Goal: Information Seeking & Learning: Find specific fact

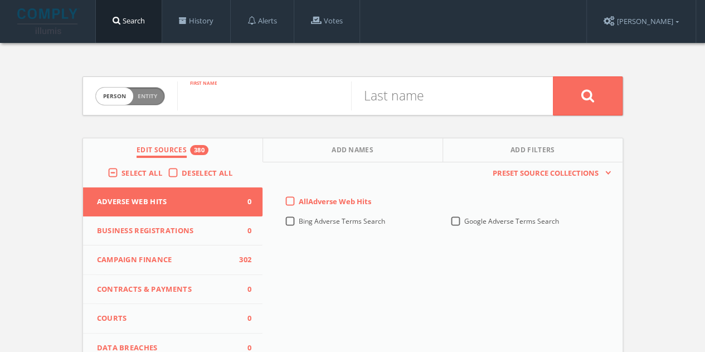
click at [220, 104] on input "text" at bounding box center [264, 95] width 174 height 29
type input "[PERSON_NAME]"
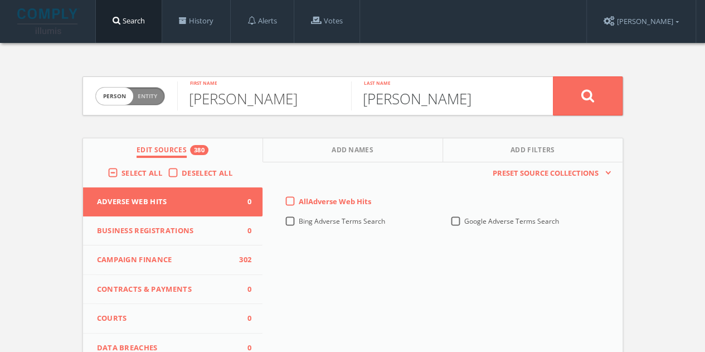
type input "[PERSON_NAME]"
click at [553, 76] on button at bounding box center [588, 95] width 70 height 39
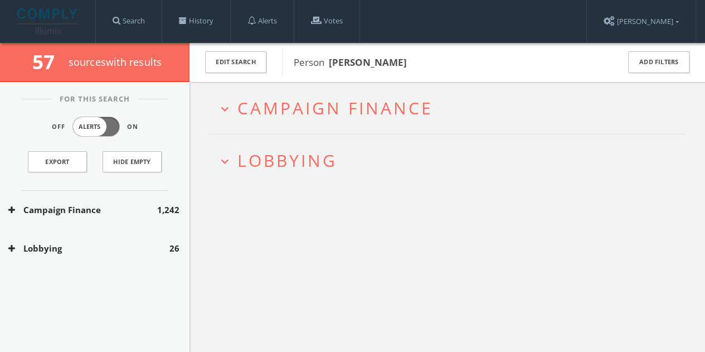
click at [99, 263] on div "Lobbying 26" at bounding box center [95, 248] width 190 height 38
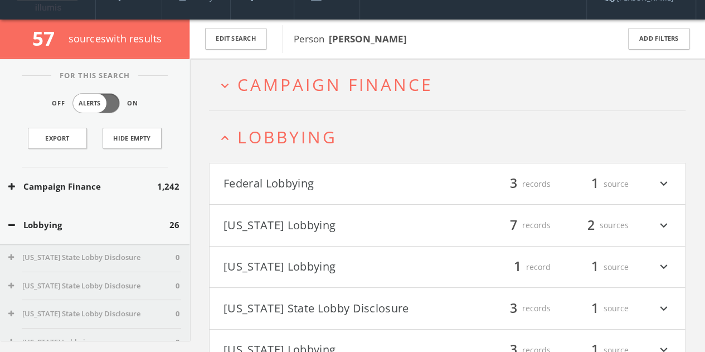
click at [101, 253] on div "[US_STATE] State Lobby Disclosure 0" at bounding box center [95, 258] width 190 height 28
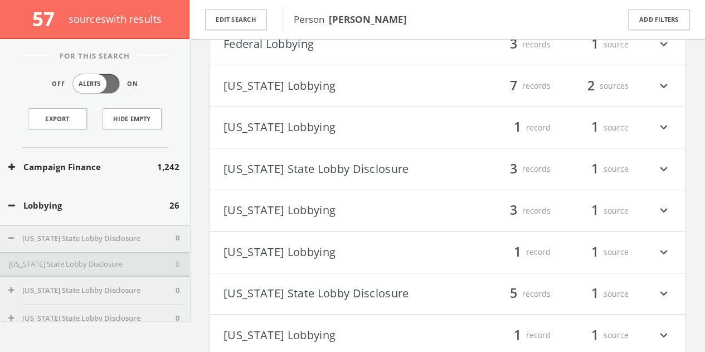
scroll to position [251, 0]
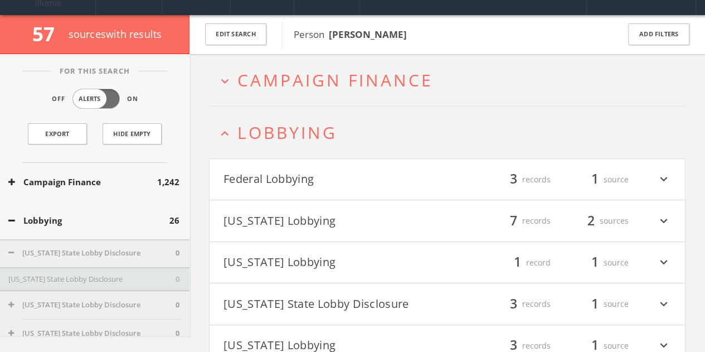
click at [312, 183] on button "Federal Lobbying" at bounding box center [336, 179] width 224 height 19
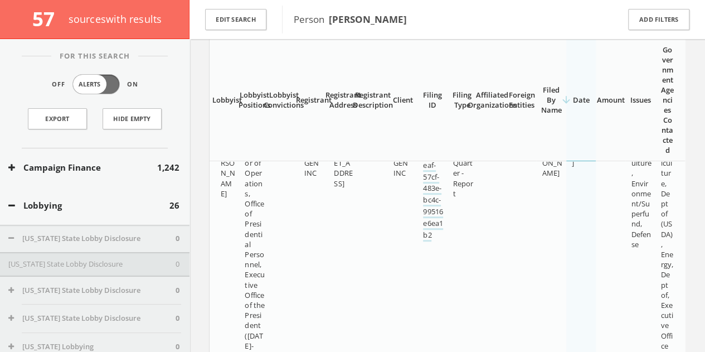
scroll to position [132, 0]
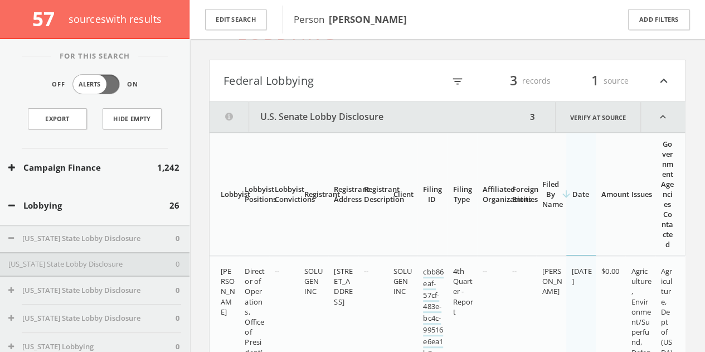
click at [338, 103] on button "U.S. Senate Lobby Disclosure" at bounding box center [368, 117] width 317 height 30
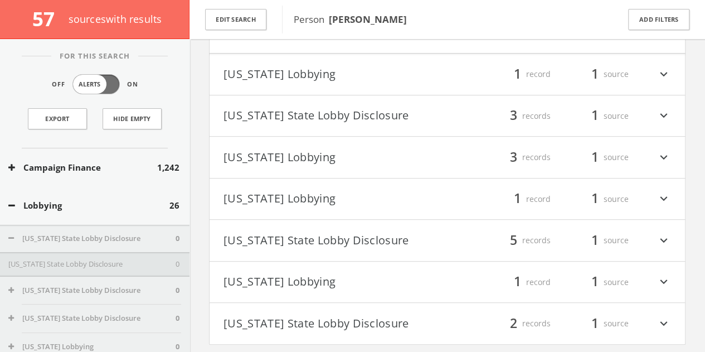
scroll to position [282, 0]
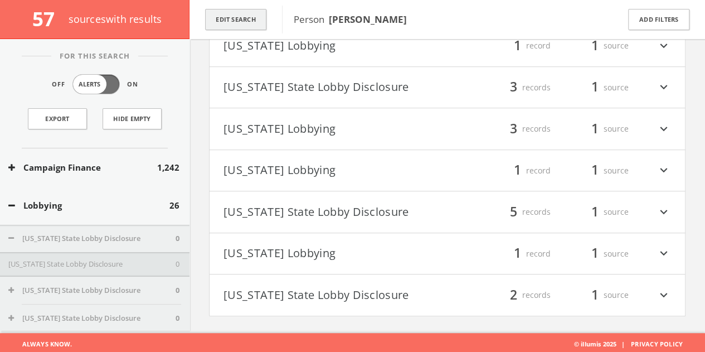
click at [255, 21] on button "Edit Search" at bounding box center [235, 20] width 61 height 22
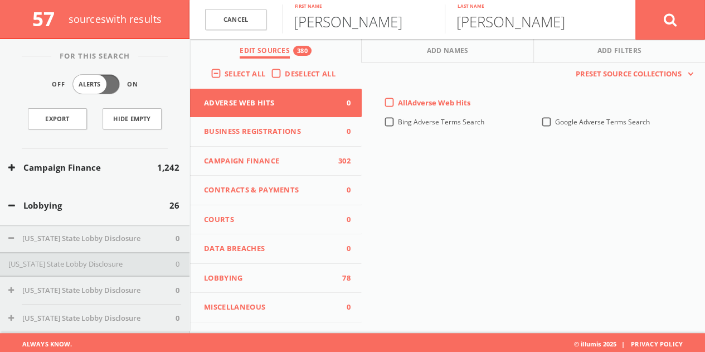
click at [328, 17] on input "[PERSON_NAME]" at bounding box center [363, 18] width 163 height 29
type input "[PERSON_NAME]"
click at [636, 0] on button at bounding box center [671, 19] width 70 height 40
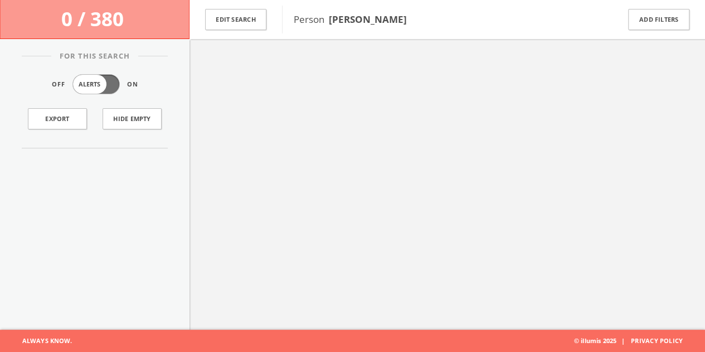
scroll to position [65, 0]
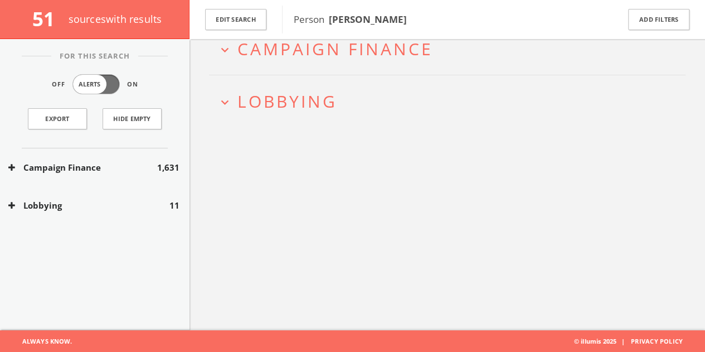
click at [136, 197] on div "Lobbying 11" at bounding box center [95, 205] width 190 height 38
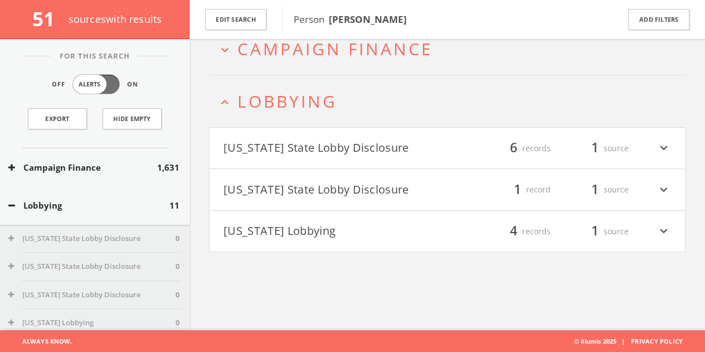
click at [136, 209] on button "Lobbying" at bounding box center [88, 205] width 161 height 13
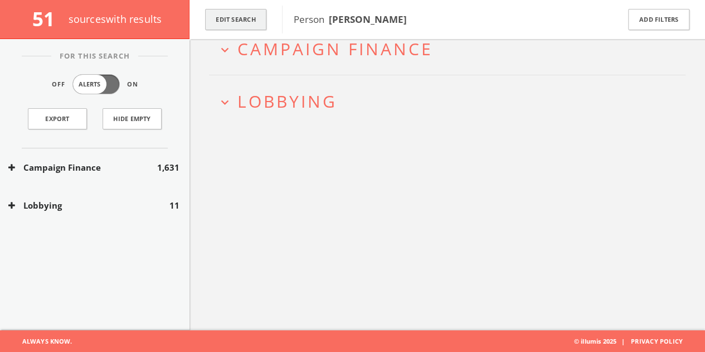
drag, startPoint x: 269, startPoint y: 27, endPoint x: 254, endPoint y: 23, distance: 15.7
click at [269, 27] on div "Edit Search" at bounding box center [236, 19] width 93 height 39
click at [245, 21] on button "Edit Search" at bounding box center [235, 20] width 61 height 22
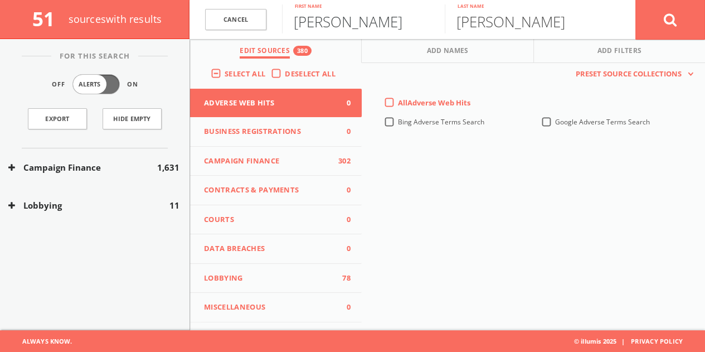
click at [317, 28] on input "[PERSON_NAME]" at bounding box center [363, 18] width 163 height 29
type input "[PERSON_NAME]"
paste input "Relevo"
type input "Relevo"
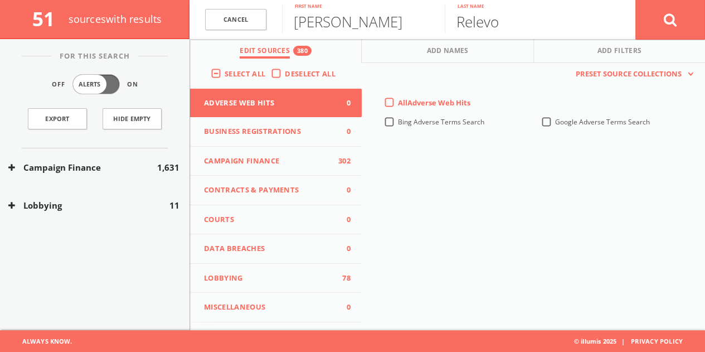
click at [636, 0] on button at bounding box center [671, 19] width 70 height 40
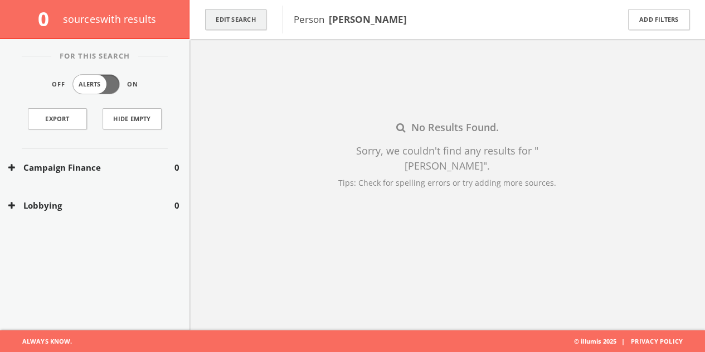
click at [253, 20] on button "Edit Search" at bounding box center [235, 20] width 61 height 22
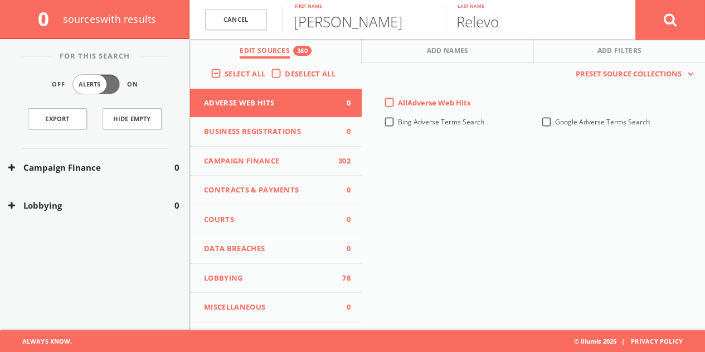
click at [314, 25] on input "[PERSON_NAME]" at bounding box center [363, 18] width 163 height 29
type input "[PERSON_NAME]"
click at [636, 0] on button at bounding box center [671, 19] width 70 height 40
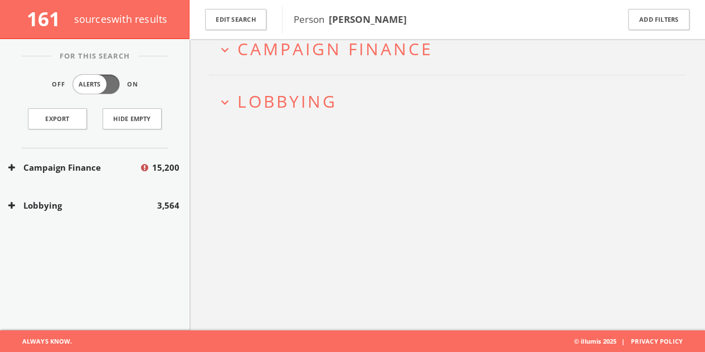
click at [157, 205] on button "Lobbying" at bounding box center [82, 205] width 149 height 13
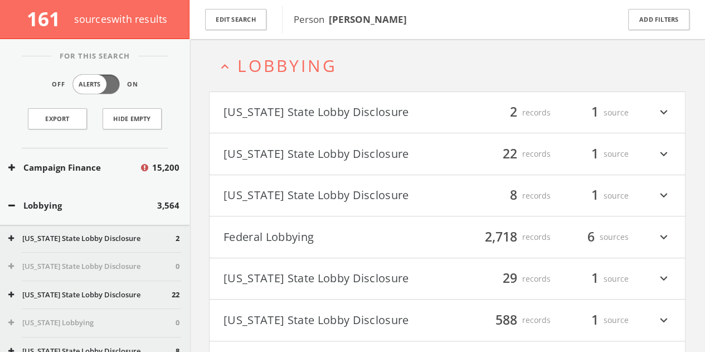
click at [346, 191] on button "[US_STATE] State Lobby Disclosure" at bounding box center [336, 195] width 224 height 19
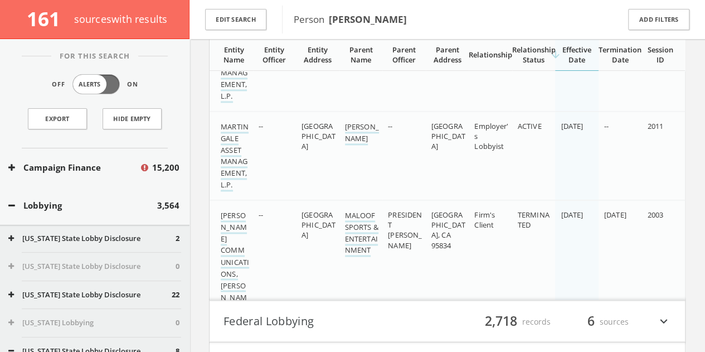
scroll to position [778, 0]
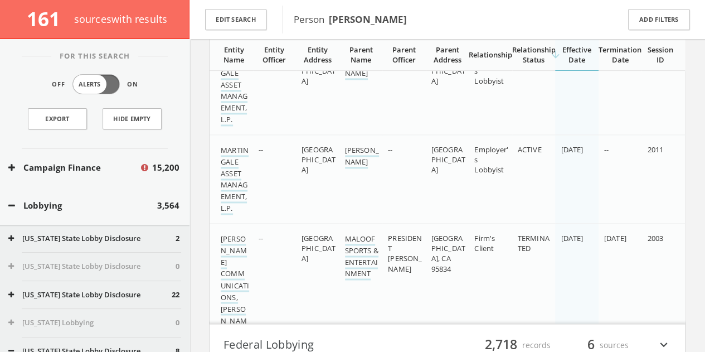
click at [110, 204] on button "Lobbying" at bounding box center [82, 205] width 149 height 13
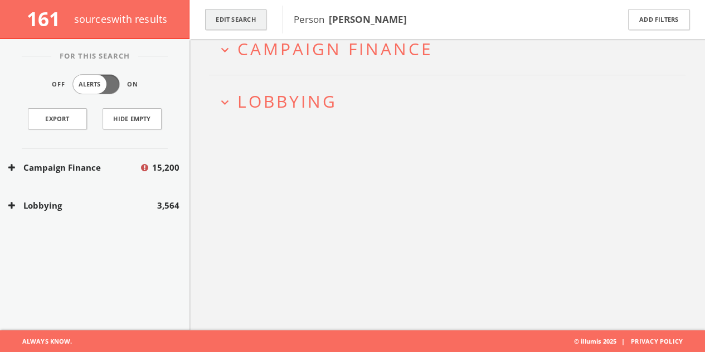
click at [235, 28] on button "Edit Search" at bounding box center [235, 20] width 61 height 22
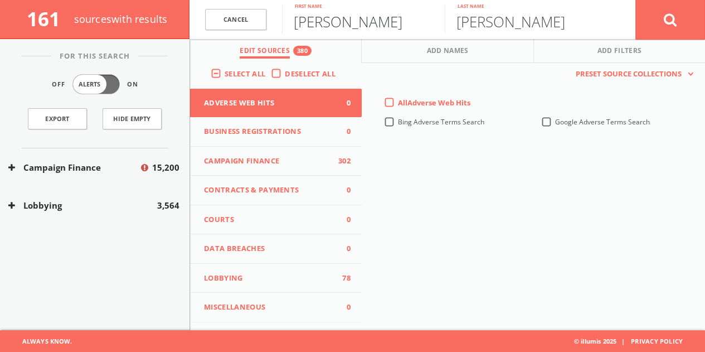
click at [369, 20] on input "[PERSON_NAME]" at bounding box center [363, 18] width 163 height 29
type input "[PERSON_NAME]"
click at [636, 0] on button at bounding box center [671, 19] width 70 height 40
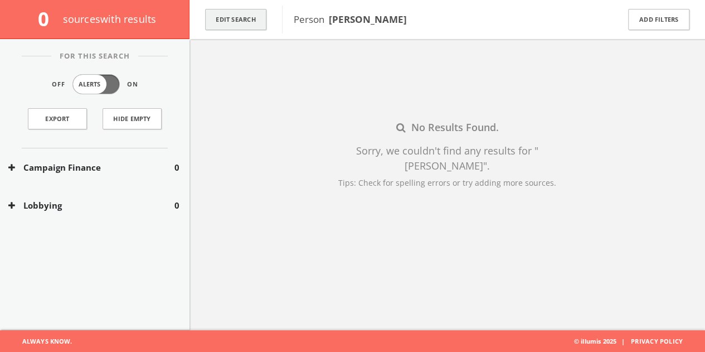
click at [234, 15] on button "Edit Search" at bounding box center [235, 20] width 61 height 22
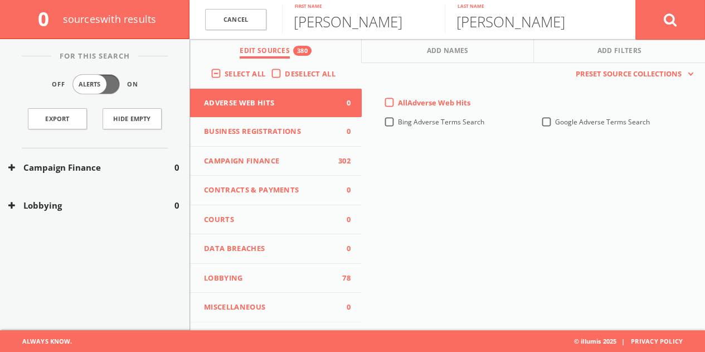
click at [343, 33] on div "[PERSON_NAME] First name" at bounding box center [363, 19] width 163 height 39
click at [341, 17] on input "[PERSON_NAME]" at bounding box center [363, 18] width 163 height 29
type input "[PERSON_NAME]"
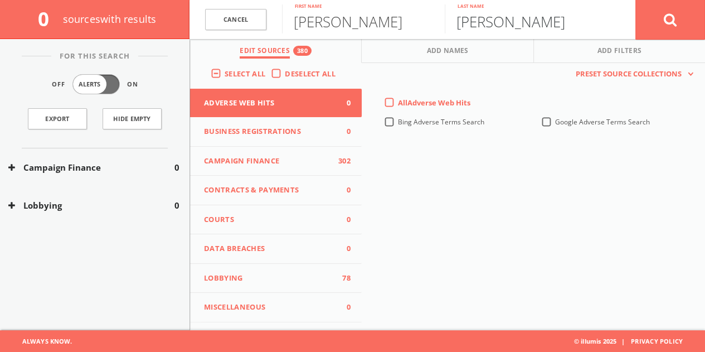
type input "[PERSON_NAME]"
click at [636, 0] on button at bounding box center [671, 19] width 70 height 40
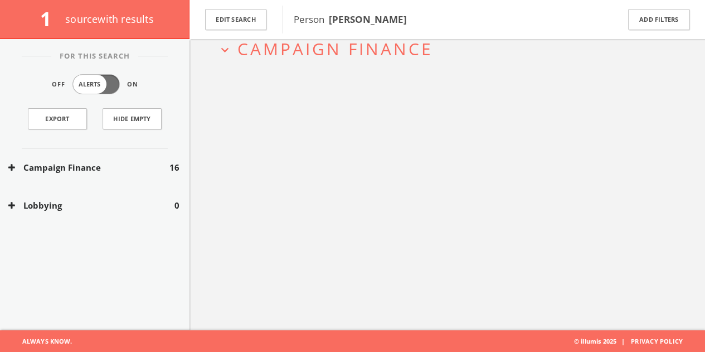
click at [91, 170] on button "Campaign Finance" at bounding box center [88, 167] width 161 height 13
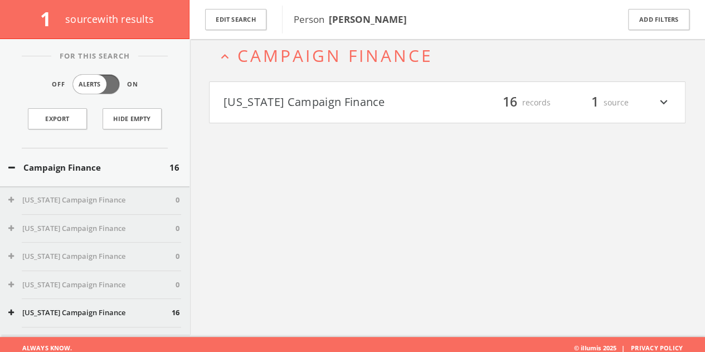
click at [328, 89] on h4 "[US_STATE] Campaign Finance filter_list 16 records 1 source expand_more" at bounding box center [448, 102] width 476 height 41
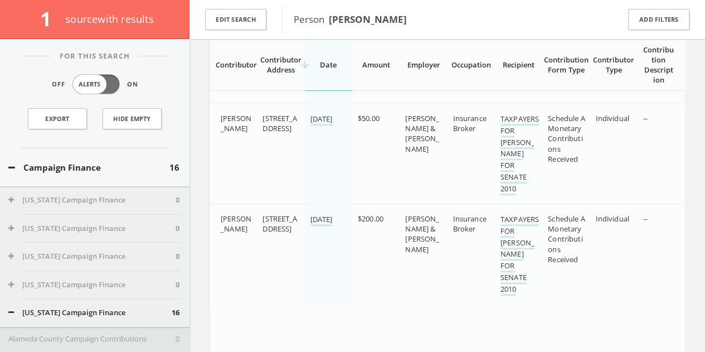
scroll to position [45, 0]
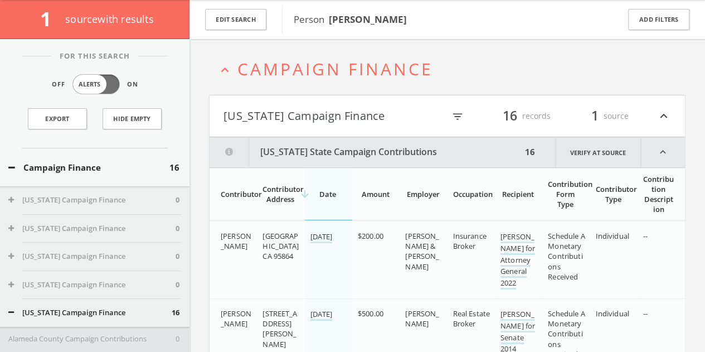
click at [129, 170] on button "Campaign Finance" at bounding box center [88, 167] width 161 height 13
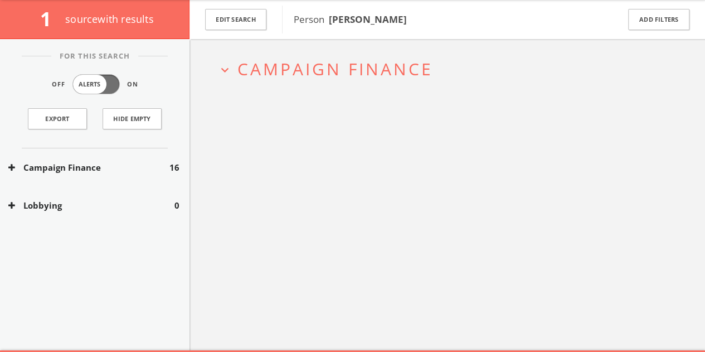
click at [275, 14] on div "Edit Search" at bounding box center [236, 19] width 93 height 39
click at [261, 22] on button "Edit Search" at bounding box center [235, 20] width 61 height 22
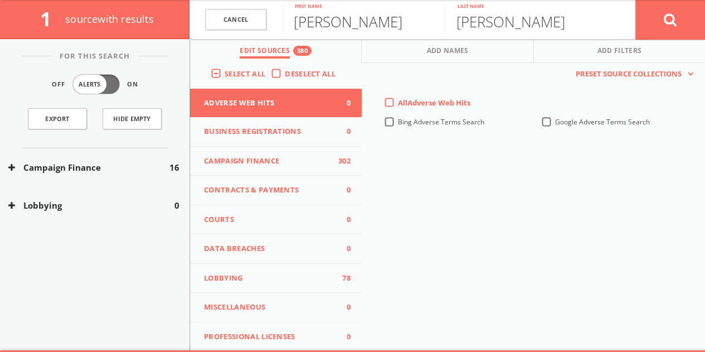
click at [336, 24] on input "[PERSON_NAME]" at bounding box center [363, 18] width 163 height 29
type input "victoria"
click at [636, 0] on button at bounding box center [671, 19] width 70 height 40
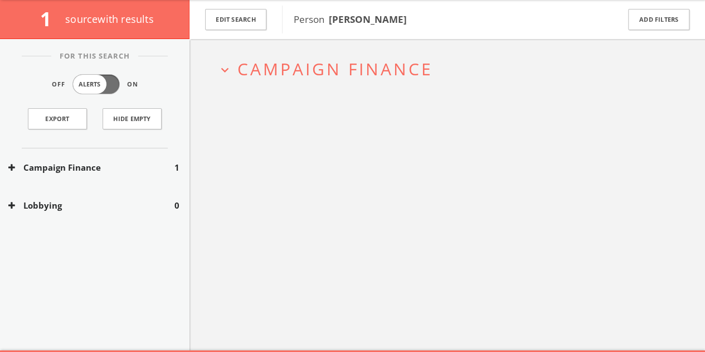
click at [82, 166] on button "Campaign Finance" at bounding box center [91, 167] width 166 height 13
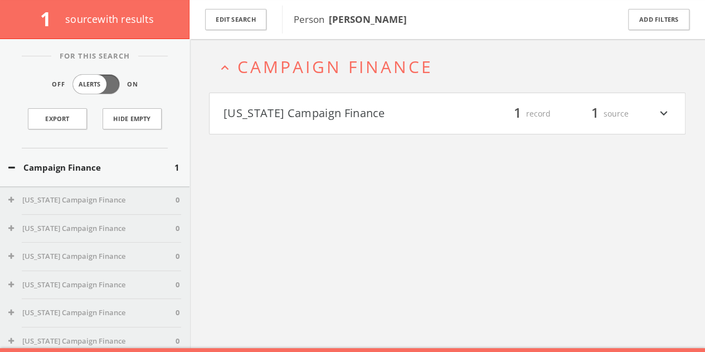
click at [248, 91] on h2 "expand_less Campaign Finance" at bounding box center [447, 67] width 477 height 52
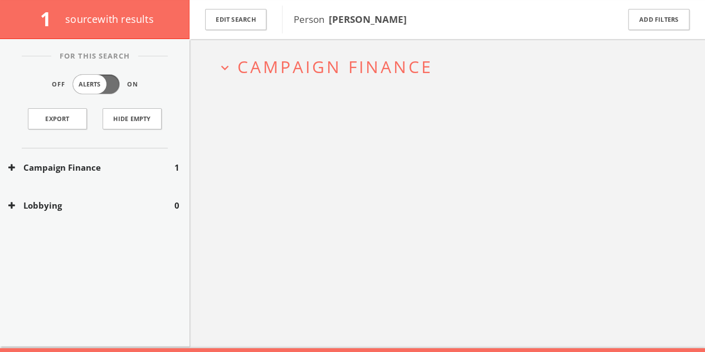
scroll to position [48, 0]
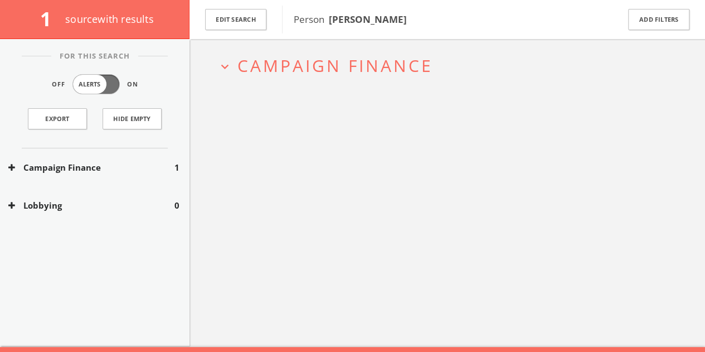
click at [120, 153] on div "Campaign Finance 1" at bounding box center [95, 167] width 190 height 38
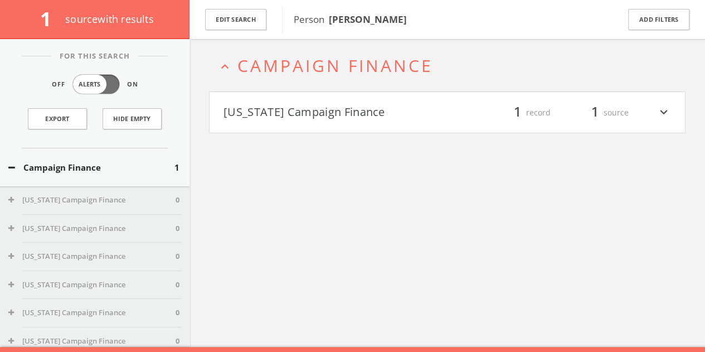
click at [305, 82] on h2 "expand_less Campaign Finance" at bounding box center [447, 66] width 477 height 52
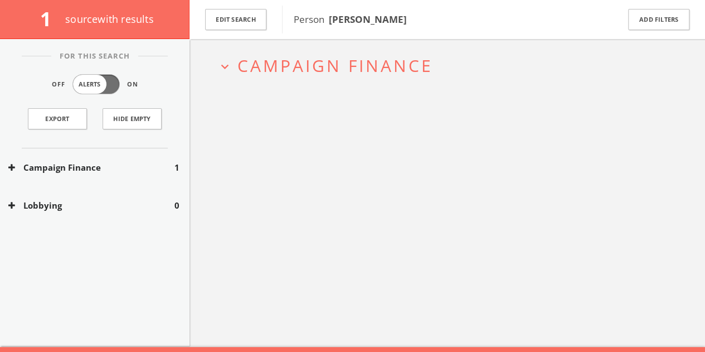
click at [271, 85] on h2 "expand_more Campaign Finance" at bounding box center [447, 66] width 477 height 52
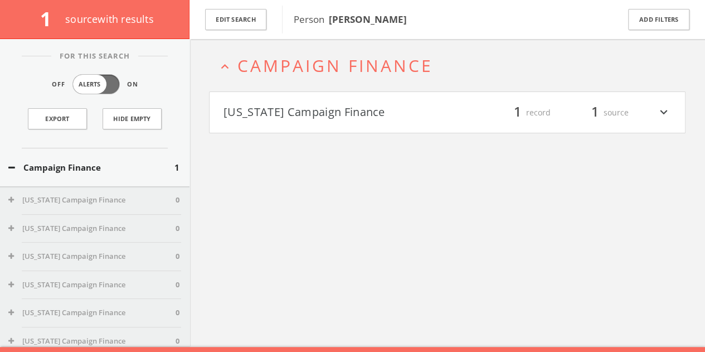
click at [273, 71] on span "Campaign Finance" at bounding box center [336, 65] width 196 height 23
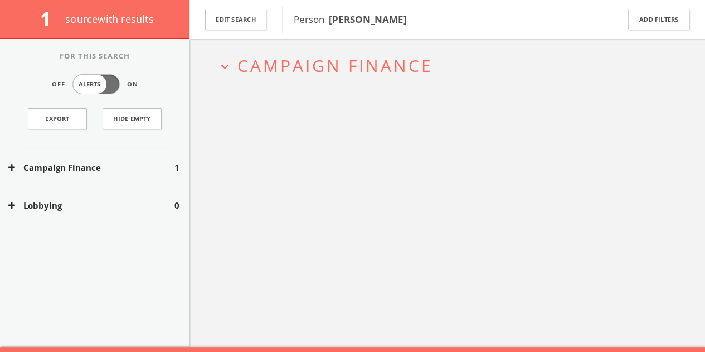
click at [275, 74] on span "Campaign Finance" at bounding box center [336, 65] width 196 height 23
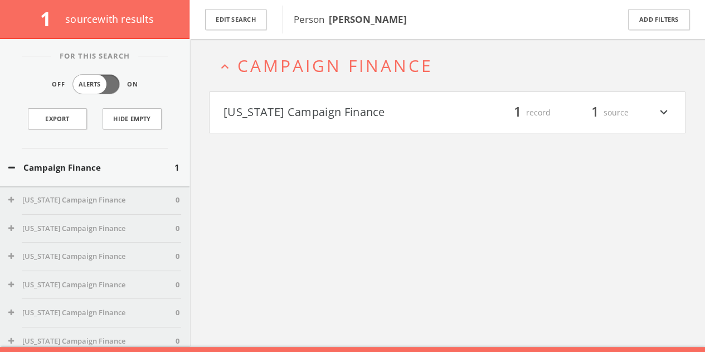
click at [274, 112] on button "[US_STATE] Campaign Finance" at bounding box center [336, 112] width 224 height 19
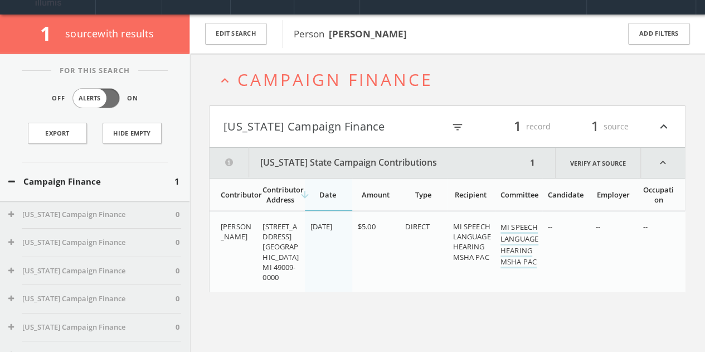
scroll to position [0, 0]
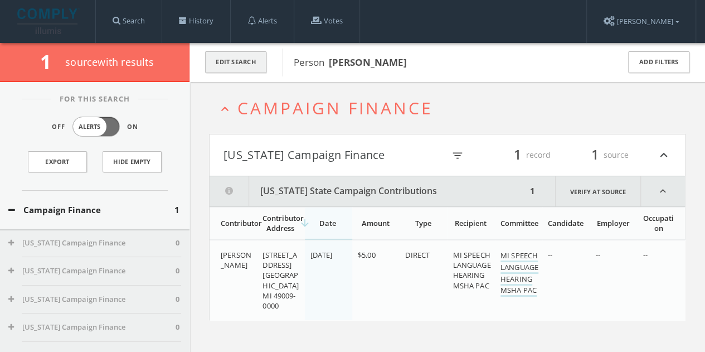
click at [254, 68] on button "Edit Search" at bounding box center [235, 62] width 61 height 22
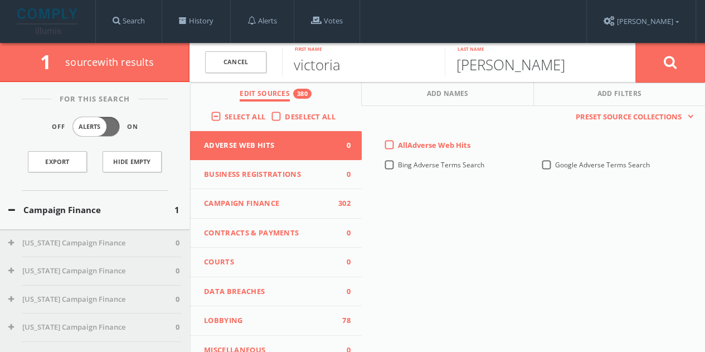
click at [466, 64] on input "[PERSON_NAME]" at bounding box center [526, 61] width 163 height 29
type input "[PERSON_NAME]"
click at [636, 42] on button at bounding box center [671, 62] width 70 height 40
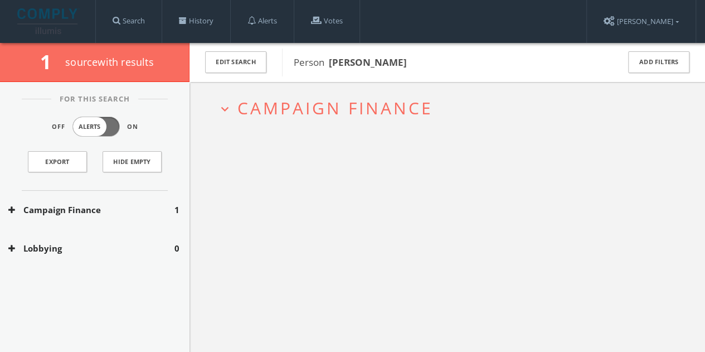
drag, startPoint x: 176, startPoint y: 193, endPoint x: 165, endPoint y: 203, distance: 14.2
click at [167, 202] on div "Campaign Finance 1" at bounding box center [95, 210] width 190 height 38
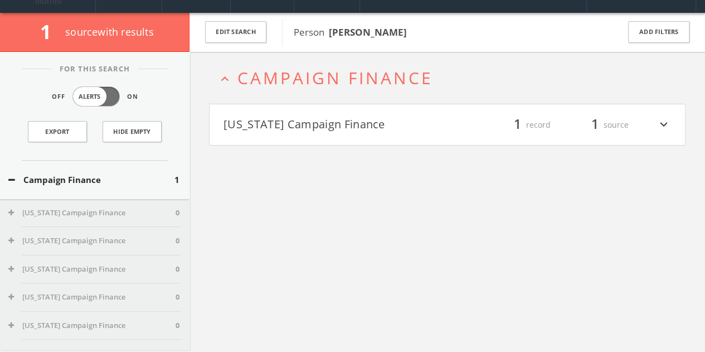
click at [316, 136] on h4 "[US_STATE] Campaign Finance filter_list 1 record 1 source expand_more" at bounding box center [448, 124] width 476 height 41
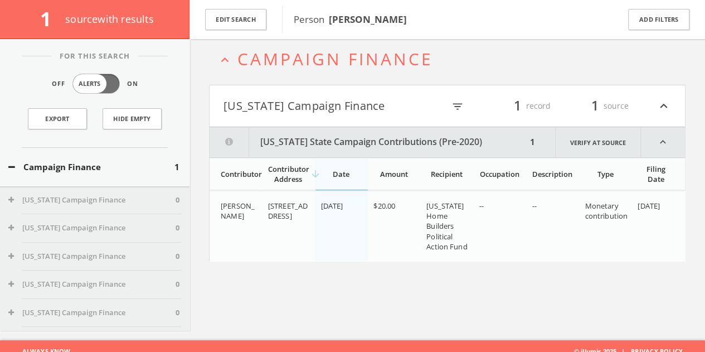
scroll to position [65, 0]
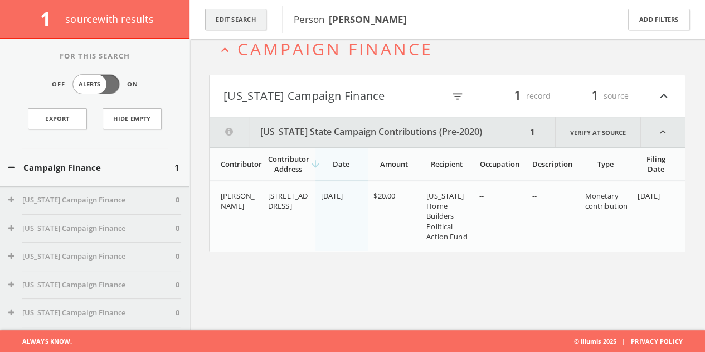
click at [245, 26] on button "Edit Search" at bounding box center [235, 20] width 61 height 22
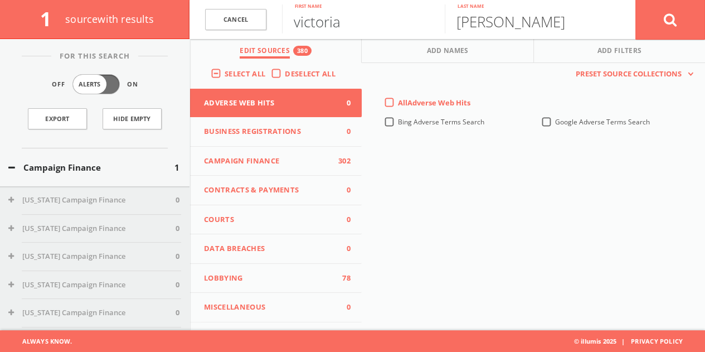
click at [322, 22] on input "victoria" at bounding box center [363, 18] width 163 height 29
paste input "[PERSON_NAME]"
drag, startPoint x: 344, startPoint y: 24, endPoint x: 713, endPoint y: 47, distance: 369.9
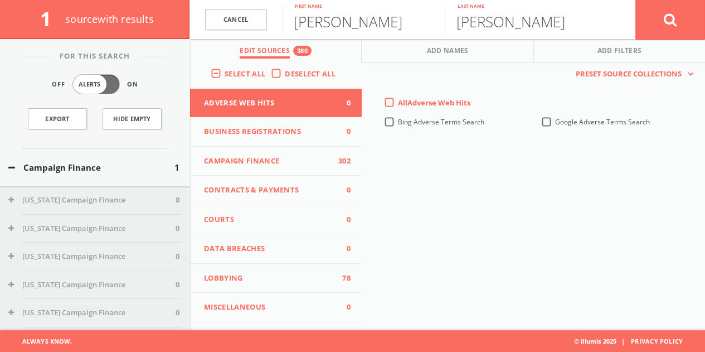
click at [705, 47] on html "Search History Alerts Votes [PERSON_NAME] Edit Profile Change Password Security…" at bounding box center [352, 143] width 705 height 417
type input "[PERSON_NAME]"
click at [669, 39] on button at bounding box center [671, 19] width 70 height 40
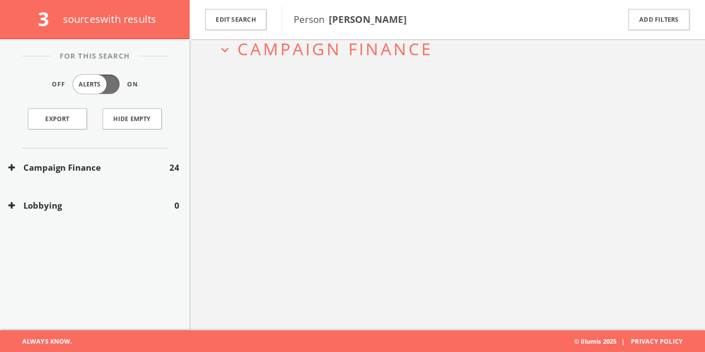
click at [120, 156] on div "Campaign Finance 24" at bounding box center [95, 167] width 190 height 38
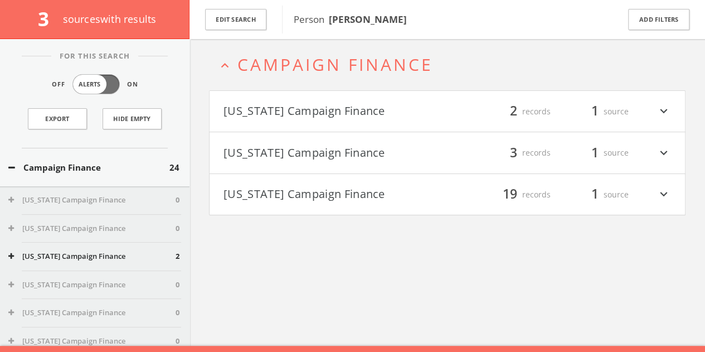
scroll to position [48, 0]
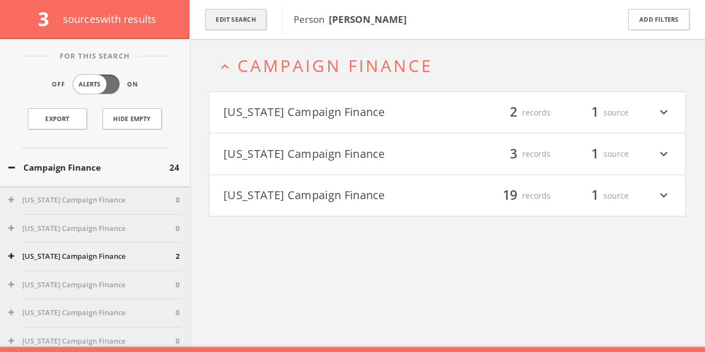
click at [246, 20] on button "Edit Search" at bounding box center [235, 20] width 61 height 22
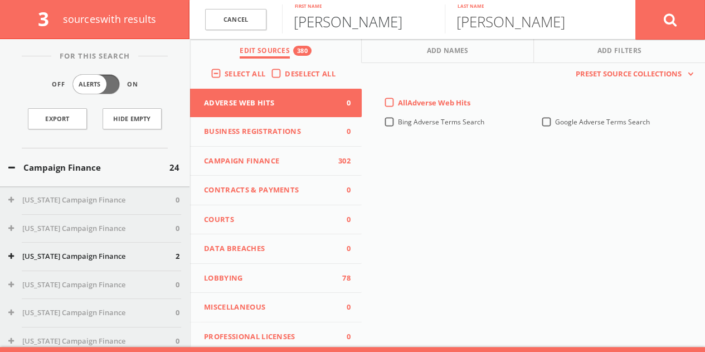
click at [338, 30] on input "[PERSON_NAME]" at bounding box center [363, 18] width 163 height 29
type input "[PERSON_NAME]"
click at [636, 0] on button at bounding box center [671, 19] width 70 height 40
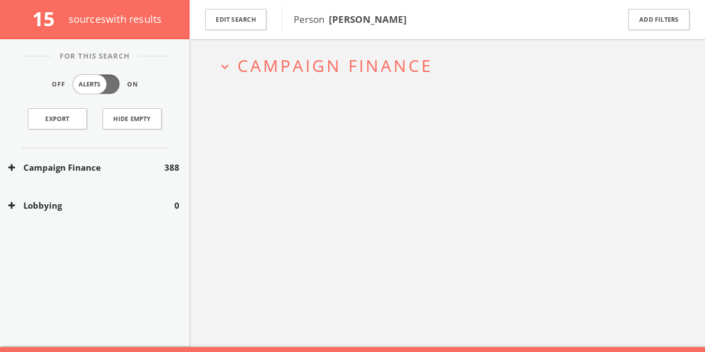
click at [168, 161] on div "Campaign Finance 388" at bounding box center [95, 167] width 190 height 38
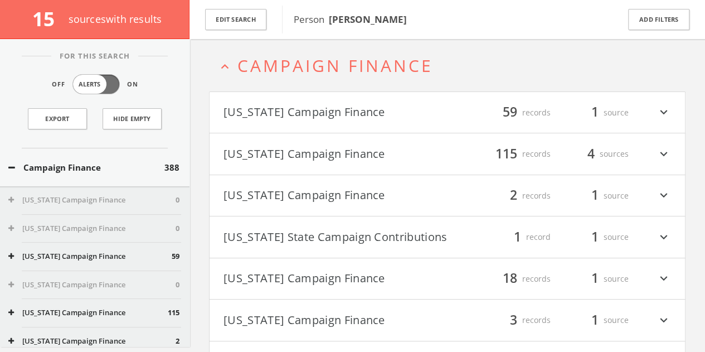
click at [279, 163] on h4 "[US_STATE] Campaign Finance filter_list 115 records 4 sources expand_more" at bounding box center [448, 153] width 476 height 41
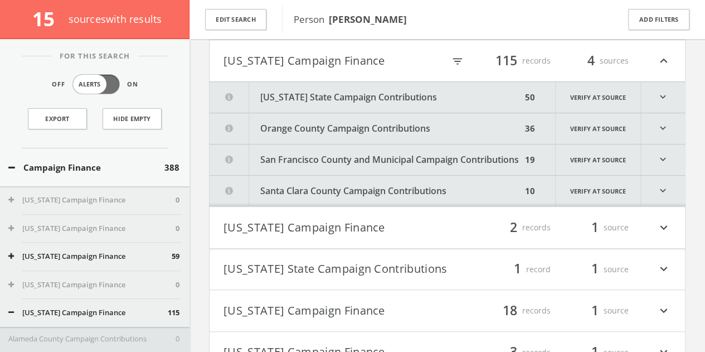
click at [336, 92] on button "[US_STATE] State Campaign Contributions" at bounding box center [366, 97] width 312 height 31
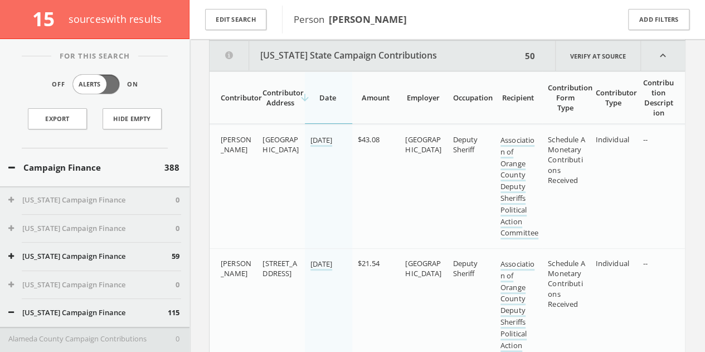
scroll to position [127, 0]
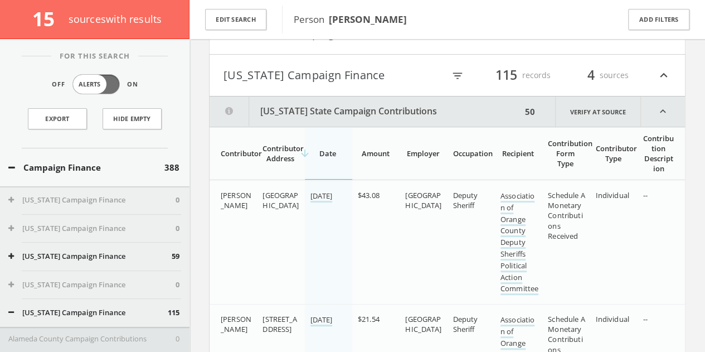
click at [311, 100] on button "[US_STATE] State Campaign Contributions" at bounding box center [366, 111] width 312 height 30
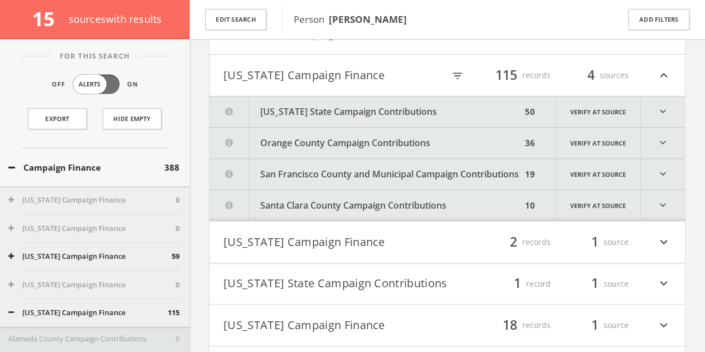
click at [308, 86] on h4 "[US_STATE] Campaign Finance filter_list 115 records 4 sources expand_less" at bounding box center [448, 75] width 476 height 41
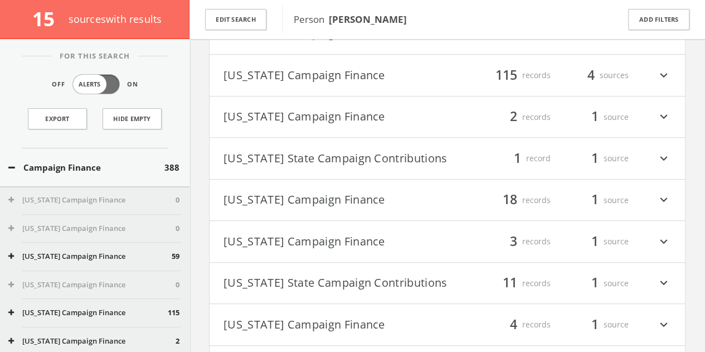
click at [88, 161] on button "Campaign Finance" at bounding box center [86, 167] width 156 height 13
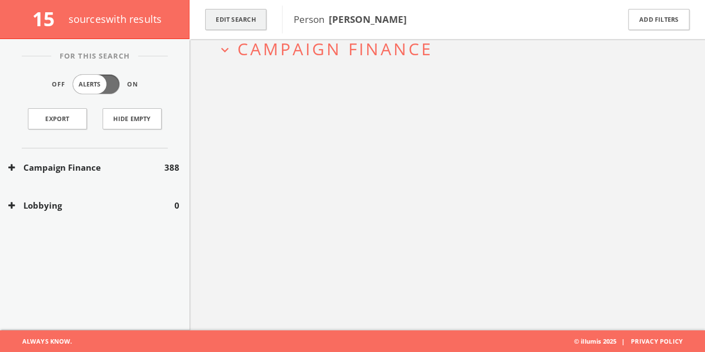
click at [254, 12] on button "Edit Search" at bounding box center [235, 20] width 61 height 22
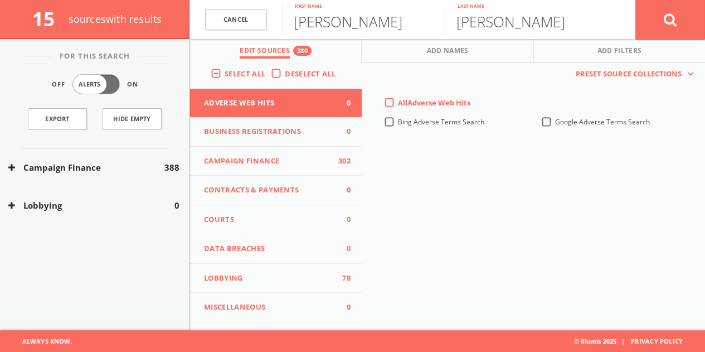
drag, startPoint x: 254, startPoint y: 12, endPoint x: 320, endPoint y: 12, distance: 65.2
click at [320, 12] on input "[PERSON_NAME]" at bounding box center [363, 18] width 163 height 29
type input "[PERSON_NAME]"
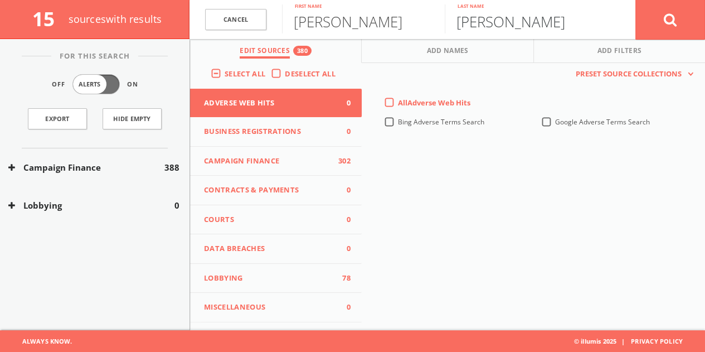
type input "[PERSON_NAME]"
click at [636, 0] on button at bounding box center [671, 19] width 70 height 40
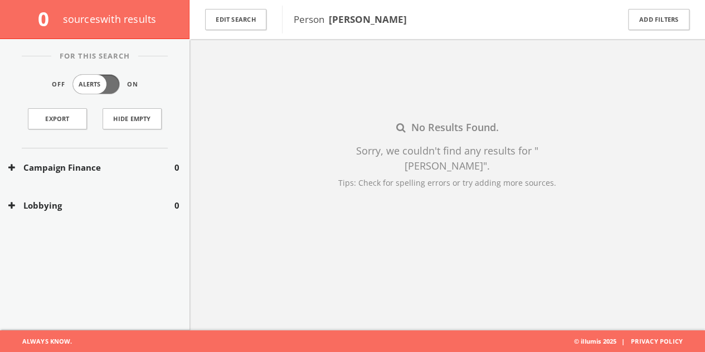
click at [236, 32] on div "Edit Search" at bounding box center [236, 19] width 93 height 39
click at [242, 20] on button "Edit Search" at bounding box center [235, 20] width 61 height 22
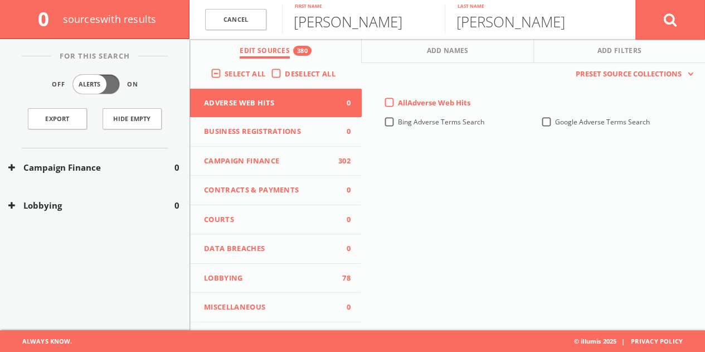
click at [322, 25] on input "[PERSON_NAME]" at bounding box center [363, 18] width 163 height 29
type input "[PERSON_NAME]"
click at [636, 0] on button at bounding box center [671, 19] width 70 height 40
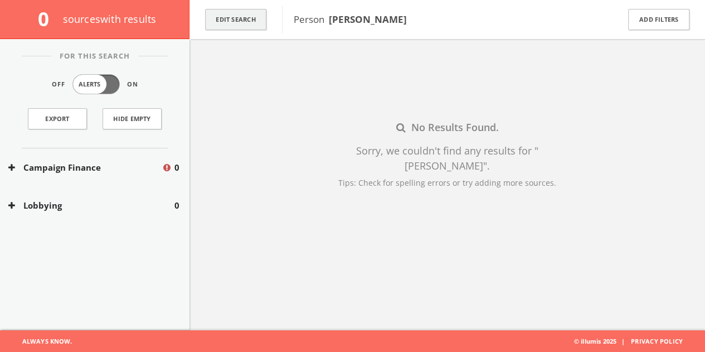
click at [229, 13] on button "Edit Search" at bounding box center [235, 20] width 61 height 22
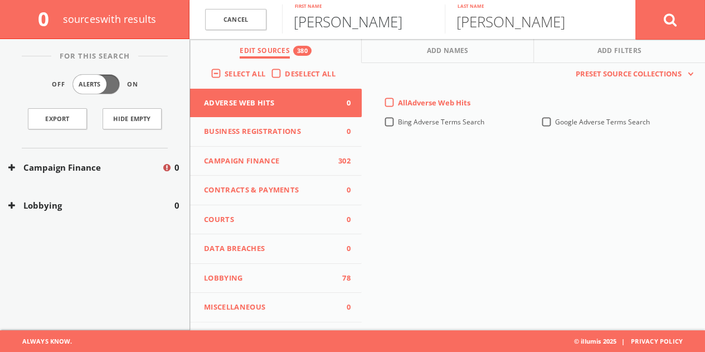
click at [340, 25] on input "[PERSON_NAME]" at bounding box center [363, 18] width 163 height 29
type input "duke"
paste input "Duke [PERSON_NAME]"
drag, startPoint x: 553, startPoint y: 20, endPoint x: 270, endPoint y: 26, distance: 282.8
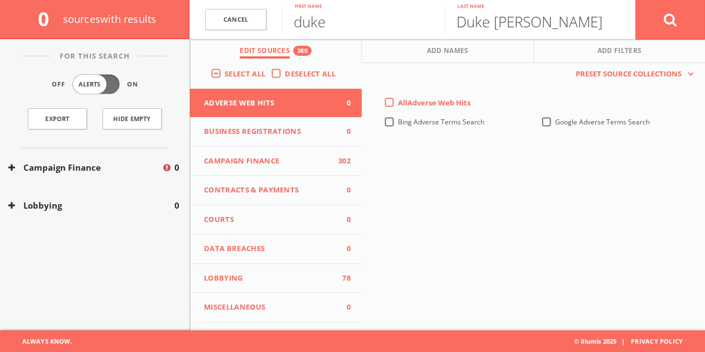
click at [277, 26] on form "Cancel [PERSON_NAME] First name [PERSON_NAME] [PERSON_NAME] Last name Cancel" at bounding box center [448, 19] width 516 height 39
type input "[PERSON_NAME]"
click at [636, 0] on button at bounding box center [671, 19] width 70 height 40
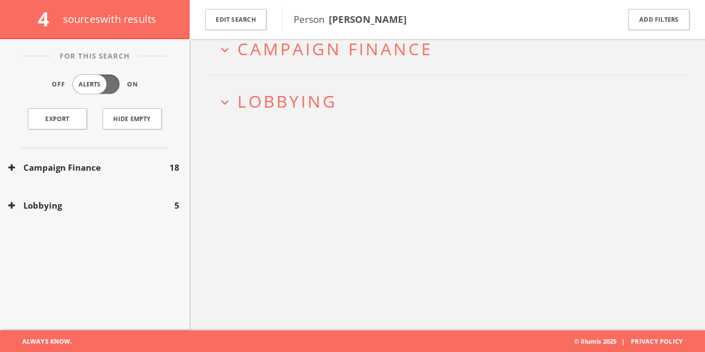
click at [287, 108] on span "Lobbying" at bounding box center [288, 101] width 100 height 23
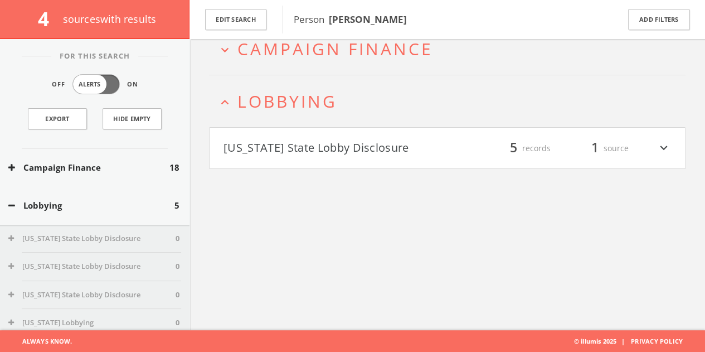
click at [277, 132] on h4 "[US_STATE] State Lobby Disclosure filter_list 5 records 1 source expand_more" at bounding box center [448, 148] width 476 height 41
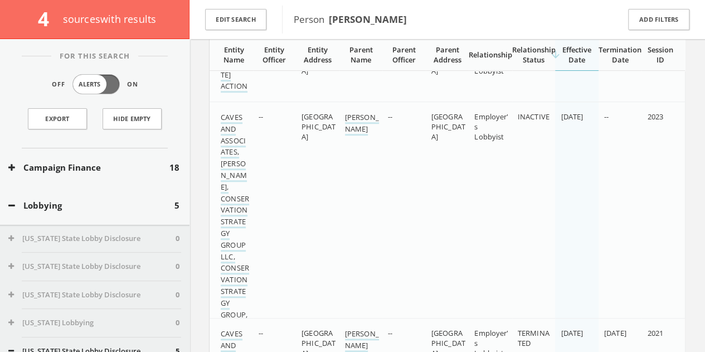
scroll to position [351, 0]
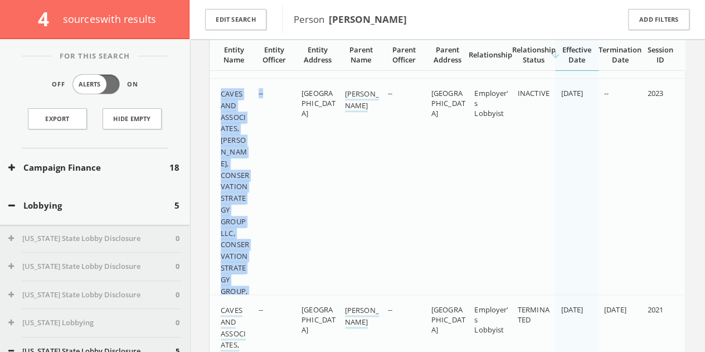
drag, startPoint x: 218, startPoint y: 98, endPoint x: 268, endPoint y: 238, distance: 148.7
click at [268, 238] on tr "CAVES AND ASSOCIATES, [PERSON_NAME], CONSERVATION STRATEGY GROUP LLC, CONSERVAT…" at bounding box center [448, 198] width 476 height 240
copy tr "CAVES AND ASSOCIATES, [PERSON_NAME], CONSERVATION STRATEGY GROUP LLC, CONSERVAT…"
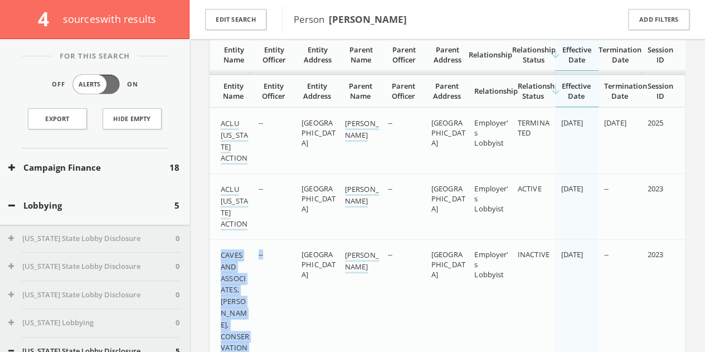
scroll to position [184, 0]
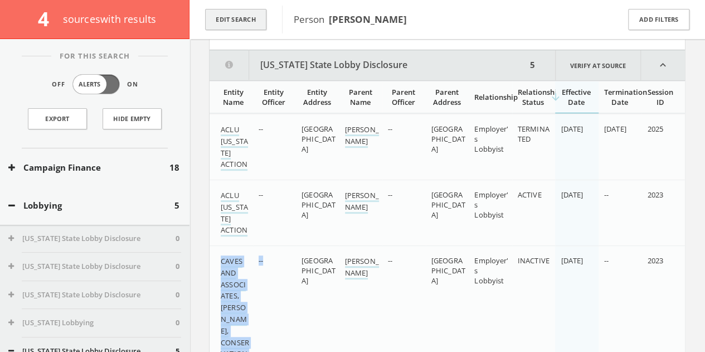
click at [249, 15] on button "Edit Search" at bounding box center [235, 20] width 61 height 22
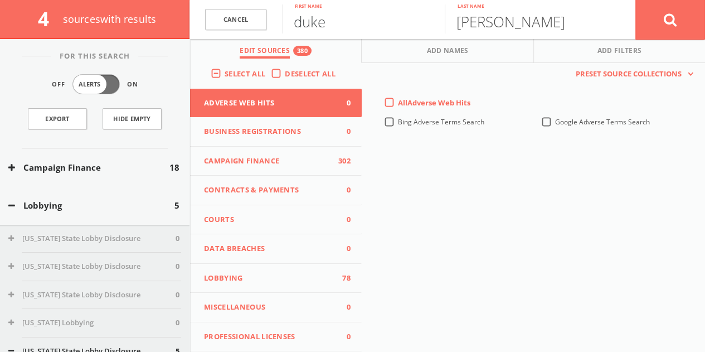
drag, startPoint x: 249, startPoint y: 15, endPoint x: 319, endPoint y: 25, distance: 71.0
click at [319, 25] on input "duke" at bounding box center [363, 18] width 163 height 29
type input "[PERSON_NAME]"
click at [636, 0] on button at bounding box center [671, 19] width 70 height 40
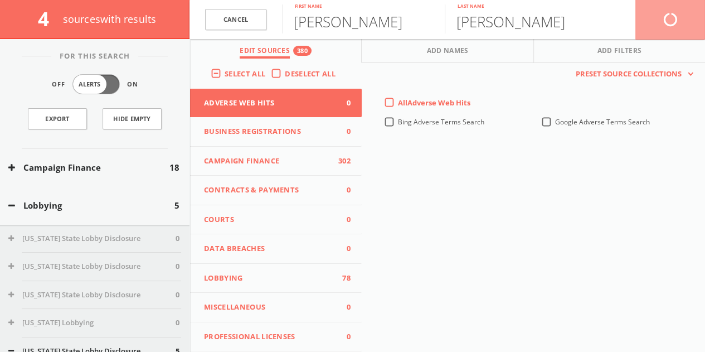
scroll to position [65, 0]
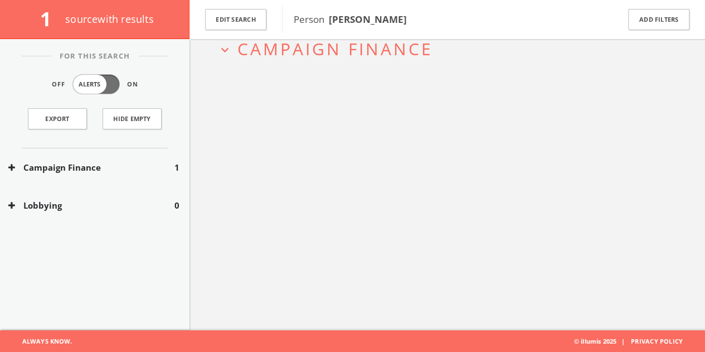
click at [107, 162] on button "Campaign Finance" at bounding box center [91, 167] width 166 height 13
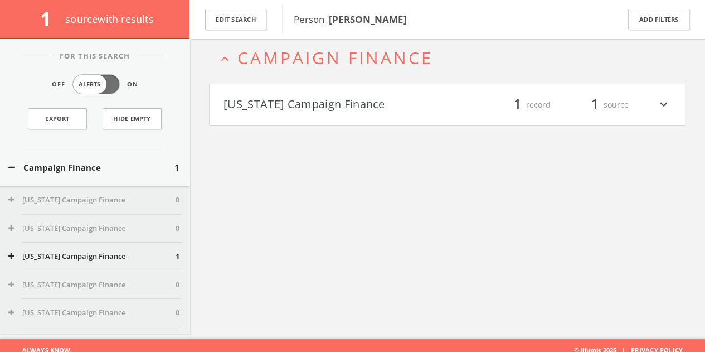
click at [370, 104] on button "[US_STATE] Campaign Finance" at bounding box center [336, 104] width 224 height 19
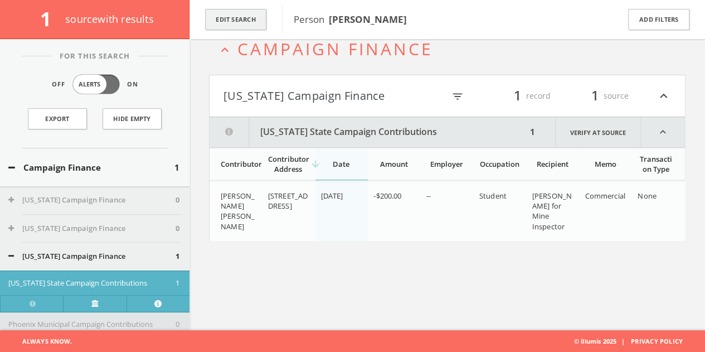
click at [259, 30] on button "Edit Search" at bounding box center [235, 20] width 61 height 22
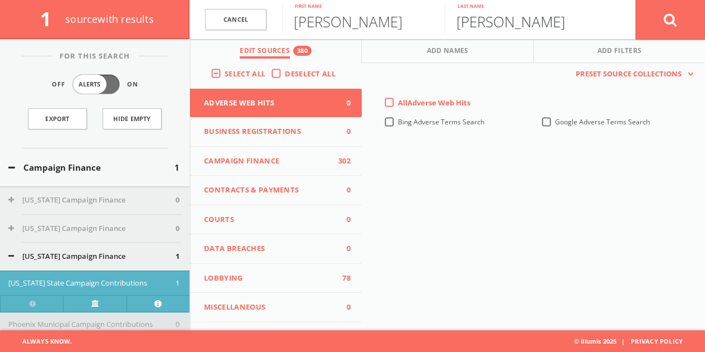
click at [509, 27] on input "[PERSON_NAME]" at bounding box center [526, 18] width 163 height 29
type input "flickmullins"
click at [636, 0] on button at bounding box center [671, 19] width 70 height 40
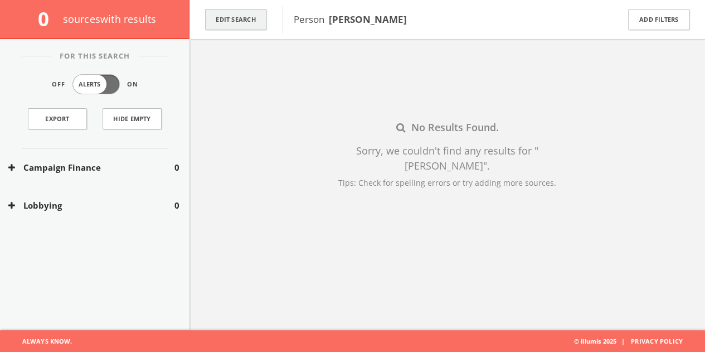
click at [234, 22] on button "Edit Search" at bounding box center [235, 20] width 61 height 22
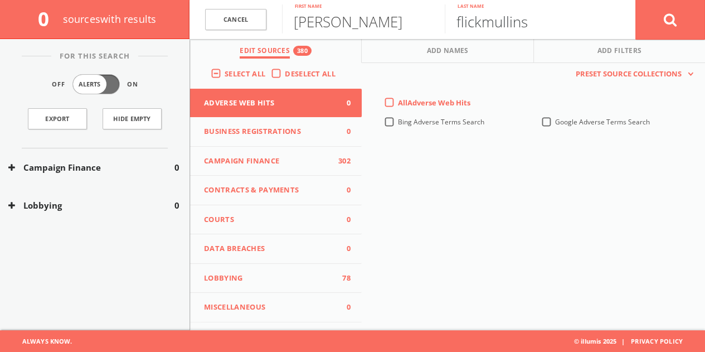
click at [484, 26] on input "flickmullins" at bounding box center [526, 18] width 163 height 29
type input "[PERSON_NAME]"
click at [636, 0] on button at bounding box center [671, 19] width 70 height 40
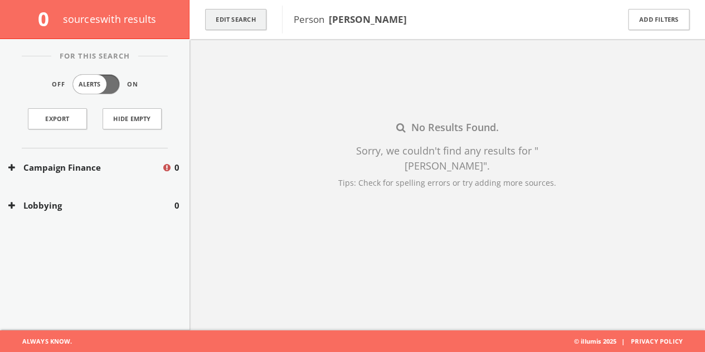
click at [243, 28] on button "Edit Search" at bounding box center [235, 20] width 61 height 22
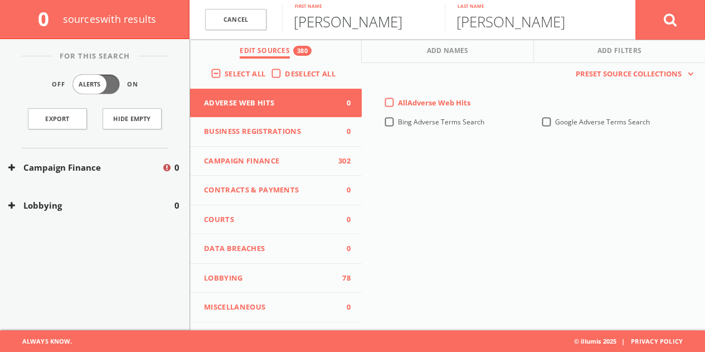
click at [348, 27] on input "[PERSON_NAME]" at bounding box center [363, 18] width 163 height 29
paste input "[PERSON_NAME]"
drag, startPoint x: 330, startPoint y: 28, endPoint x: 710, endPoint y: 36, distance: 380.9
click at [705, 35] on html "Search History Alerts Votes [PERSON_NAME] Edit Profile Change Password Security…" at bounding box center [352, 143] width 705 height 417
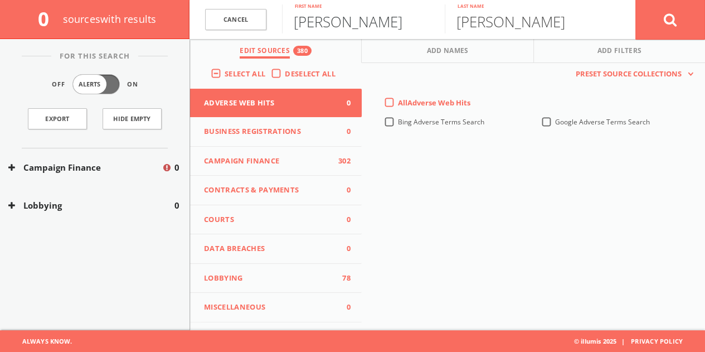
type input "[PERSON_NAME]"
click at [636, 0] on button at bounding box center [671, 19] width 70 height 40
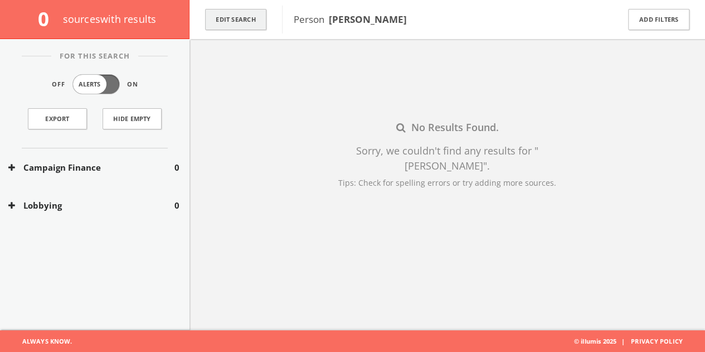
click at [243, 21] on button "Edit Search" at bounding box center [235, 20] width 61 height 22
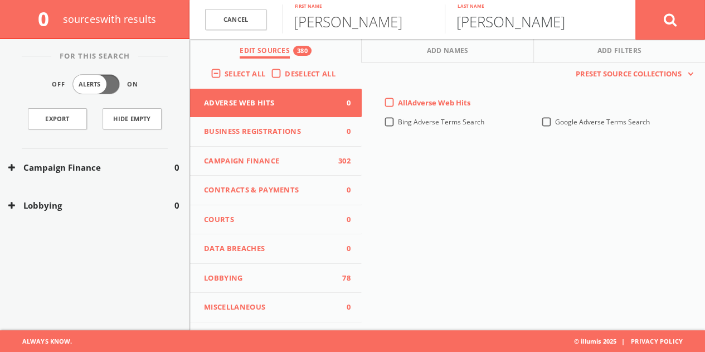
click at [479, 16] on input "[PERSON_NAME]" at bounding box center [526, 18] width 163 height 29
type input "[PERSON_NAME]"
click at [636, 0] on button at bounding box center [671, 19] width 70 height 40
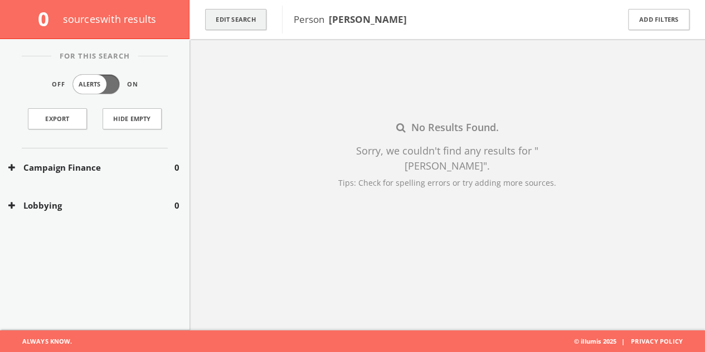
click at [247, 20] on button "Edit Search" at bounding box center [235, 20] width 61 height 22
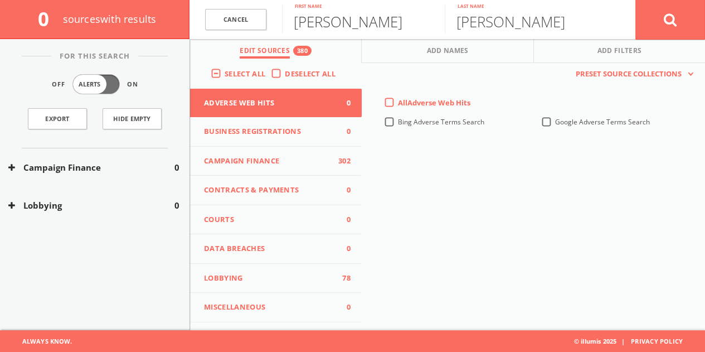
click at [302, 17] on input "[PERSON_NAME]" at bounding box center [363, 18] width 163 height 29
type input "[PERSON_NAME]"
click at [636, 0] on button at bounding box center [671, 19] width 70 height 40
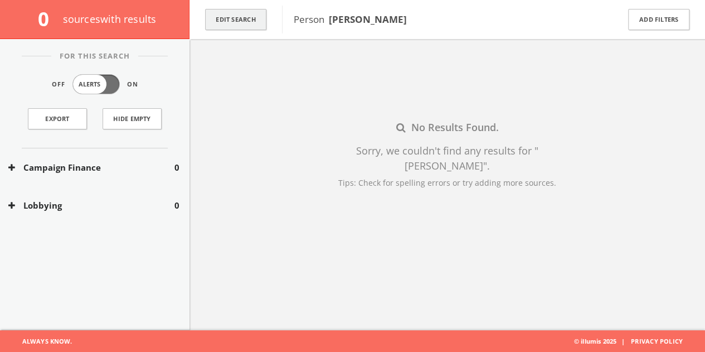
click at [232, 23] on button "Edit Search" at bounding box center [235, 20] width 61 height 22
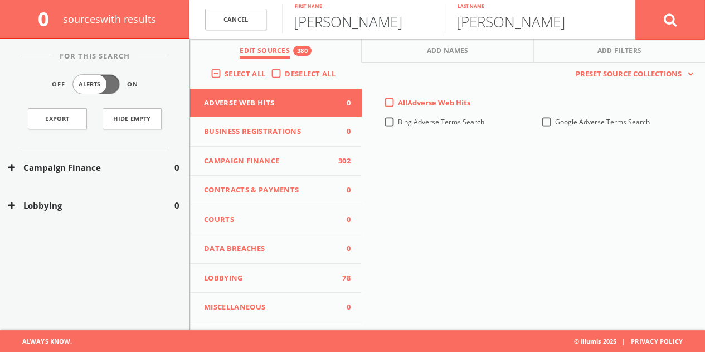
click at [328, 17] on input "[PERSON_NAME]" at bounding box center [363, 18] width 163 height 29
type input "kitty"
click at [636, 0] on button at bounding box center [671, 19] width 70 height 40
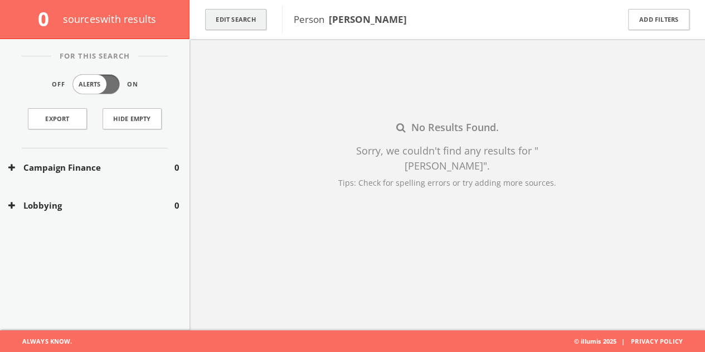
click at [263, 14] on button "Edit Search" at bounding box center [235, 20] width 61 height 22
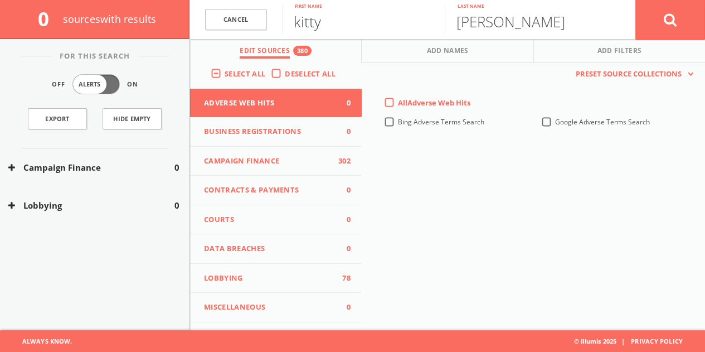
click at [345, 30] on input "kitty" at bounding box center [363, 18] width 163 height 29
click at [469, 23] on input "[PERSON_NAME]" at bounding box center [526, 18] width 163 height 29
type input "[PERSON_NAME]"
click at [636, 0] on button at bounding box center [671, 19] width 70 height 40
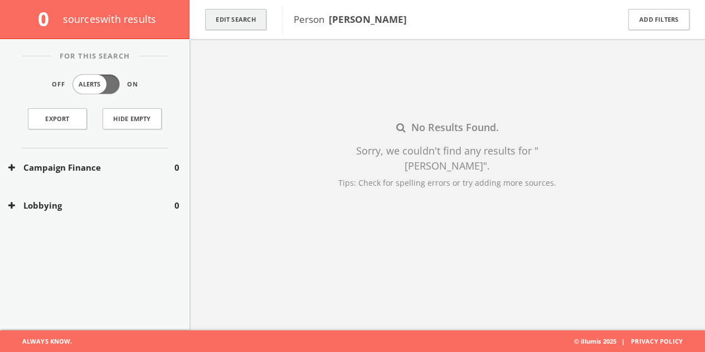
click at [214, 19] on button "Edit Search" at bounding box center [235, 20] width 61 height 22
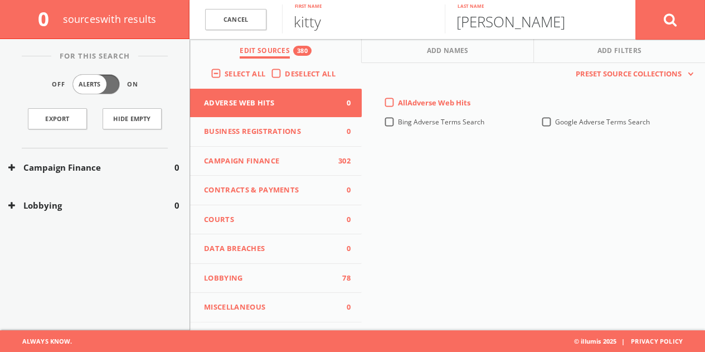
click at [473, 17] on input "[PERSON_NAME]" at bounding box center [526, 18] width 163 height 29
click at [350, 22] on input "kitty" at bounding box center [363, 18] width 163 height 29
type input "[PERSON_NAME]"
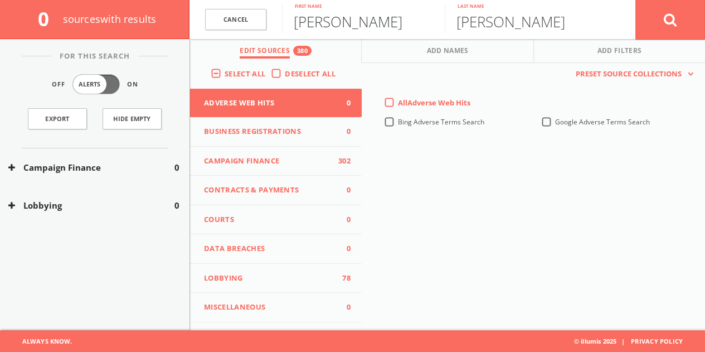
click at [636, 0] on button at bounding box center [671, 19] width 70 height 40
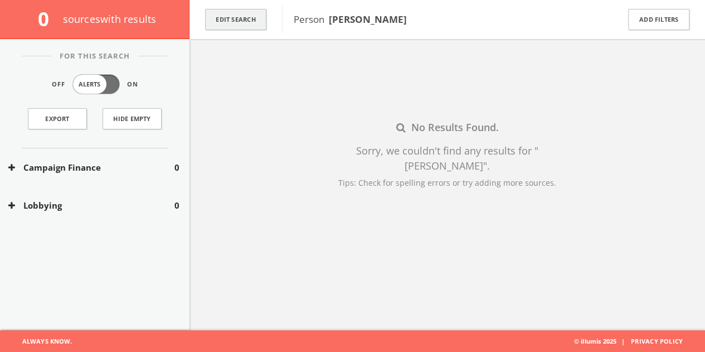
click at [256, 30] on button "Edit Search" at bounding box center [235, 20] width 61 height 22
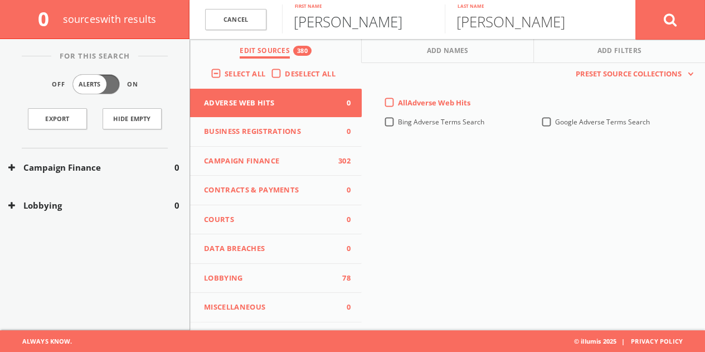
click at [320, 22] on input "[PERSON_NAME]" at bounding box center [363, 18] width 163 height 29
paste input "[PERSON_NAME]"
drag, startPoint x: 341, startPoint y: 23, endPoint x: 712, endPoint y: 4, distance: 371.3
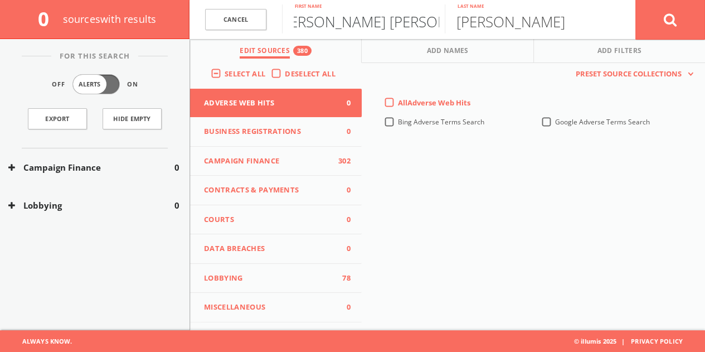
click at [700, 18] on form "Cancel [PERSON_NAME] [PERSON_NAME] First name [PERSON_NAME] Last name Cancel" at bounding box center [448, 19] width 516 height 39
type input "[PERSON_NAME]"
type input "jourdan"
click at [636, 0] on button at bounding box center [671, 19] width 70 height 40
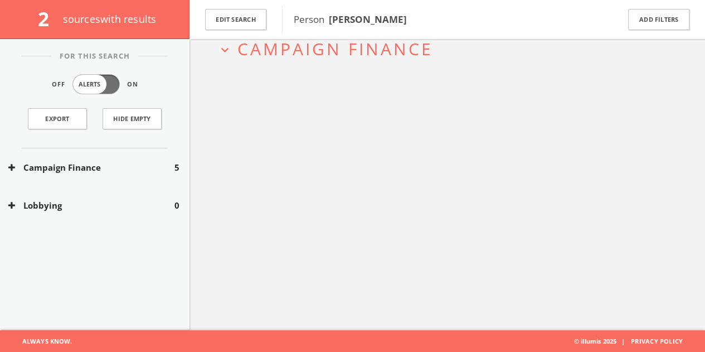
click at [115, 168] on button "Campaign Finance" at bounding box center [91, 167] width 166 height 13
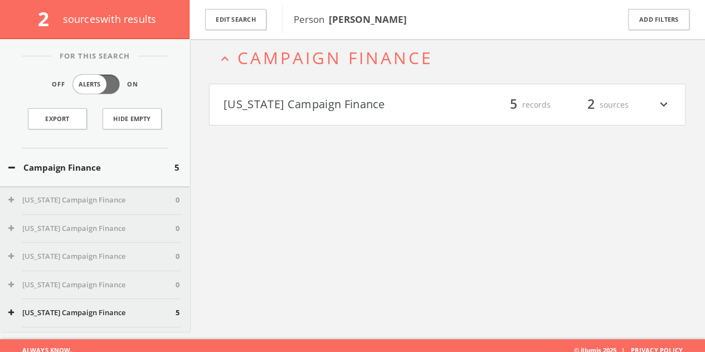
click at [311, 109] on button "[US_STATE] Campaign Finance" at bounding box center [336, 104] width 224 height 19
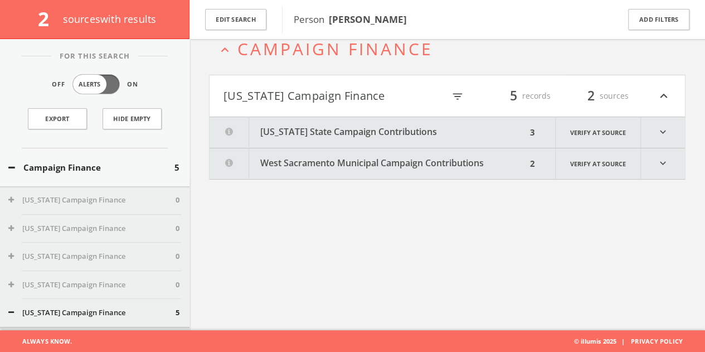
click at [303, 123] on button "[US_STATE] State Campaign Contributions" at bounding box center [368, 132] width 317 height 31
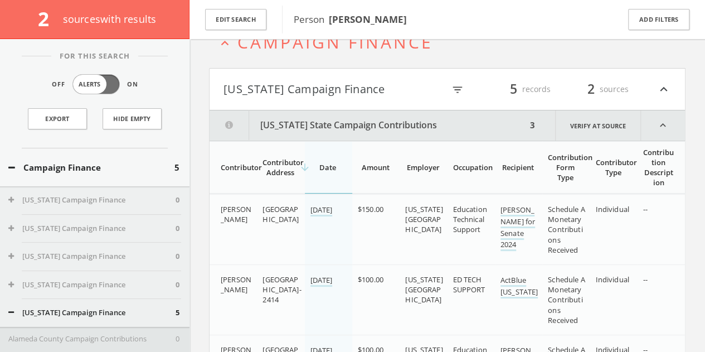
scroll to position [26, 0]
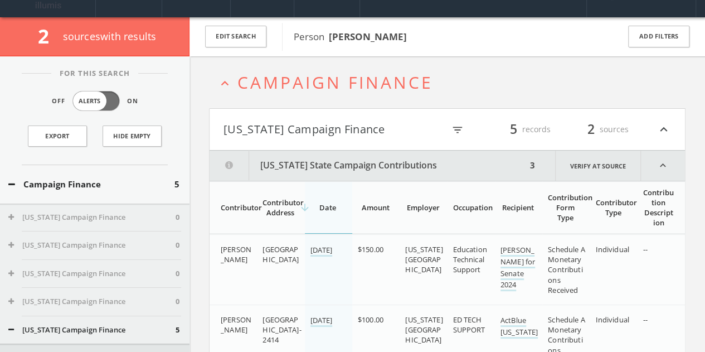
click at [268, 136] on button "[US_STATE] Campaign Finance" at bounding box center [334, 129] width 221 height 19
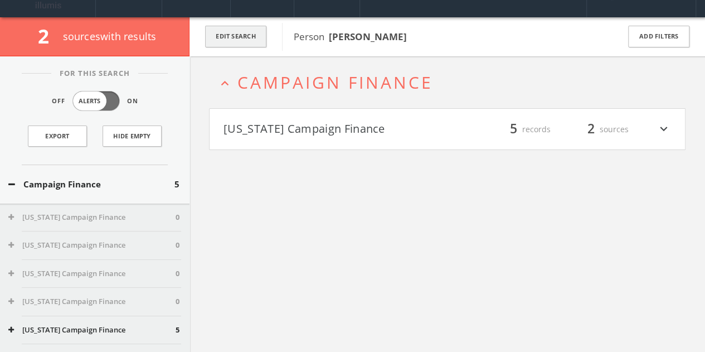
click at [257, 33] on button "Edit Search" at bounding box center [235, 37] width 61 height 22
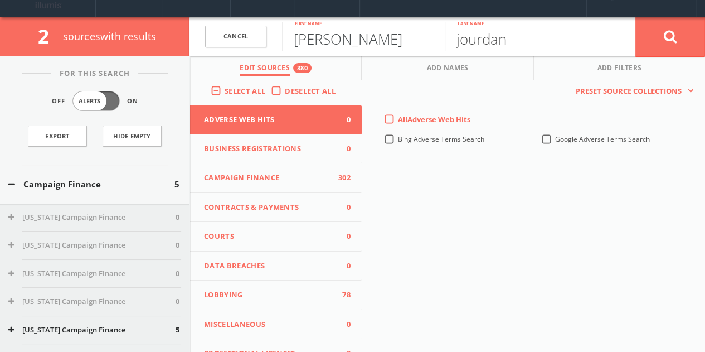
click at [316, 37] on input "[PERSON_NAME]" at bounding box center [363, 36] width 163 height 29
paste input "[PERSON_NAME]"
drag, startPoint x: 332, startPoint y: 39, endPoint x: 462, endPoint y: 44, distance: 130.6
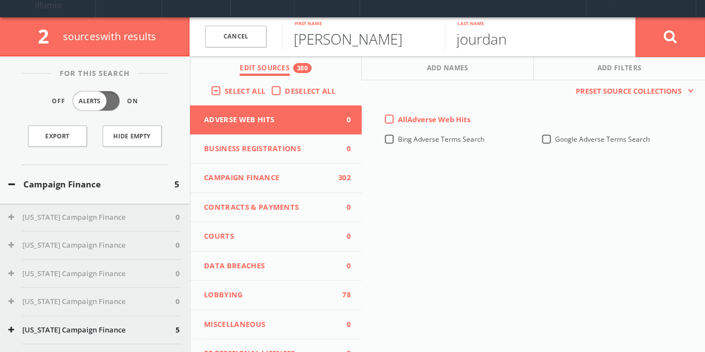
click at [462, 44] on form "Cancel [PERSON_NAME] First name [PERSON_NAME] Last name [PERSON_NAME]" at bounding box center [448, 36] width 516 height 39
type input "[PERSON_NAME]"
click at [470, 35] on input "jourdan" at bounding box center [526, 36] width 163 height 29
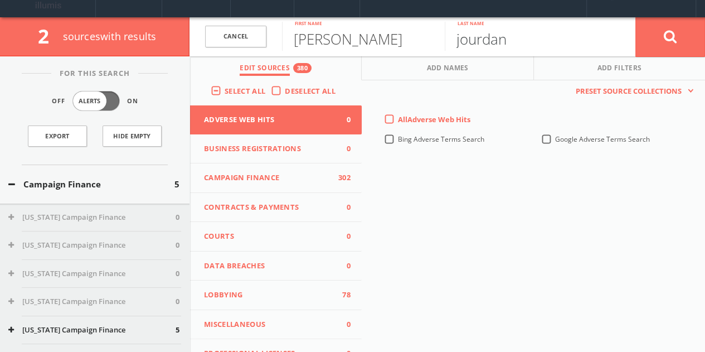
paste input "[PERSON_NAME]"
drag, startPoint x: 549, startPoint y: 38, endPoint x: 59, endPoint y: 40, distance: 490.2
click at [74, 41] on div "2 source s with results Cancel [PERSON_NAME] First name [PERSON_NAME] Last name…" at bounding box center [352, 36] width 705 height 39
drag, startPoint x: 550, startPoint y: 56, endPoint x: 529, endPoint y: 44, distance: 24.2
click at [530, 44] on div "Cancel [PERSON_NAME] First name [PERSON_NAME] Last name Cancel Edit Sources 380…" at bounding box center [448, 36] width 516 height 39
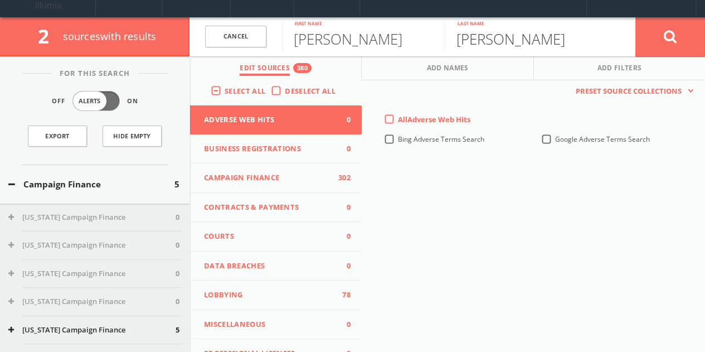
drag, startPoint x: 525, startPoint y: 43, endPoint x: 25, endPoint y: 44, distance: 499.6
click at [41, 45] on div "2 source s with results Cancel [PERSON_NAME] First name [PERSON_NAME] Last name…" at bounding box center [352, 36] width 705 height 39
type input "Norton"
click at [636, 17] on button at bounding box center [671, 37] width 70 height 40
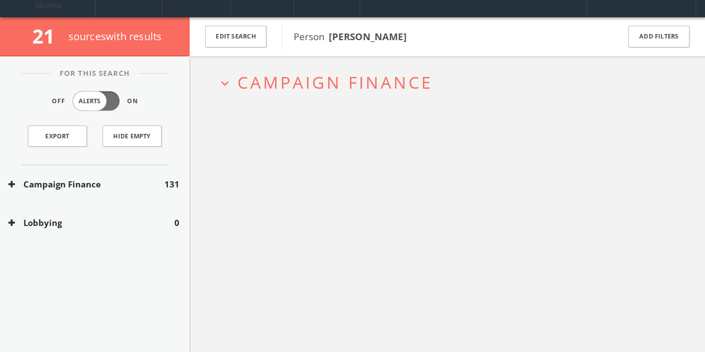
click at [151, 178] on button "Campaign Finance" at bounding box center [86, 184] width 156 height 13
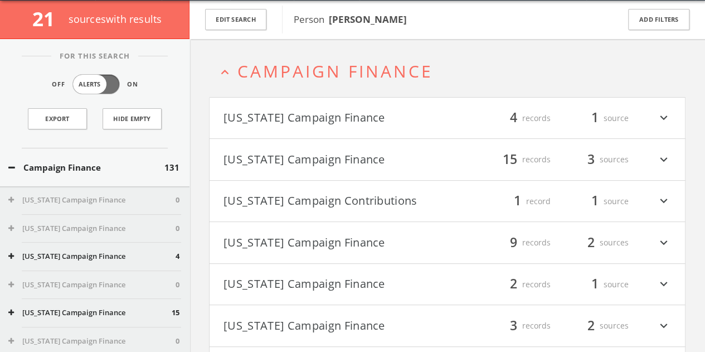
click at [301, 151] on button "[US_STATE] Campaign Finance" at bounding box center [336, 159] width 224 height 19
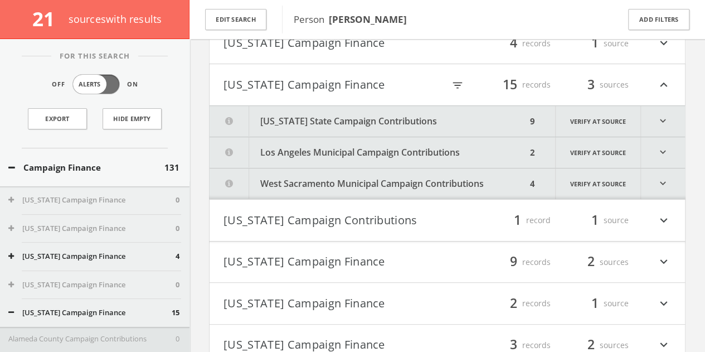
drag, startPoint x: 317, startPoint y: 160, endPoint x: 321, endPoint y: 133, distance: 27.1
click at [317, 160] on button "Los Angeles Municipal Campaign Contributions" at bounding box center [368, 152] width 317 height 31
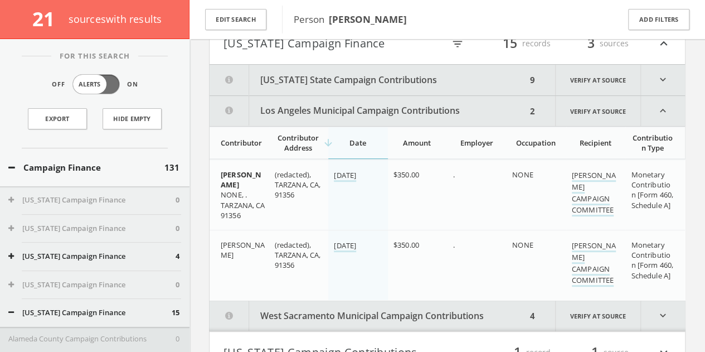
click at [313, 80] on button "[US_STATE] State Campaign Contributions" at bounding box center [368, 80] width 317 height 31
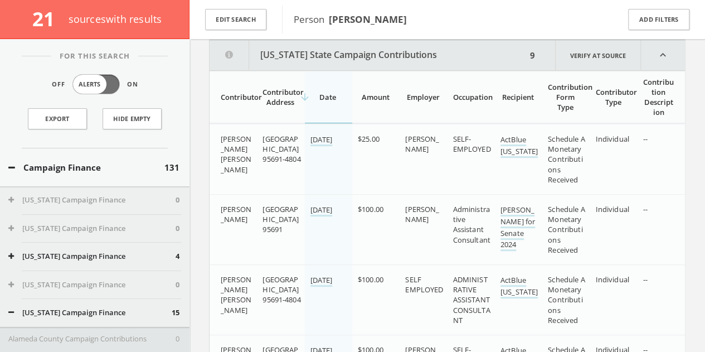
scroll to position [127, 0]
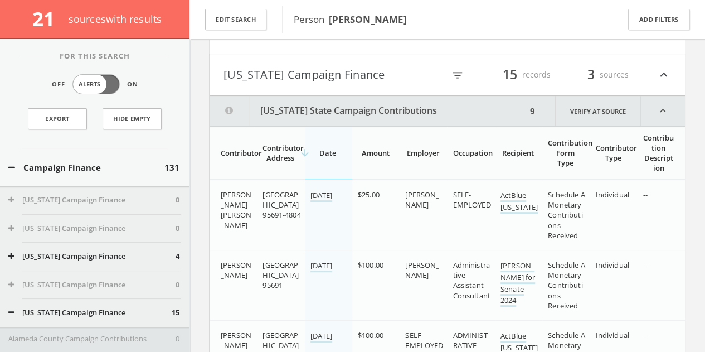
click at [356, 94] on h4 "[US_STATE] Campaign Finance filter_list 15 records 3 sources expand_less" at bounding box center [448, 74] width 476 height 41
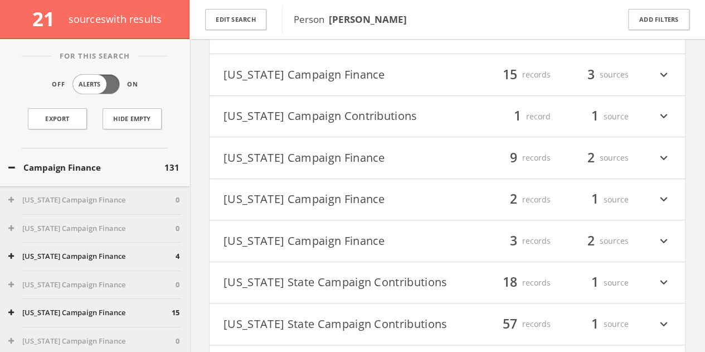
click at [124, 149] on div "Campaign Finance 131" at bounding box center [95, 167] width 190 height 38
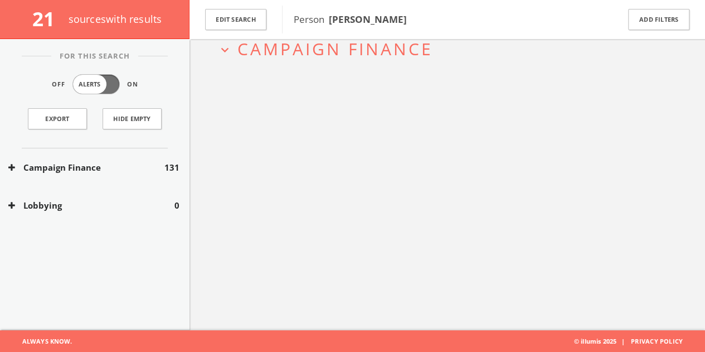
click at [122, 166] on button "Campaign Finance" at bounding box center [86, 167] width 156 height 13
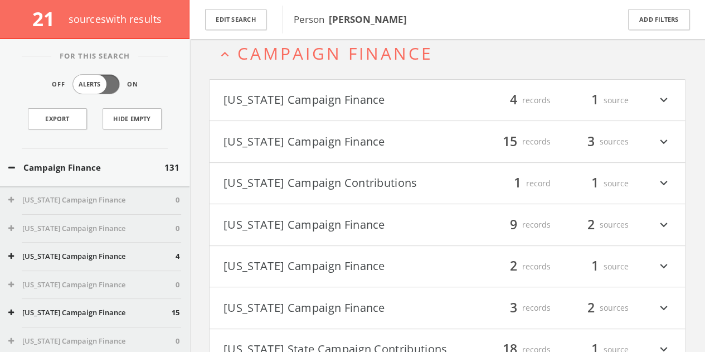
click at [122, 166] on button "Campaign Finance" at bounding box center [86, 167] width 156 height 13
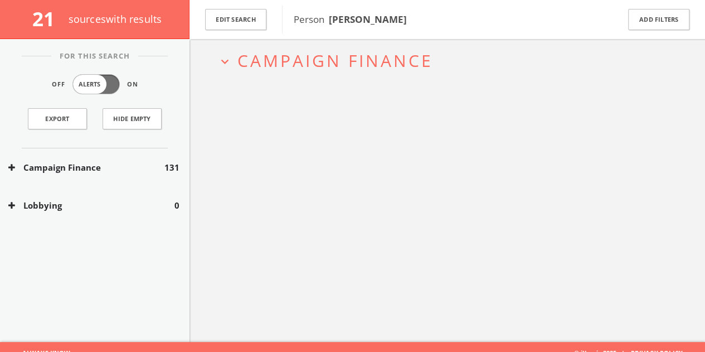
scroll to position [49, 0]
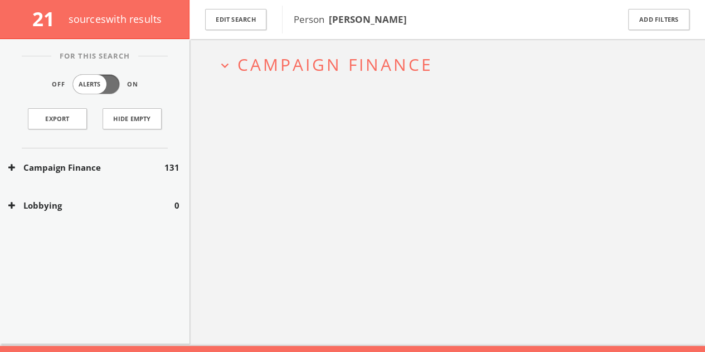
click at [122, 166] on button "Campaign Finance" at bounding box center [86, 167] width 156 height 13
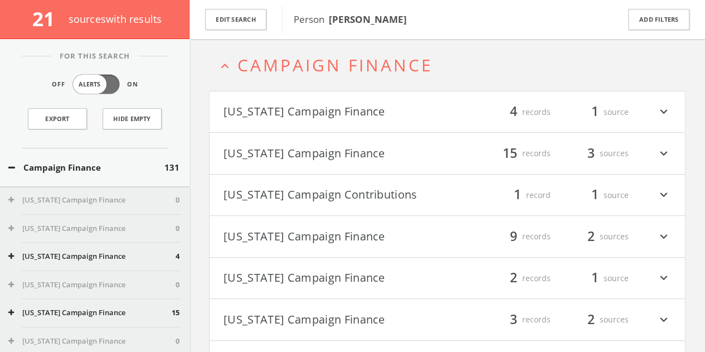
scroll to position [48, 0]
click at [126, 162] on button "Campaign Finance" at bounding box center [86, 167] width 156 height 13
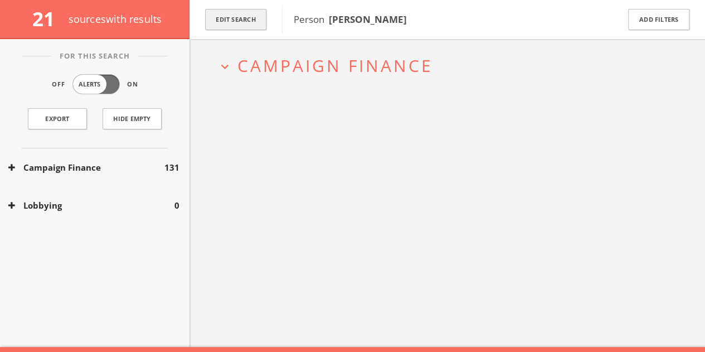
click at [234, 27] on button "Edit Search" at bounding box center [235, 20] width 61 height 22
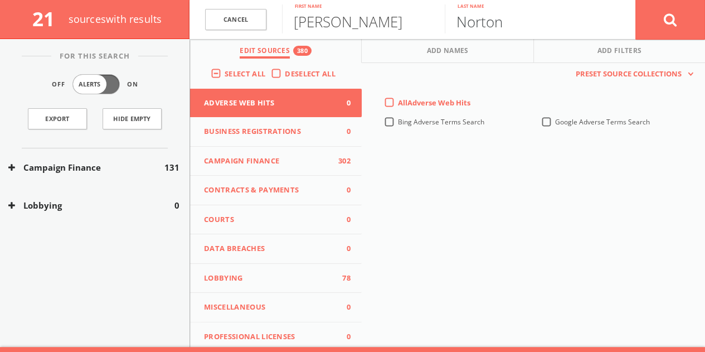
click at [525, 31] on input "Norton" at bounding box center [526, 18] width 163 height 29
type input "[PERSON_NAME]"
click at [636, 0] on button at bounding box center [671, 19] width 70 height 40
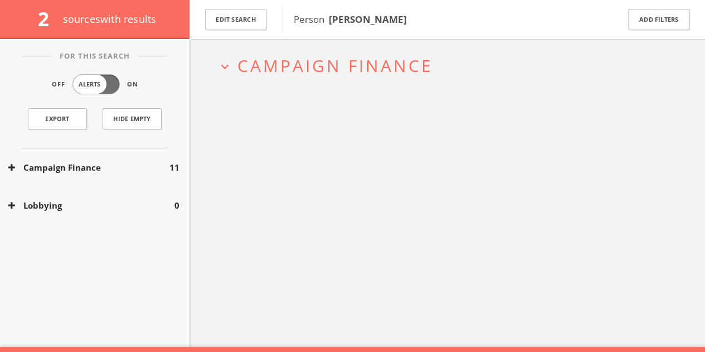
click at [106, 170] on button "Campaign Finance" at bounding box center [88, 167] width 161 height 13
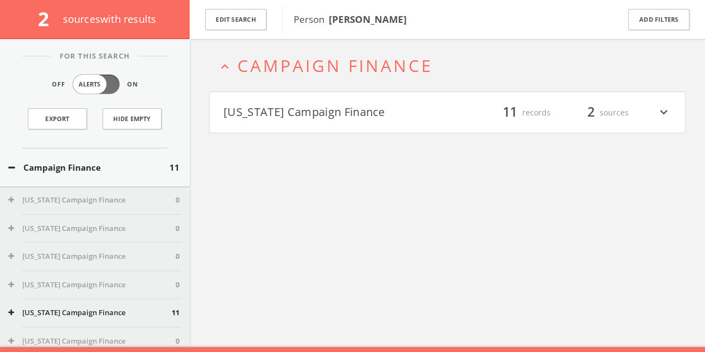
click at [443, 108] on button "[US_STATE] Campaign Finance" at bounding box center [336, 112] width 224 height 19
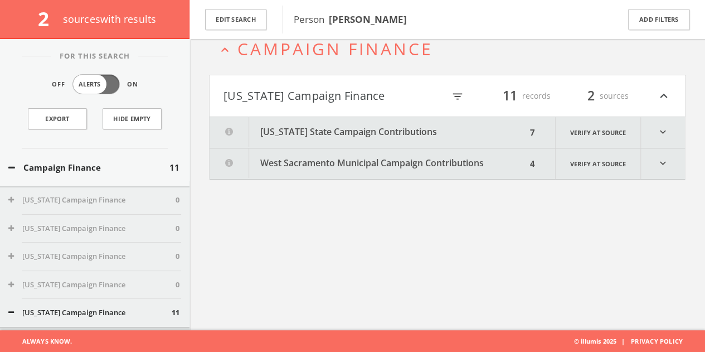
click at [415, 128] on button "[US_STATE] State Campaign Contributions" at bounding box center [368, 132] width 317 height 31
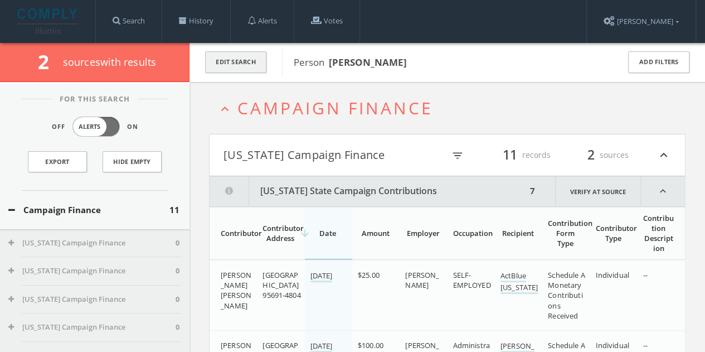
click at [248, 62] on button "Edit Search" at bounding box center [235, 62] width 61 height 22
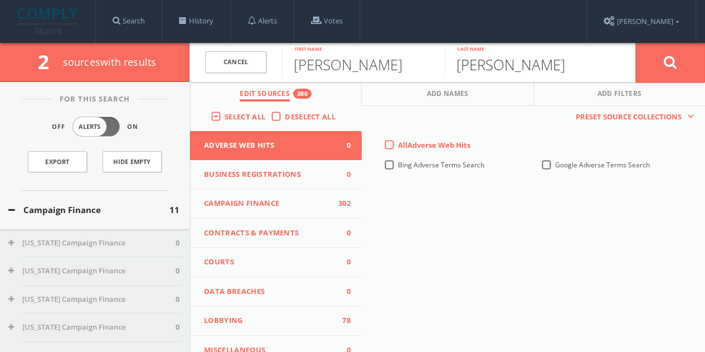
drag, startPoint x: 507, startPoint y: 66, endPoint x: 309, endPoint y: 69, distance: 197.4
click at [341, 61] on form "Cancel [PERSON_NAME] First name [PERSON_NAME] Last name Cancel" at bounding box center [448, 62] width 516 height 39
type input "[PERSON_NAME]"
click at [636, 42] on button at bounding box center [671, 62] width 70 height 40
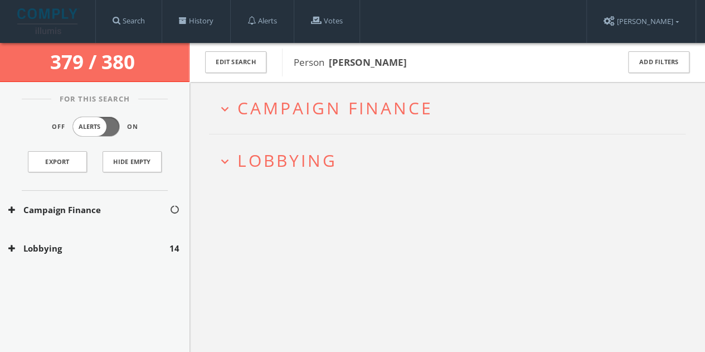
drag, startPoint x: 135, startPoint y: 232, endPoint x: 129, endPoint y: 234, distance: 6.5
click at [129, 234] on div "Lobbying 14" at bounding box center [95, 248] width 190 height 38
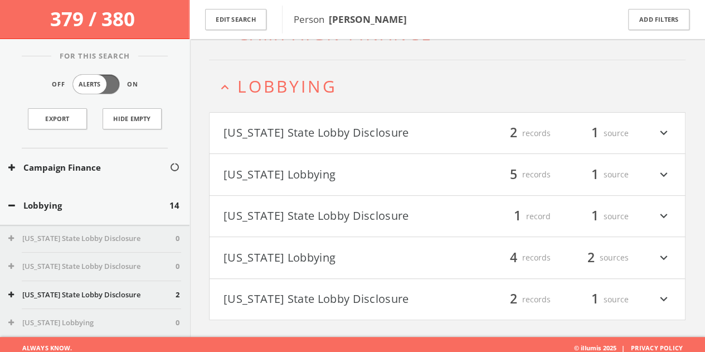
scroll to position [85, 0]
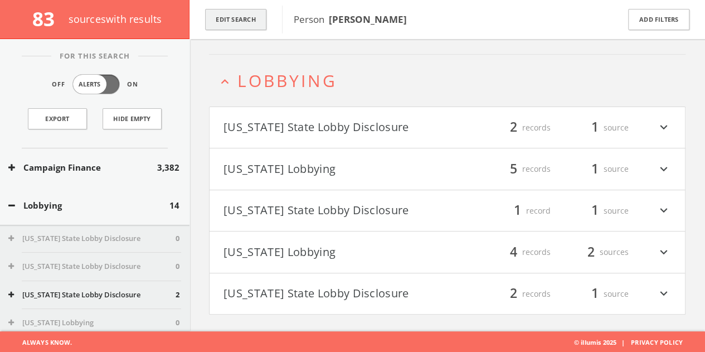
click at [258, 21] on button "Edit Search" at bounding box center [235, 20] width 61 height 22
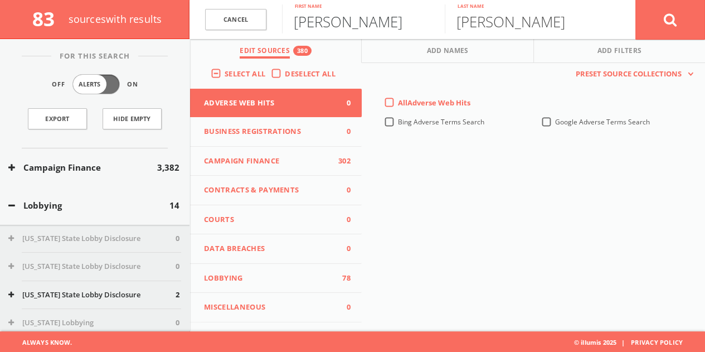
click at [343, 20] on input "[PERSON_NAME]" at bounding box center [363, 18] width 163 height 29
paste input "[PERSON_NAME] [PERSON_NAME]"
drag, startPoint x: 413, startPoint y: 32, endPoint x: 577, endPoint y: 32, distance: 163.9
click at [573, 33] on form "Cancel [PERSON_NAME] [PERSON_NAME] First name [PERSON_NAME] Last name Cancel" at bounding box center [448, 19] width 516 height 39
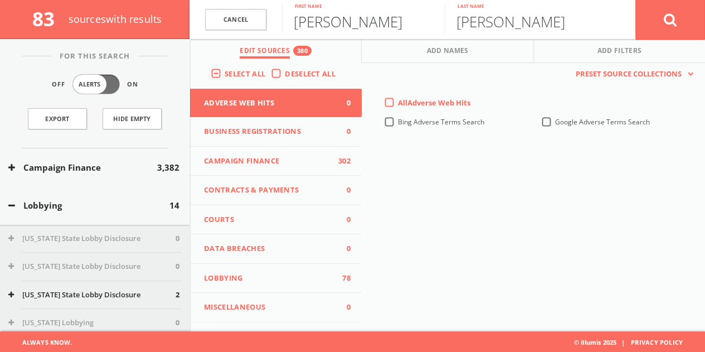
type input "[PERSON_NAME]"
paste input "[PERSON_NAME] [PERSON_NAME]"
drag, startPoint x: 530, startPoint y: 21, endPoint x: 199, endPoint y: 64, distance: 334.0
click at [216, 39] on div "Cancel [PERSON_NAME] First name [PERSON_NAME] [PERSON_NAME] Last name Cancel Ed…" at bounding box center [448, 19] width 516 height 39
type input "Roblin"
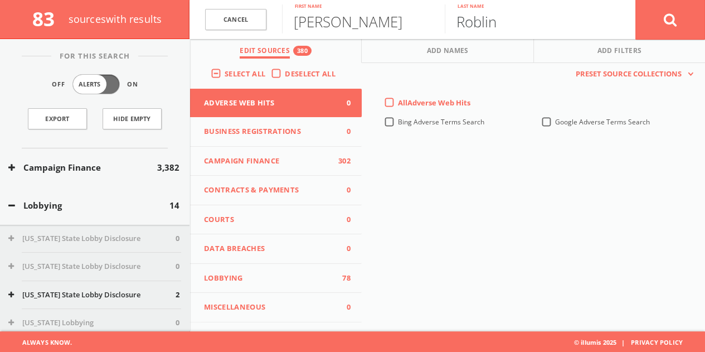
click at [636, 0] on button at bounding box center [671, 19] width 70 height 40
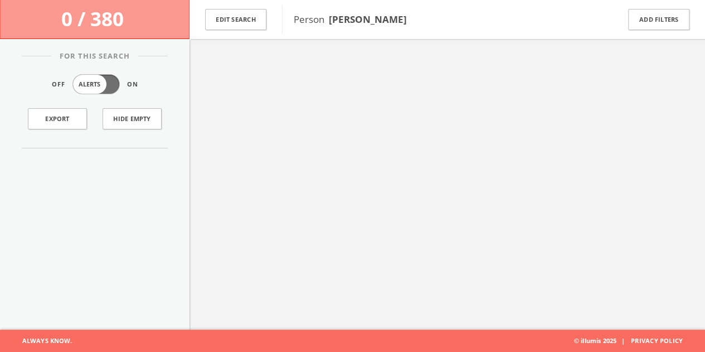
scroll to position [65, 0]
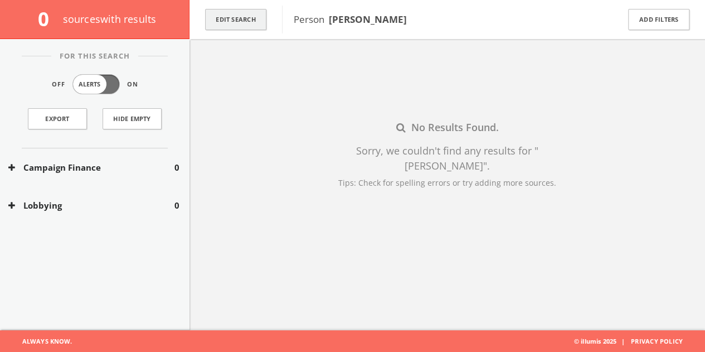
click at [214, 21] on button "Edit Search" at bounding box center [235, 20] width 61 height 22
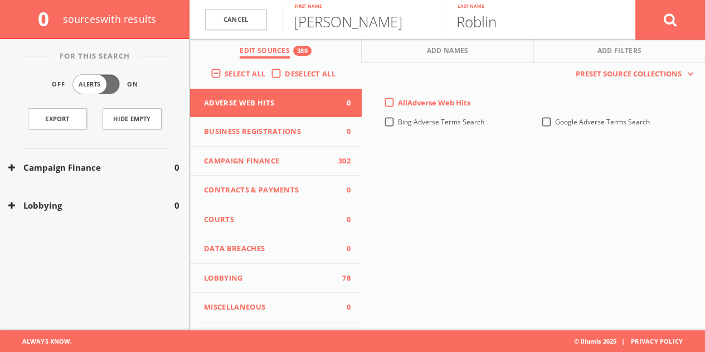
click at [458, 20] on input "Roblin" at bounding box center [526, 18] width 163 height 29
type input "narten"
click at [636, 0] on button at bounding box center [671, 19] width 70 height 40
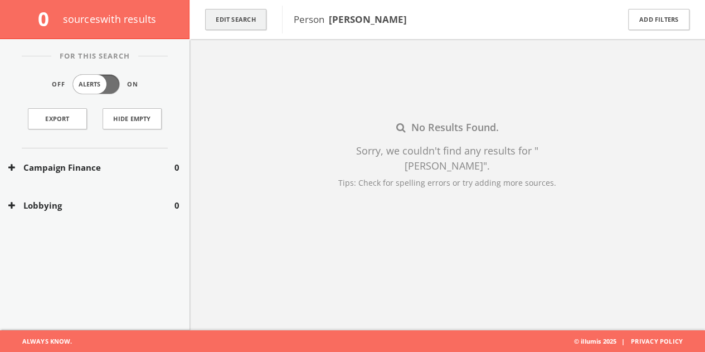
click at [238, 17] on button "Edit Search" at bounding box center [235, 20] width 61 height 22
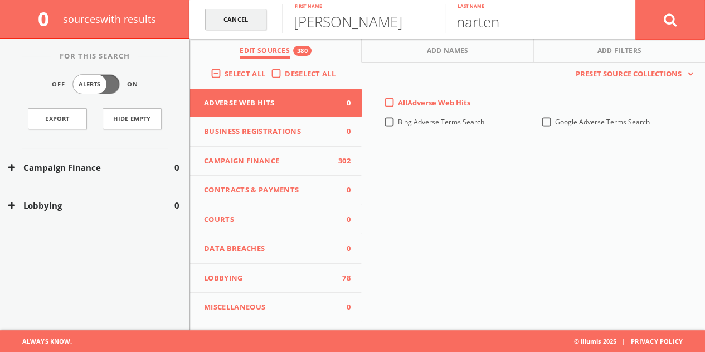
click at [263, 21] on link "Cancel" at bounding box center [235, 20] width 61 height 22
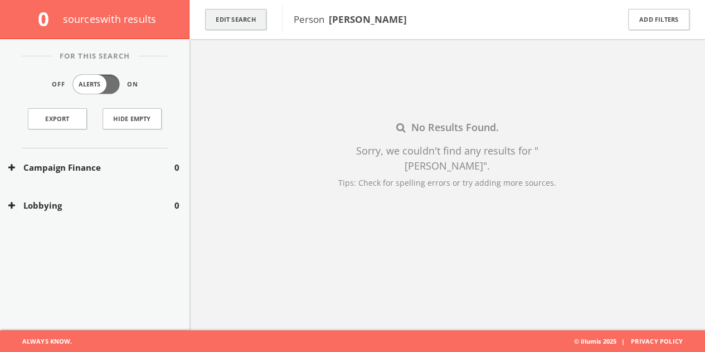
click at [220, 25] on button "Edit Search" at bounding box center [235, 20] width 61 height 22
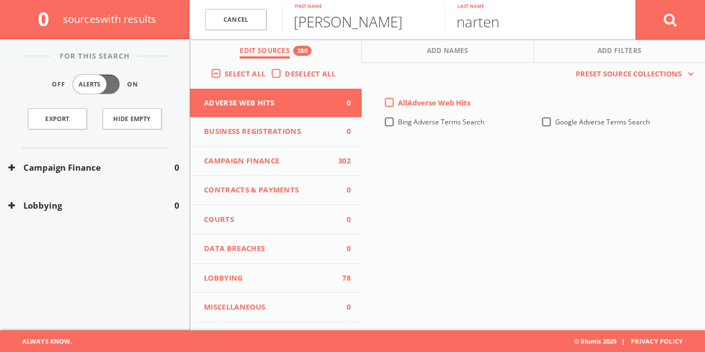
click at [329, 28] on input "[PERSON_NAME]" at bounding box center [363, 18] width 163 height 29
type input "aiden"
type input "roblin"
click at [636, 0] on button at bounding box center [671, 19] width 70 height 40
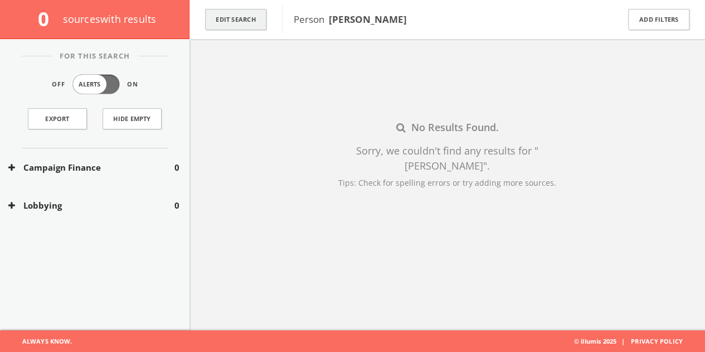
click at [211, 21] on button "Edit Search" at bounding box center [235, 20] width 61 height 22
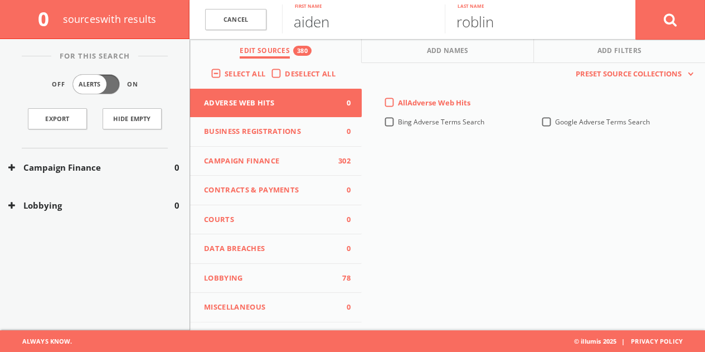
click at [317, 23] on input "aiden" at bounding box center [363, 18] width 163 height 29
paste input "[PERSON_NAME]"
drag, startPoint x: 369, startPoint y: 23, endPoint x: 669, endPoint y: 19, distance: 300.0
click at [645, 19] on form "Cancel [PERSON_NAME] First name [PERSON_NAME] Last name Cancel" at bounding box center [448, 19] width 516 height 39
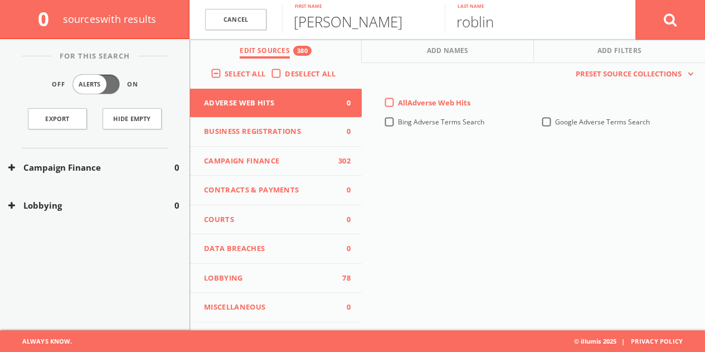
type input "[PERSON_NAME]"
paste input "[PERSON_NAME]"
drag, startPoint x: 528, startPoint y: 23, endPoint x: 15, endPoint y: 30, distance: 513.1
click at [52, 26] on div "0 source s with results Cancel [PERSON_NAME] First name [PERSON_NAME] Last name…" at bounding box center [352, 19] width 705 height 39
type input "[PERSON_NAME]"
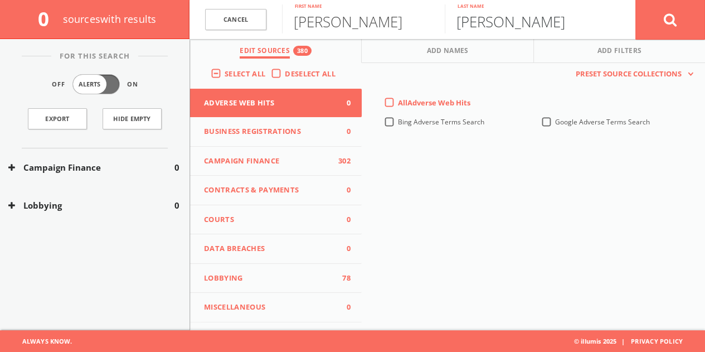
click at [636, 0] on button at bounding box center [671, 19] width 70 height 40
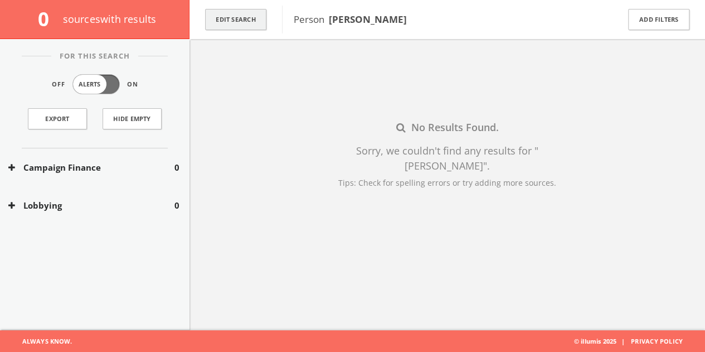
click at [263, 22] on button "Edit Search" at bounding box center [235, 20] width 61 height 22
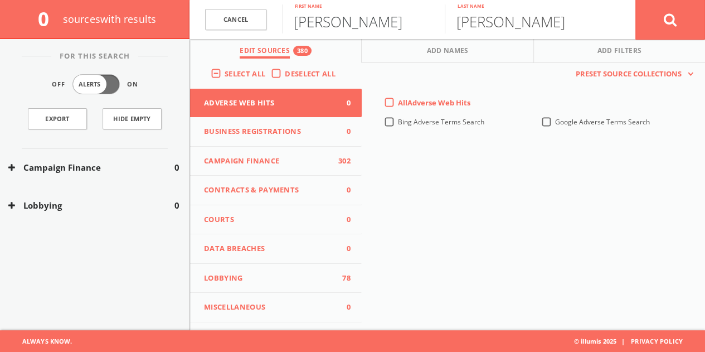
drag, startPoint x: 326, startPoint y: 27, endPoint x: 645, endPoint y: 32, distance: 319.0
click at [617, 32] on form "Cancel [PERSON_NAME] First name [PERSON_NAME] Last name Cancel" at bounding box center [448, 19] width 516 height 39
type input "[PERSON_NAME]"
click at [683, 26] on button at bounding box center [671, 19] width 70 height 40
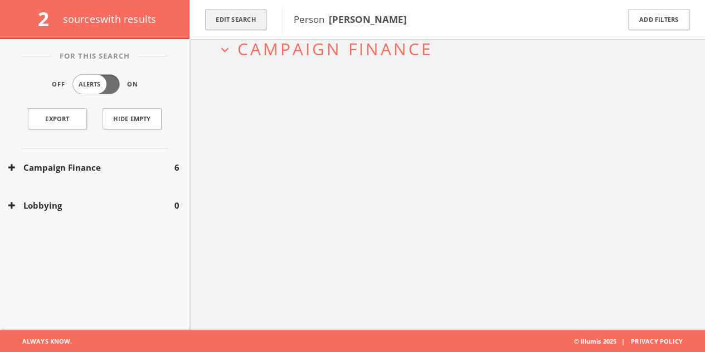
click at [256, 14] on button "Edit Search" at bounding box center [235, 20] width 61 height 22
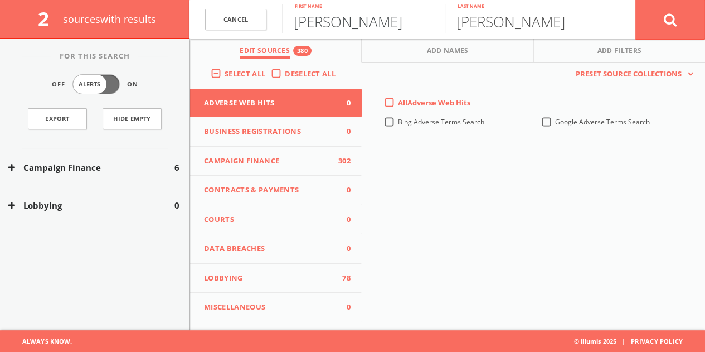
drag, startPoint x: 330, startPoint y: 28, endPoint x: 122, endPoint y: 11, distance: 208.7
click at [129, 14] on div "2 source s with results Cancel [PERSON_NAME] First name [PERSON_NAME] Last name…" at bounding box center [352, 19] width 705 height 39
type input "[PERSON_NAME]"
click at [71, 171] on button "Campaign Finance" at bounding box center [91, 167] width 166 height 13
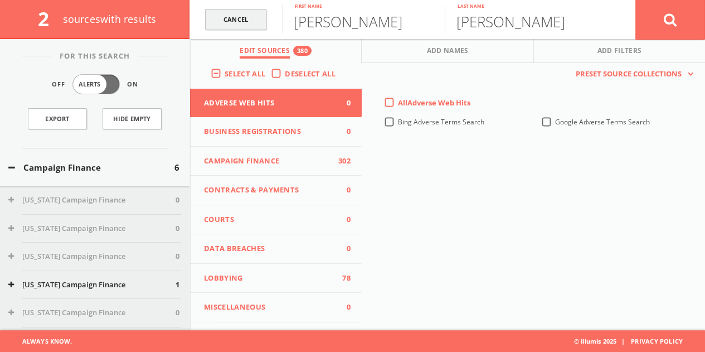
click at [237, 28] on link "Cancel" at bounding box center [235, 20] width 61 height 22
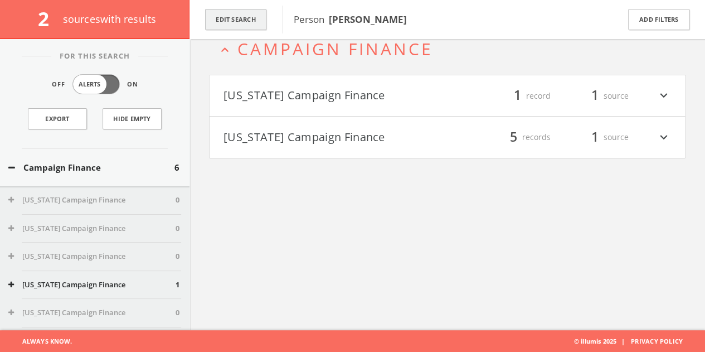
click at [243, 25] on button "Edit Search" at bounding box center [235, 20] width 61 height 22
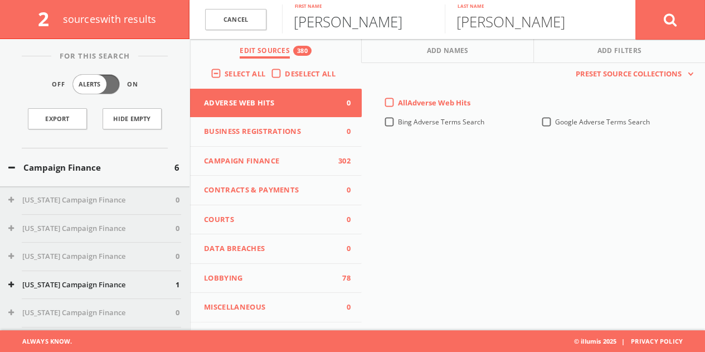
click at [318, 24] on input "[PERSON_NAME]" at bounding box center [363, 18] width 163 height 29
type input "[PERSON_NAME]"
click at [654, 27] on button at bounding box center [671, 19] width 70 height 40
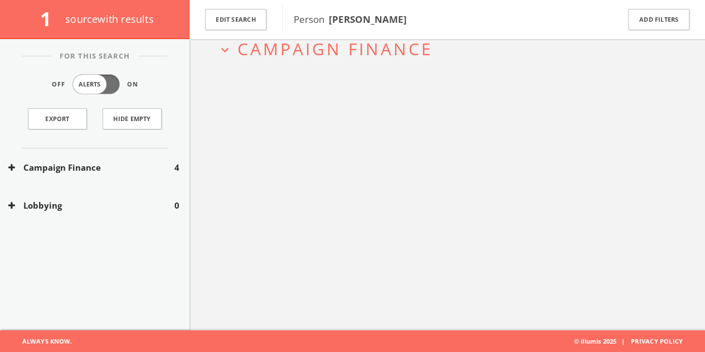
click at [129, 164] on button "Campaign Finance" at bounding box center [91, 167] width 166 height 13
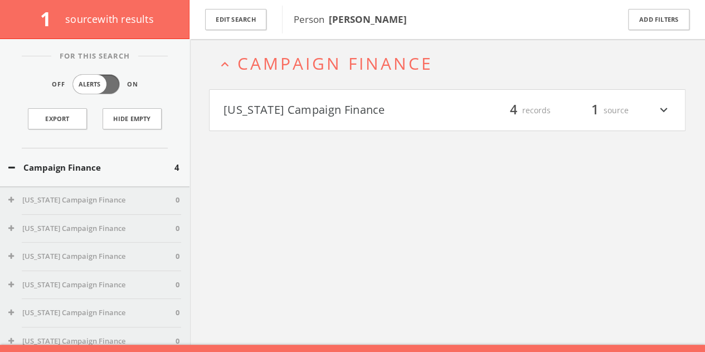
click at [311, 103] on button "[US_STATE] Campaign Finance" at bounding box center [336, 110] width 224 height 19
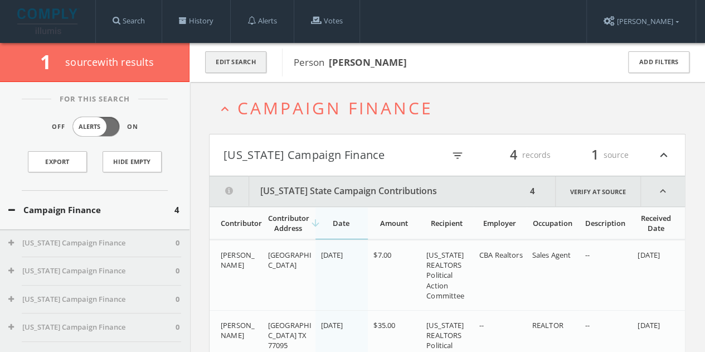
click at [220, 56] on button "Edit Search" at bounding box center [235, 62] width 61 height 22
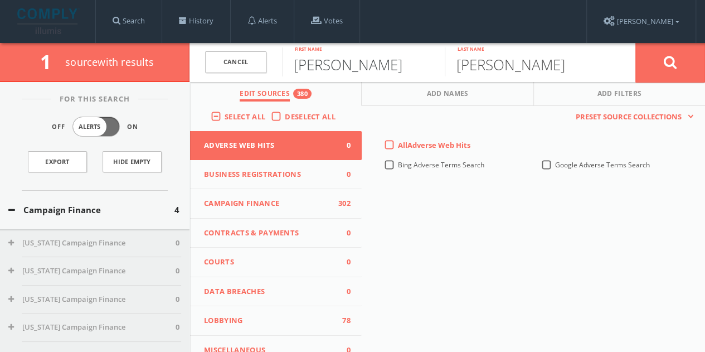
click at [336, 61] on input "[PERSON_NAME]" at bounding box center [363, 61] width 163 height 29
type input "a"
type input "[PERSON_NAME]"
type input "salon"
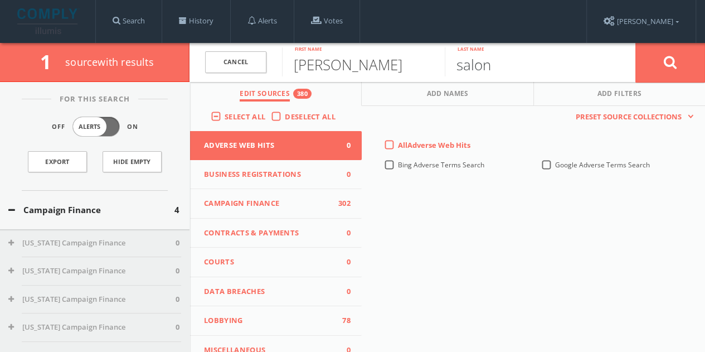
click at [636, 42] on button at bounding box center [671, 62] width 70 height 40
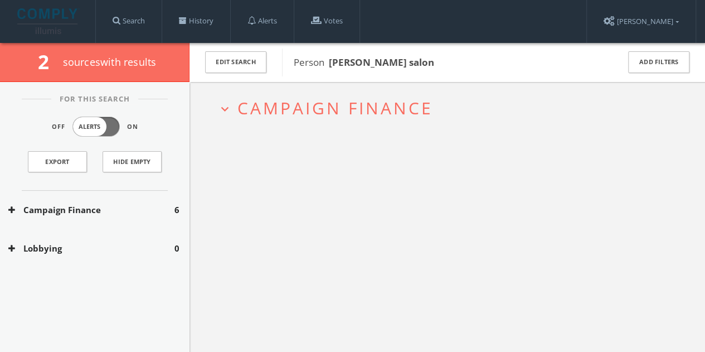
click at [135, 197] on div "Campaign Finance 6" at bounding box center [95, 210] width 190 height 38
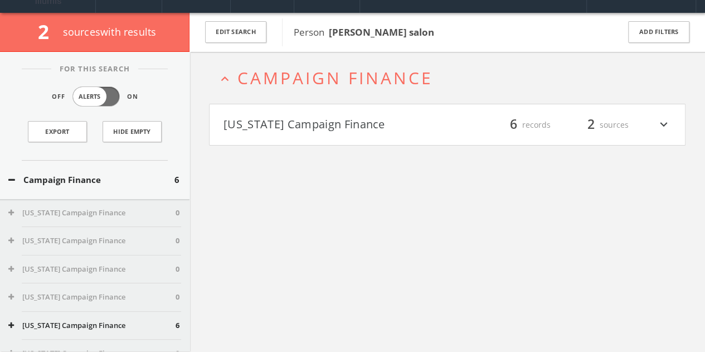
click at [336, 122] on button "[US_STATE] Campaign Finance" at bounding box center [336, 124] width 224 height 19
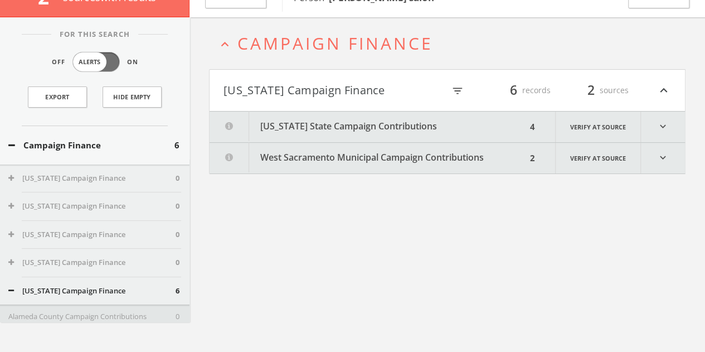
click at [386, 132] on button "[US_STATE] State Campaign Contributions" at bounding box center [368, 127] width 317 height 31
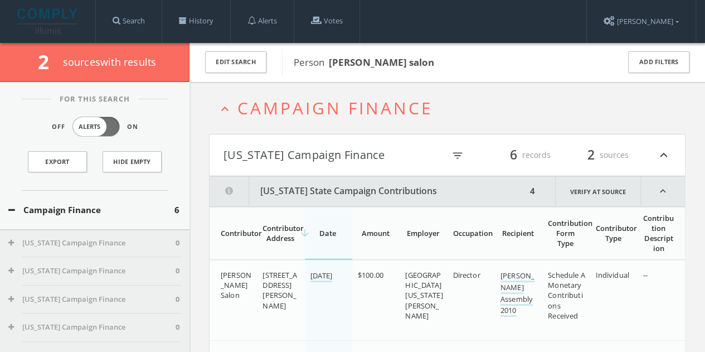
click at [88, 221] on div "Campaign Finance 6" at bounding box center [95, 210] width 190 height 38
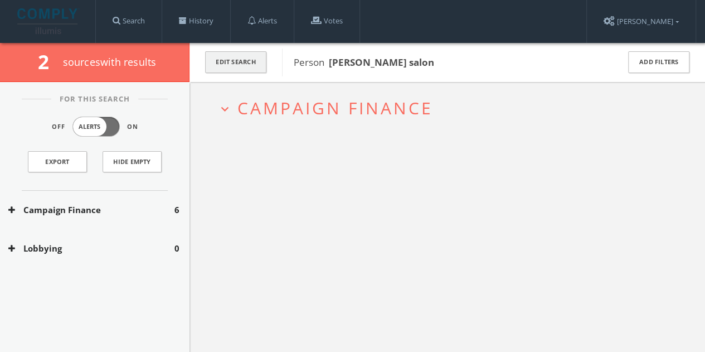
click at [258, 67] on button "Edit Search" at bounding box center [235, 62] width 61 height 22
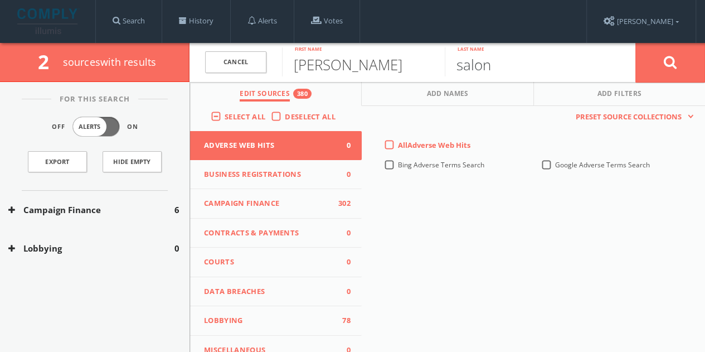
click at [482, 59] on input "salon" at bounding box center [526, 61] width 163 height 29
click at [483, 60] on input "salon" at bounding box center [526, 61] width 163 height 29
type input "[PERSON_NAME]"
click at [636, 42] on button at bounding box center [671, 62] width 70 height 40
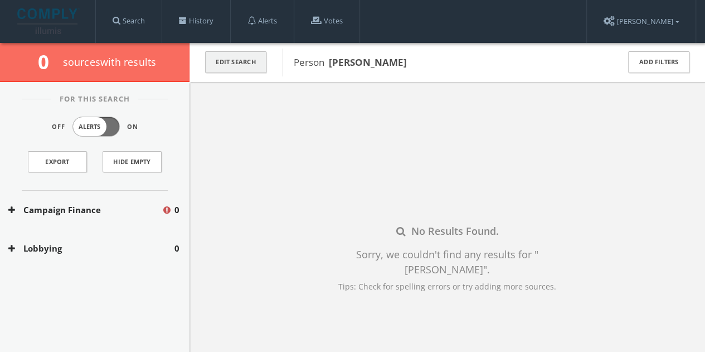
click at [243, 63] on button "Edit Search" at bounding box center [235, 62] width 61 height 22
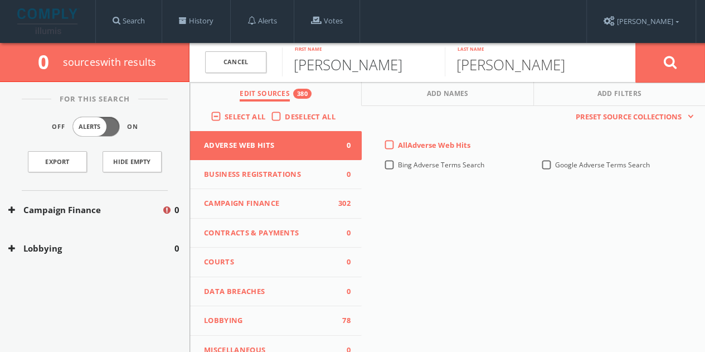
click at [316, 61] on input "[PERSON_NAME]" at bounding box center [363, 61] width 163 height 29
paste input "[PERSON_NAME]"
drag, startPoint x: 456, startPoint y: 104, endPoint x: 712, endPoint y: 139, distance: 258.3
click at [705, 141] on html "Search History Alerts Votes [PERSON_NAME] Edit Profile Change Password Security…" at bounding box center [352, 228] width 705 height 456
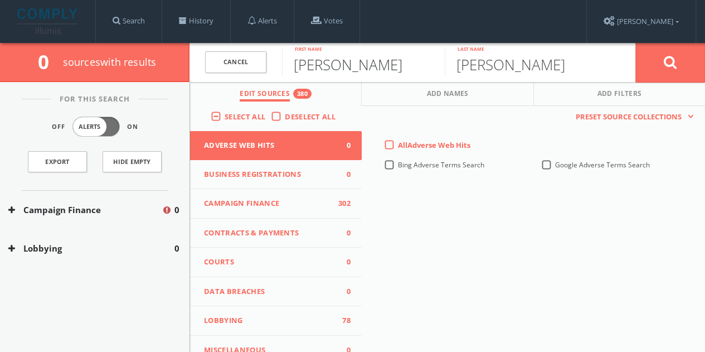
type input "[PERSON_NAME]"
type input "Heath"
click at [636, 42] on button at bounding box center [671, 62] width 70 height 40
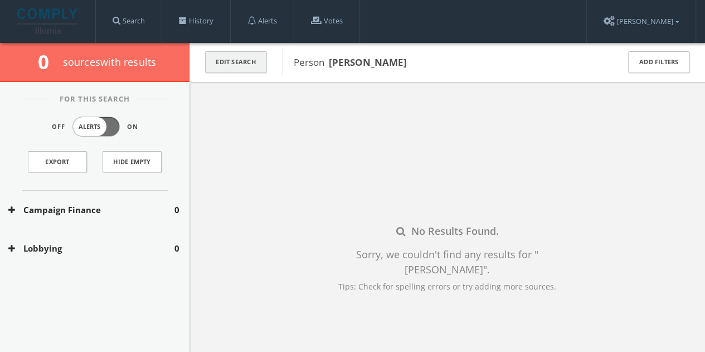
click at [238, 54] on button "Edit Search" at bounding box center [235, 62] width 61 height 22
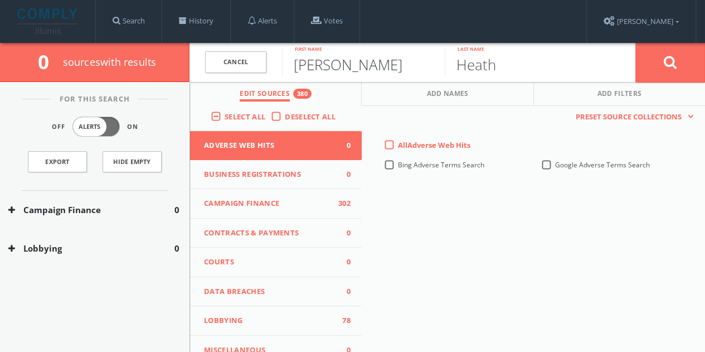
click at [300, 63] on input "[PERSON_NAME]" at bounding box center [363, 61] width 163 height 29
click at [300, 64] on input "[PERSON_NAME]" at bounding box center [363, 61] width 163 height 29
paste input "[PERSON_NAME] [PERSON_NAME]"
drag, startPoint x: 337, startPoint y: 69, endPoint x: 713, endPoint y: 62, distance: 376.5
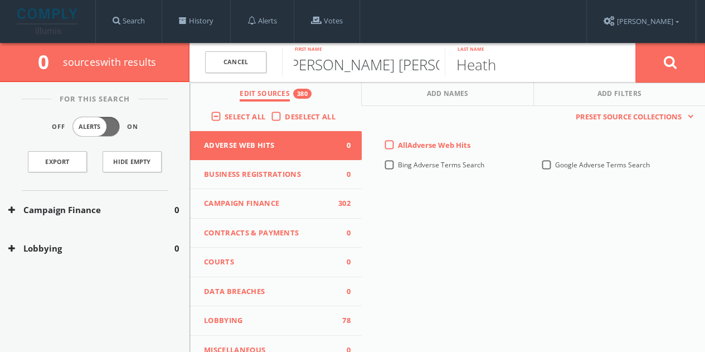
click at [705, 63] on html "Search History Alerts Votes [PERSON_NAME] Edit Profile Change Password Security…" at bounding box center [352, 228] width 705 height 456
type input "[PERSON_NAME]"
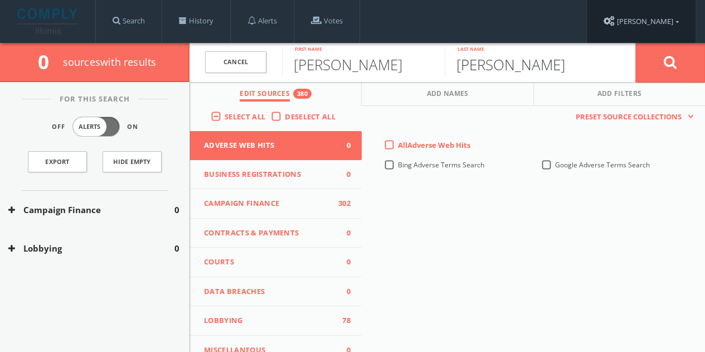
type input "[PERSON_NAME]"
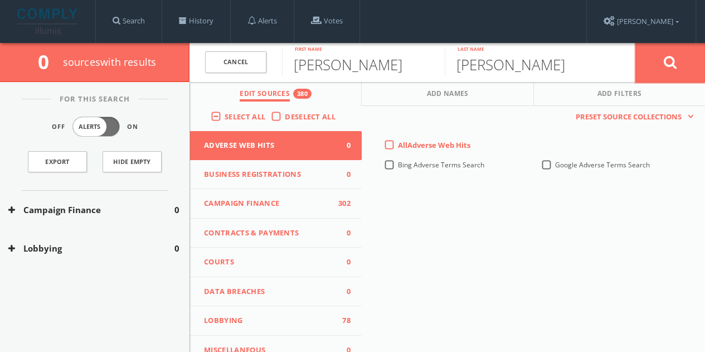
click at [655, 64] on button at bounding box center [671, 62] width 70 height 40
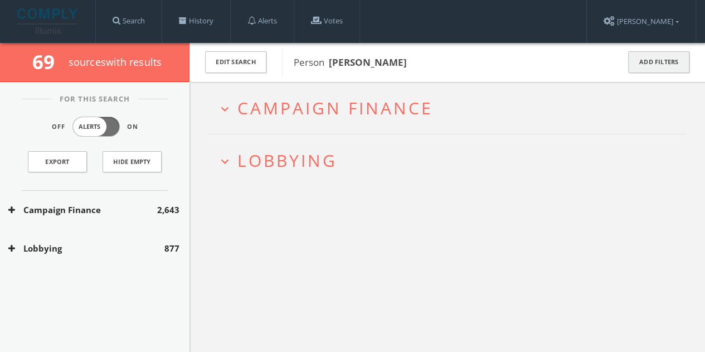
click at [636, 64] on button "Add Filters" at bounding box center [658, 62] width 61 height 22
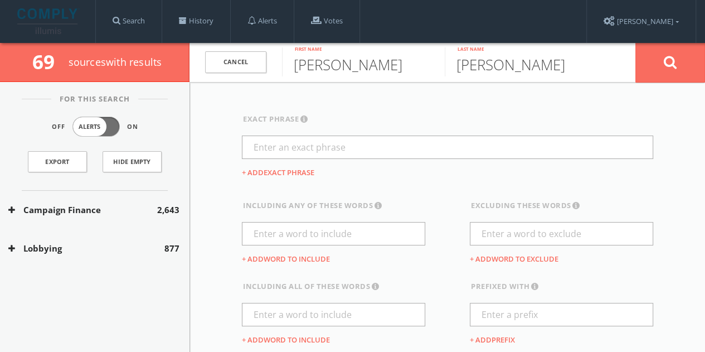
scroll to position [59, 0]
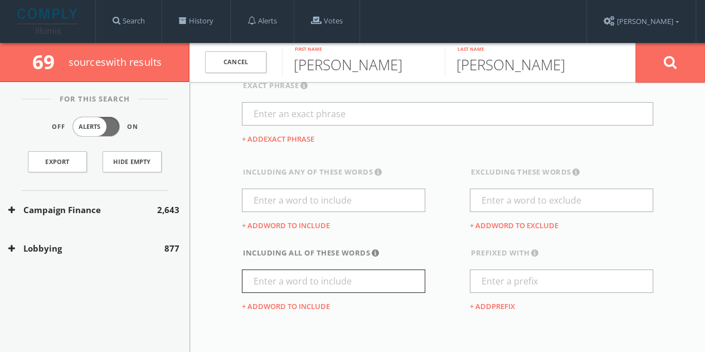
click at [303, 273] on input "text" at bounding box center [333, 280] width 183 height 23
click at [259, 279] on input "[GEOGRAPHIC_DATA]" at bounding box center [333, 280] width 183 height 23
type input "[GEOGRAPHIC_DATA]"
drag, startPoint x: 321, startPoint y: 267, endPoint x: 329, endPoint y: 282, distance: 17.0
click at [321, 267] on div "including all of these words This will show results that contain ALL of the wor…" at bounding box center [333, 288] width 183 height 81
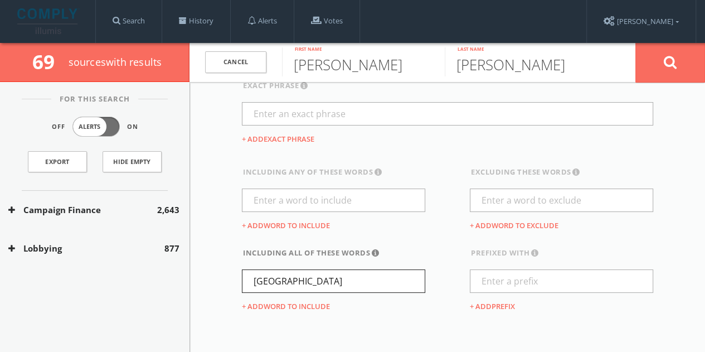
drag, startPoint x: 331, startPoint y: 286, endPoint x: 355, endPoint y: 272, distance: 27.5
click at [332, 286] on input "[GEOGRAPHIC_DATA]" at bounding box center [333, 280] width 183 height 23
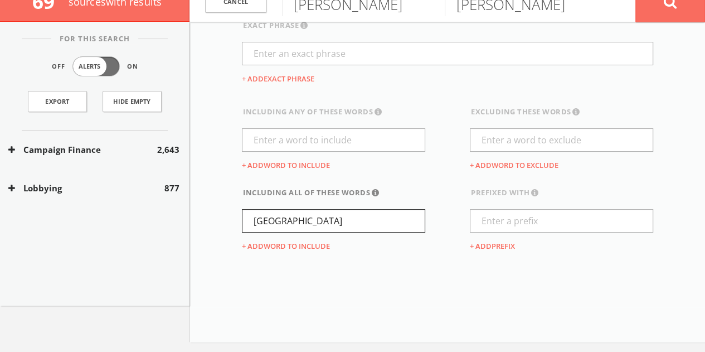
scroll to position [65, 0]
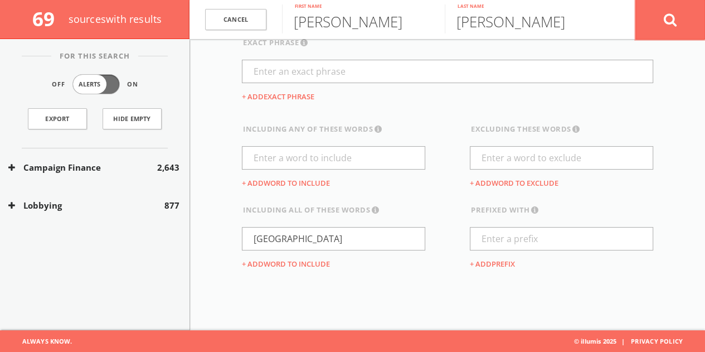
click at [659, 22] on button at bounding box center [671, 19] width 70 height 40
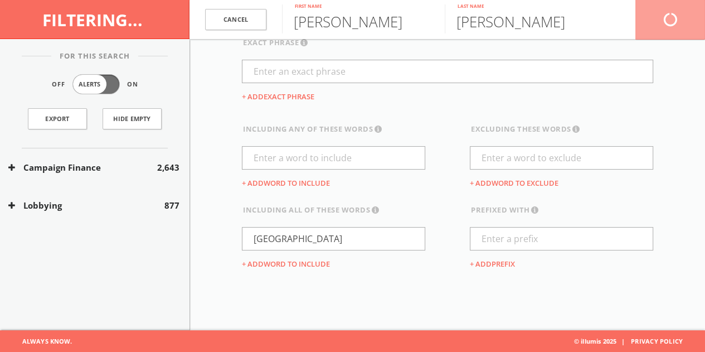
scroll to position [31, 0]
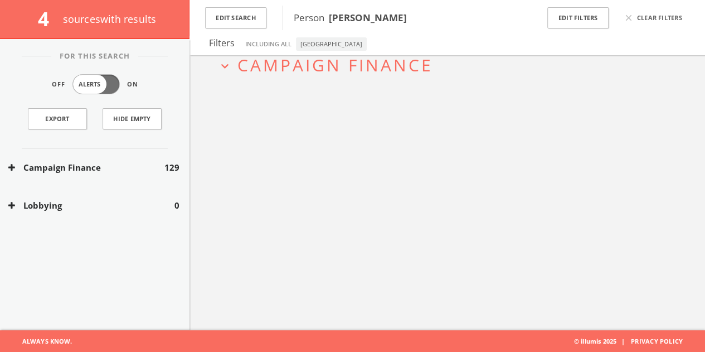
click at [146, 163] on button "Campaign Finance" at bounding box center [86, 167] width 156 height 13
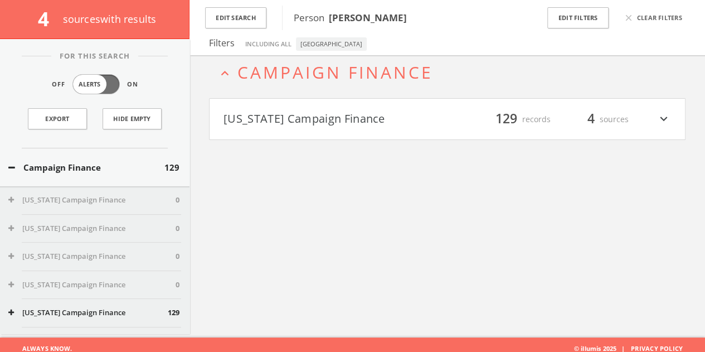
click at [355, 136] on h4 "[US_STATE] Campaign Finance filter_list 129 records 4 sources expand_more" at bounding box center [448, 119] width 476 height 41
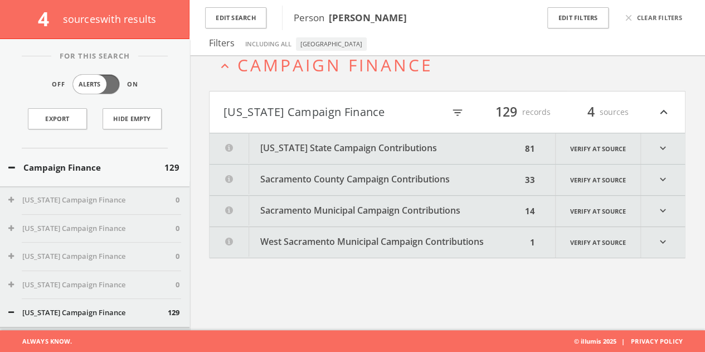
click at [353, 144] on button "[US_STATE] State Campaign Contributions" at bounding box center [366, 148] width 312 height 31
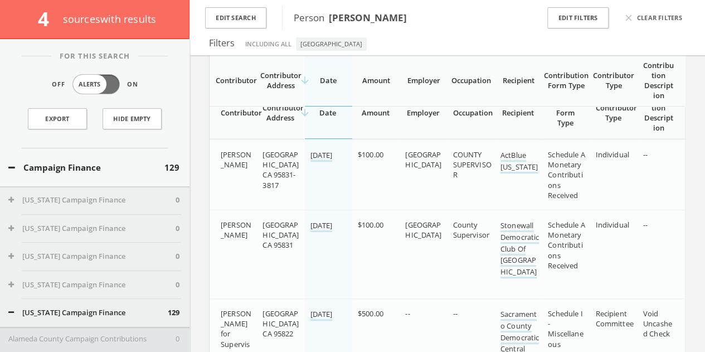
scroll to position [421, 0]
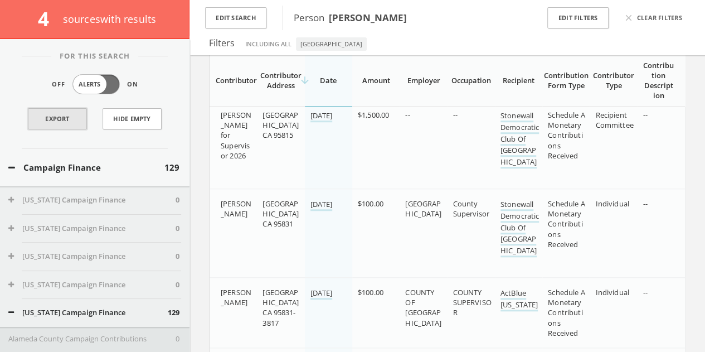
click at [60, 119] on link "Export" at bounding box center [57, 118] width 59 height 21
click at [238, 21] on button "Edit Search" at bounding box center [235, 18] width 61 height 22
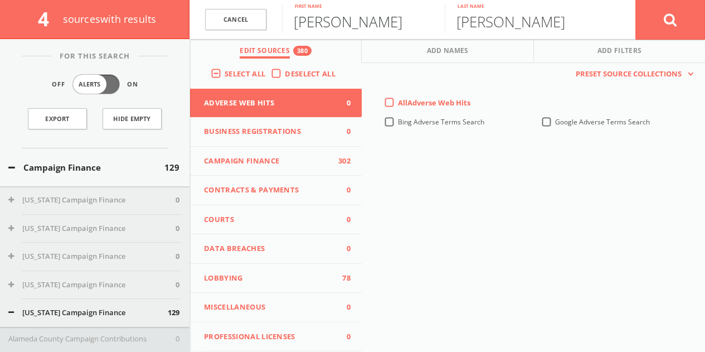
click at [343, 18] on input "[PERSON_NAME]" at bounding box center [363, 18] width 163 height 29
type input "[PERSON_NAME]"
click at [636, 0] on button at bounding box center [671, 19] width 70 height 40
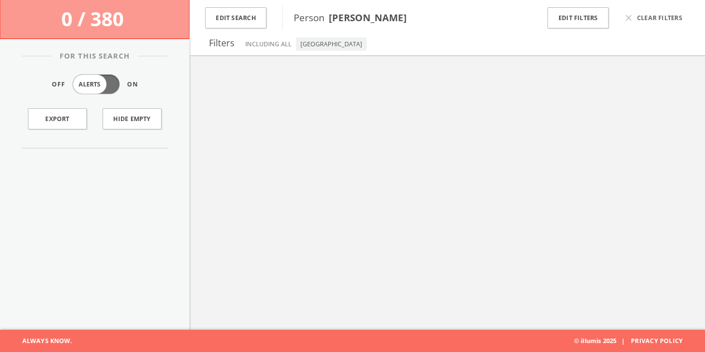
scroll to position [65, 0]
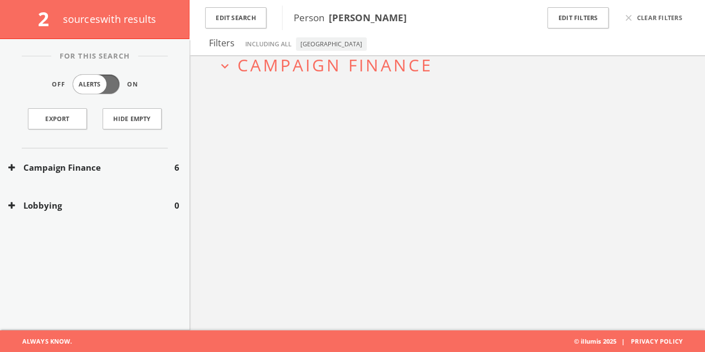
click at [153, 170] on button "Campaign Finance" at bounding box center [91, 167] width 166 height 13
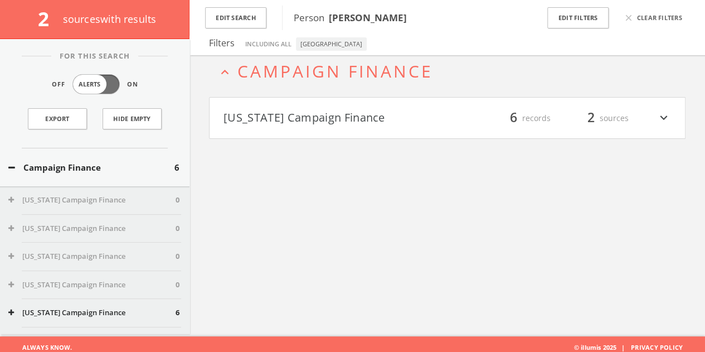
click at [292, 128] on h4 "[US_STATE] Campaign Finance filter_list 6 records 2 sources expand_more" at bounding box center [448, 118] width 476 height 41
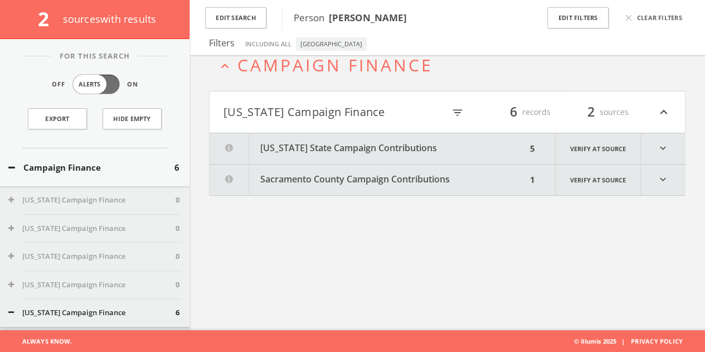
click at [291, 163] on div "[US_STATE] State Campaign Contributions 5 Verify at source expand_more Sacramen…" at bounding box center [448, 164] width 476 height 63
click at [289, 158] on button "[US_STATE] State Campaign Contributions" at bounding box center [368, 148] width 317 height 31
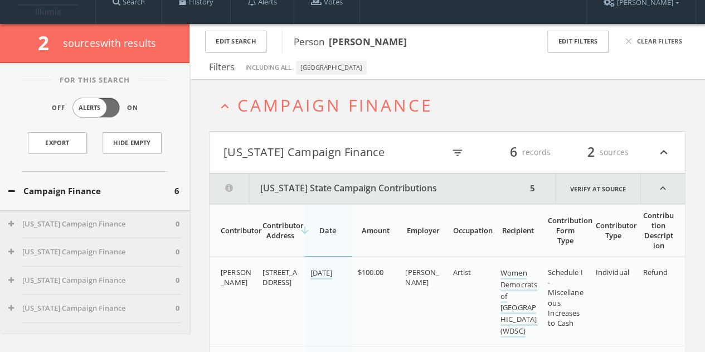
scroll to position [0, 0]
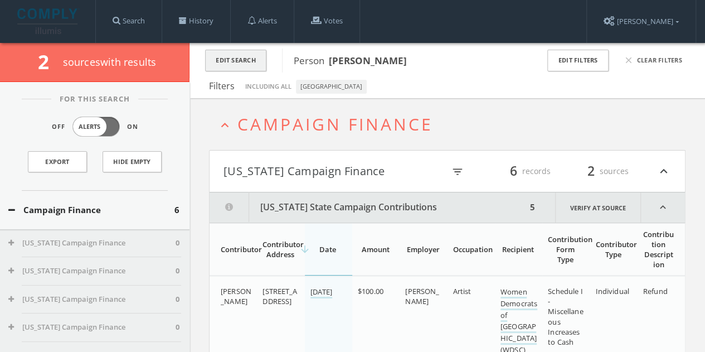
click at [259, 54] on button "Edit Search" at bounding box center [235, 61] width 61 height 22
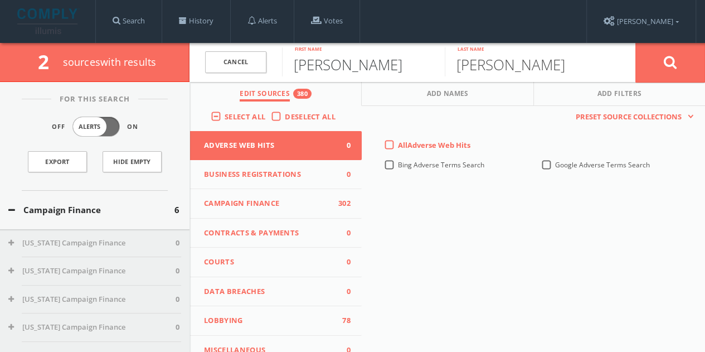
click at [351, 66] on input "[PERSON_NAME]" at bounding box center [363, 61] width 163 height 29
paste input "[PERSON_NAME]"
drag, startPoint x: 344, startPoint y: 70, endPoint x: 648, endPoint y: 49, distance: 304.6
click at [618, 60] on form "Cancel [PERSON_NAME] First name [PERSON_NAME] Last name Cancel" at bounding box center [448, 62] width 516 height 39
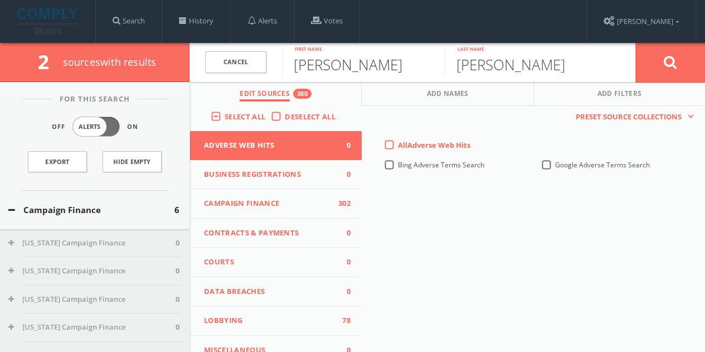
type input "[PERSON_NAME]"
paste input "[PERSON_NAME]"
drag, startPoint x: 507, startPoint y: 65, endPoint x: 0, endPoint y: 63, distance: 506.9
click at [0, 63] on div "2 source s with results Cancel [PERSON_NAME] First name [PERSON_NAME] Last name…" at bounding box center [352, 62] width 705 height 39
type input "[PERSON_NAME]"
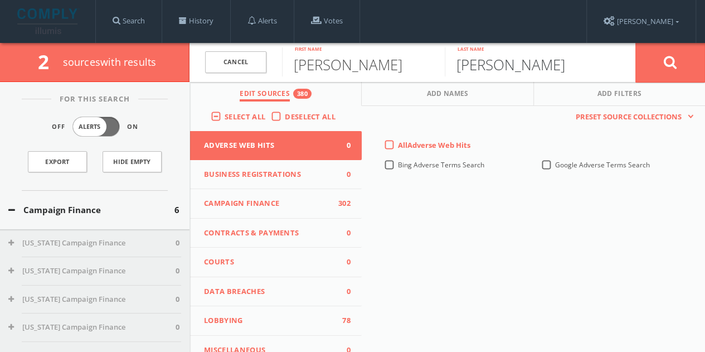
click at [636, 42] on button at bounding box center [671, 62] width 70 height 40
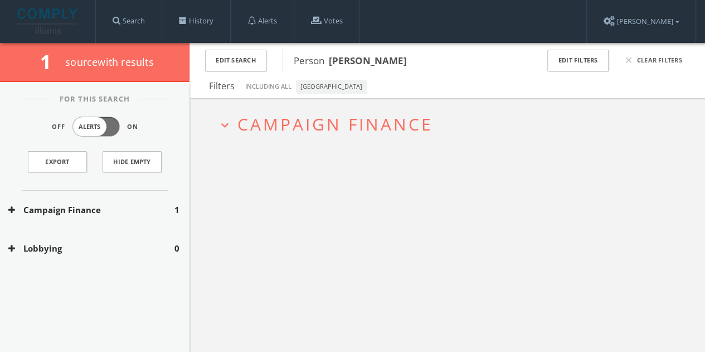
click at [131, 197] on div "Campaign Finance 1" at bounding box center [95, 210] width 190 height 38
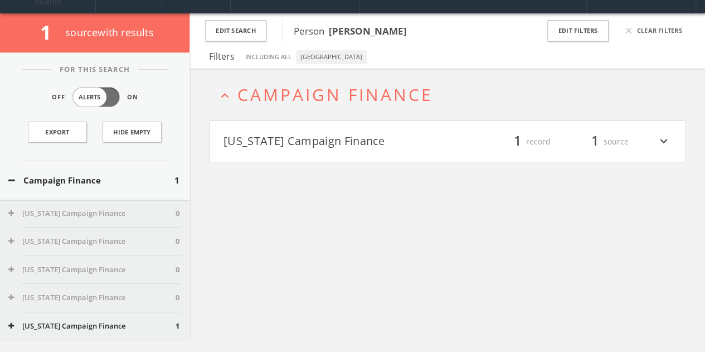
click at [360, 147] on button "[US_STATE] Campaign Finance" at bounding box center [336, 141] width 224 height 19
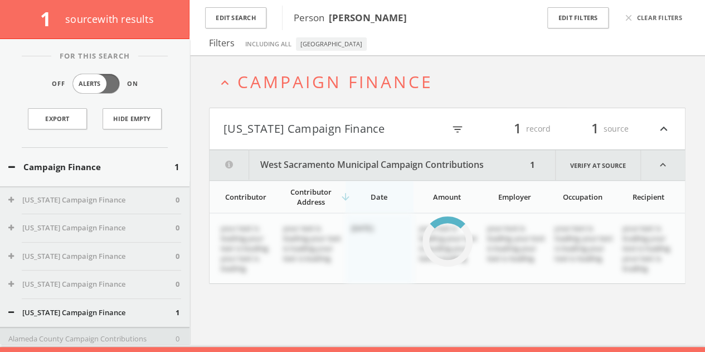
scroll to position [65, 0]
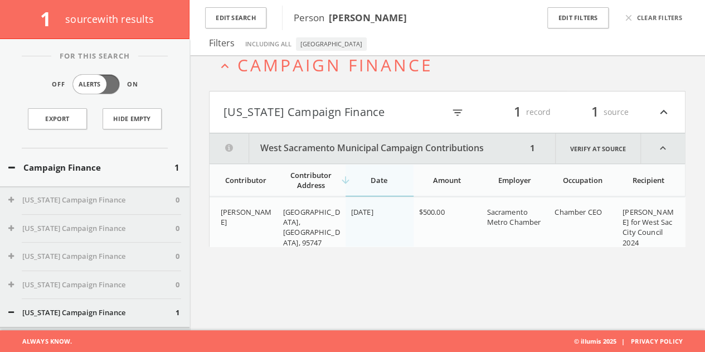
click at [373, 104] on button "[US_STATE] Campaign Finance" at bounding box center [334, 112] width 221 height 19
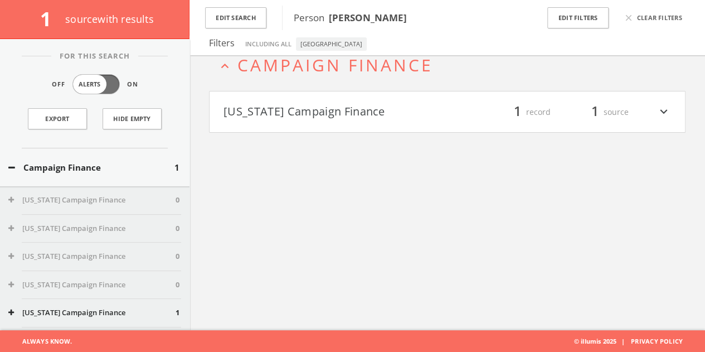
click at [93, 173] on div "Campaign Finance 1" at bounding box center [95, 167] width 190 height 38
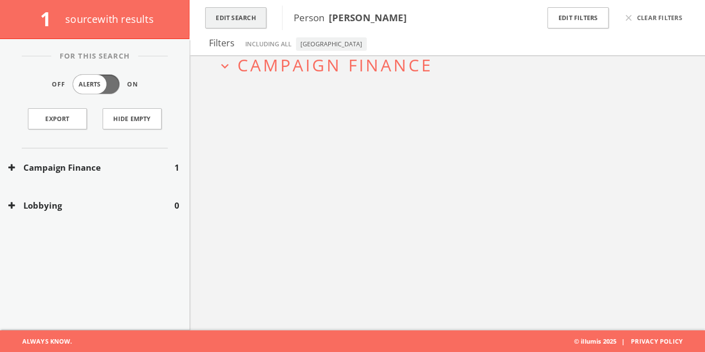
click at [251, 16] on button "Edit Search" at bounding box center [235, 18] width 61 height 22
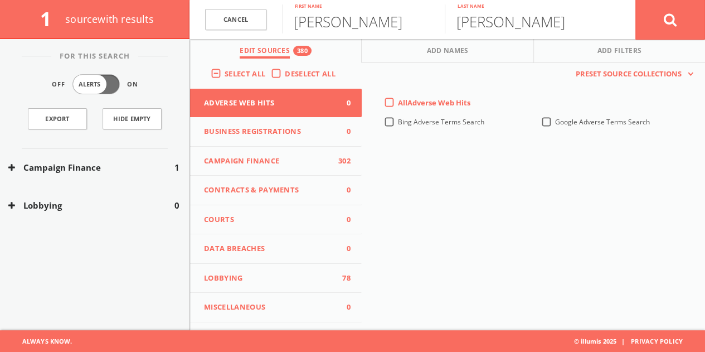
click at [251, 16] on link "Cancel" at bounding box center [235, 20] width 61 height 22
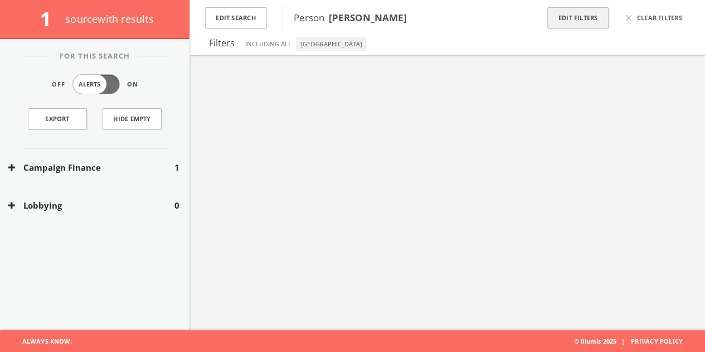
click at [582, 23] on button "Edit Filters" at bounding box center [578, 18] width 61 height 22
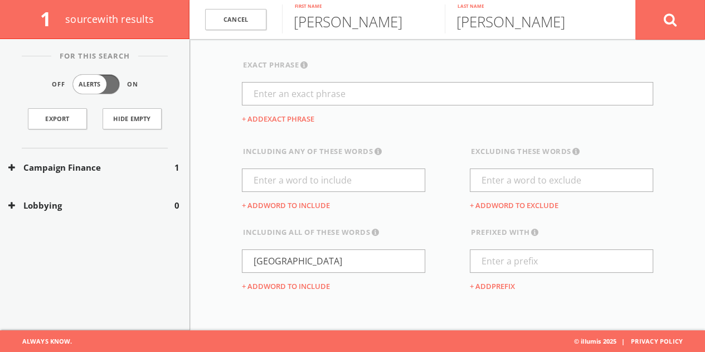
scroll to position [66, 0]
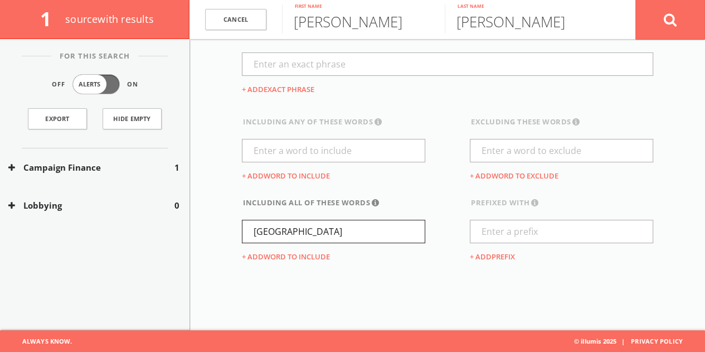
click at [299, 220] on input "[GEOGRAPHIC_DATA]" at bounding box center [333, 231] width 183 height 23
click at [299, 221] on input "[GEOGRAPHIC_DATA]" at bounding box center [333, 231] width 183 height 23
click at [670, 18] on icon at bounding box center [670, 20] width 13 height 14
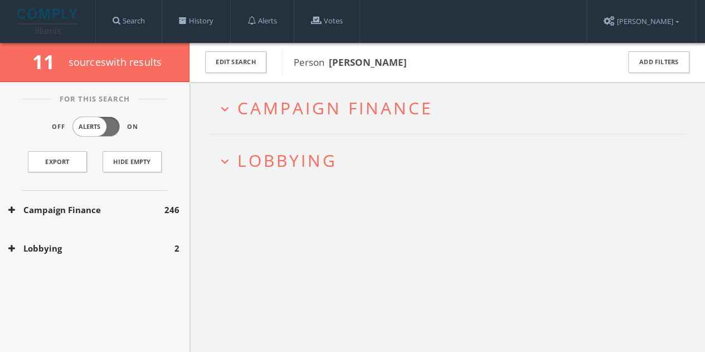
click at [146, 249] on button "Lobbying" at bounding box center [91, 248] width 166 height 13
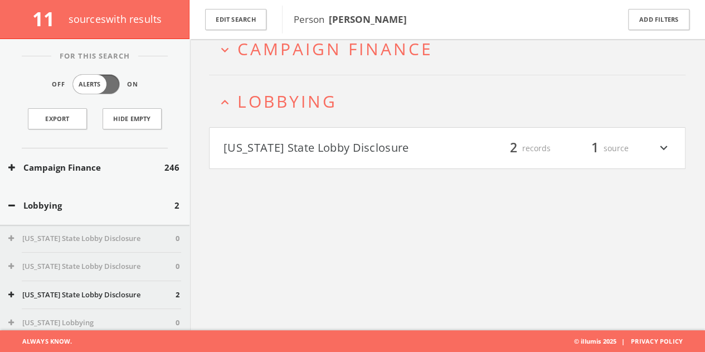
click at [326, 153] on button "[US_STATE] State Lobby Disclosure" at bounding box center [336, 148] width 224 height 19
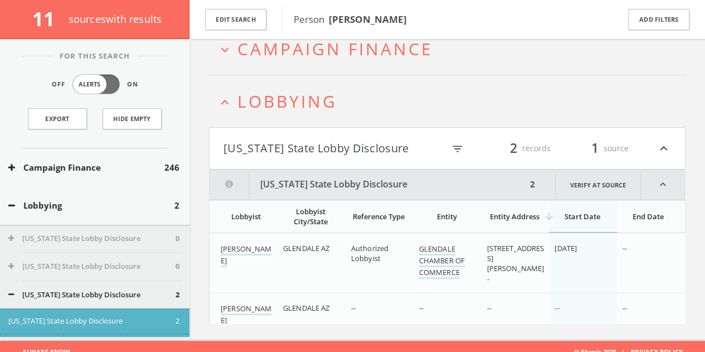
scroll to position [74, 0]
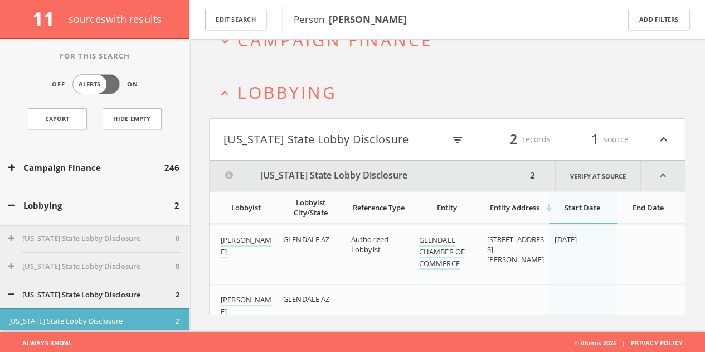
click at [57, 208] on button "Lobbying" at bounding box center [91, 205] width 166 height 13
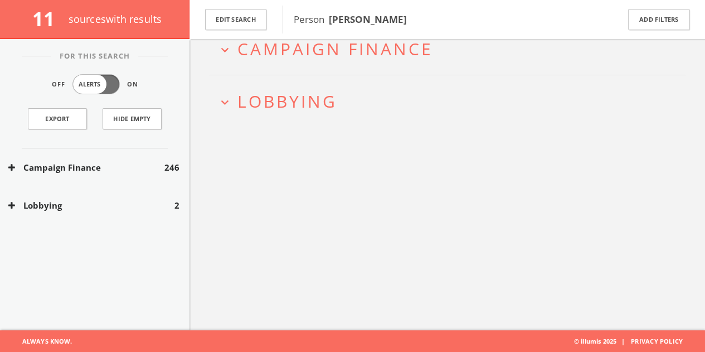
click at [69, 172] on div "Campaign Finance 246" at bounding box center [95, 167] width 190 height 38
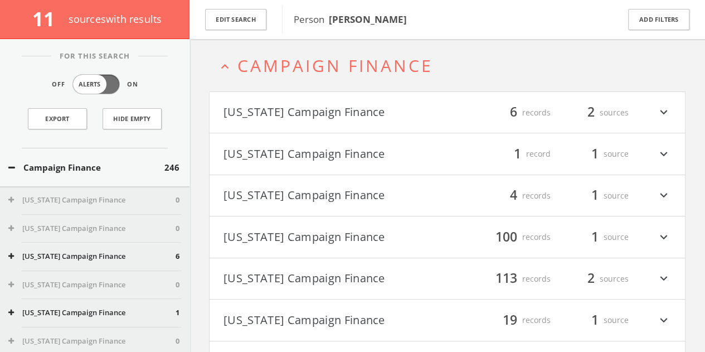
click at [294, 117] on button "[US_STATE] Campaign Finance" at bounding box center [336, 112] width 224 height 19
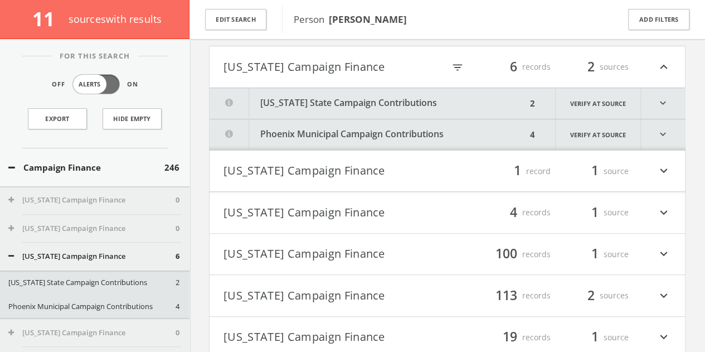
click at [308, 96] on button "[US_STATE] State Campaign Contributions" at bounding box center [368, 103] width 317 height 31
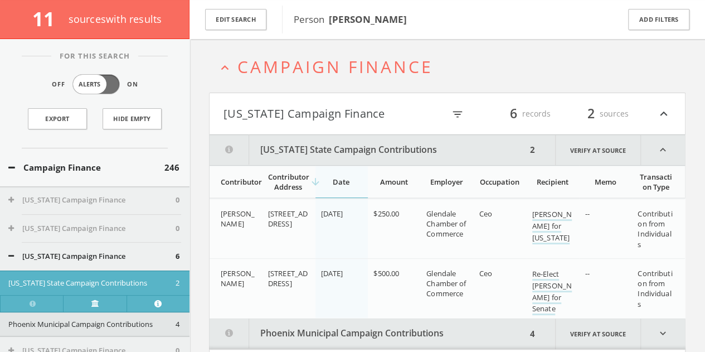
scroll to position [30, 0]
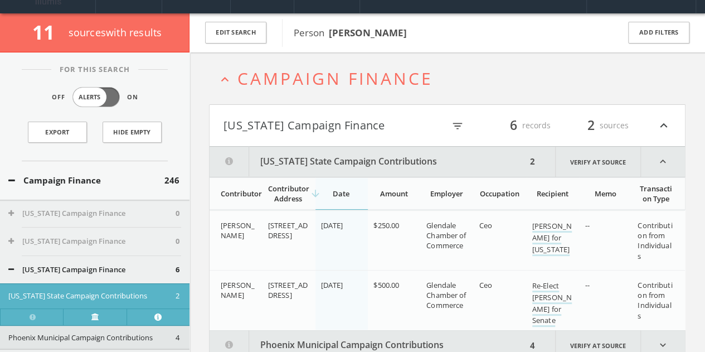
click at [292, 129] on button "[US_STATE] Campaign Finance" at bounding box center [334, 125] width 221 height 19
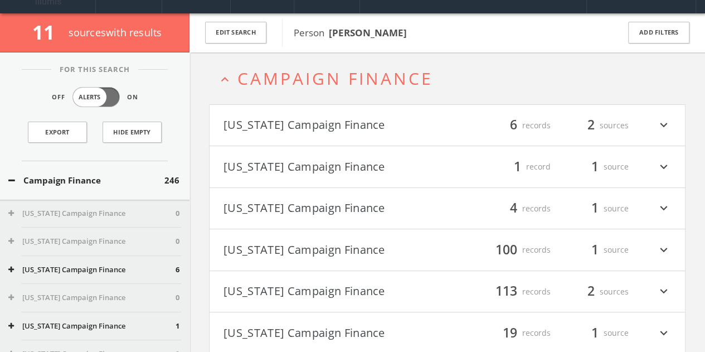
click at [74, 174] on button "Campaign Finance" at bounding box center [86, 180] width 156 height 13
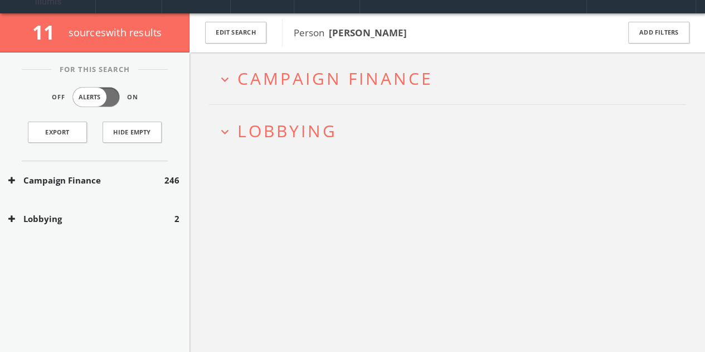
click at [74, 212] on button "Lobbying" at bounding box center [91, 218] width 166 height 13
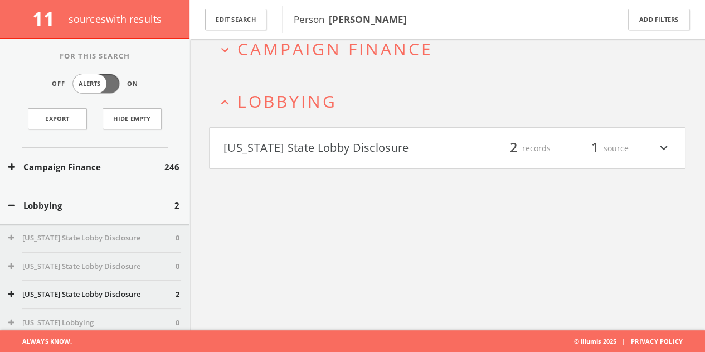
click at [279, 146] on button "[US_STATE] State Lobby Disclosure" at bounding box center [336, 148] width 224 height 19
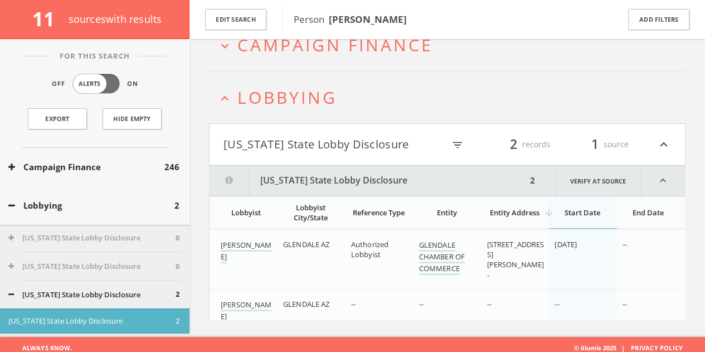
scroll to position [74, 0]
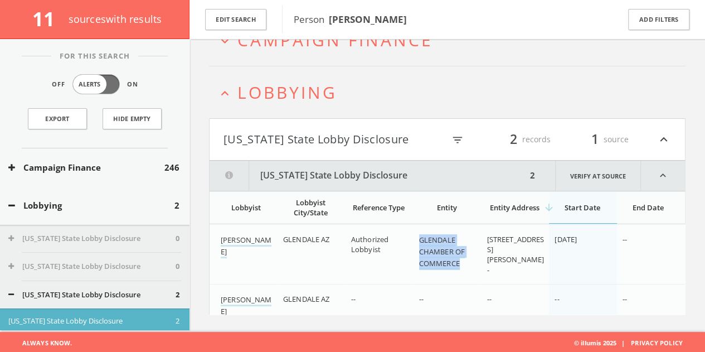
drag, startPoint x: 414, startPoint y: 241, endPoint x: 470, endPoint y: 272, distance: 63.4
click at [470, 272] on td "GLENDALE CHAMBER OF COMMERCE" at bounding box center [448, 254] width 68 height 60
copy link "GLENDALE CHAMBER OF COMMERCE"
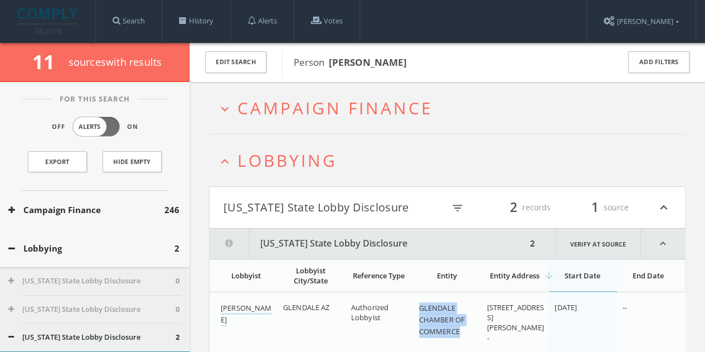
scroll to position [0, 0]
click at [239, 61] on button "Edit Search" at bounding box center [235, 62] width 61 height 22
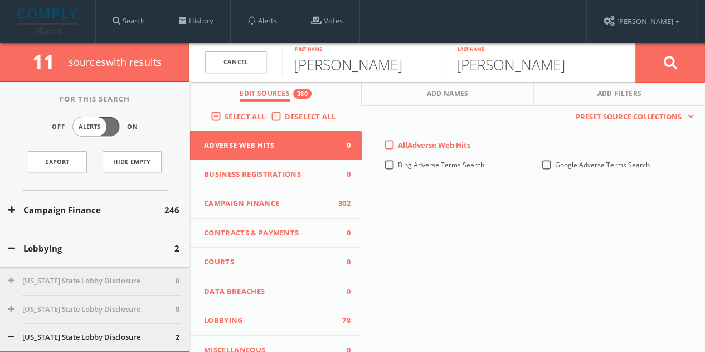
click at [313, 63] on input "[PERSON_NAME]" at bounding box center [363, 61] width 163 height 29
paste input "[PERSON_NAME] [PERSON_NAME]"
drag, startPoint x: 338, startPoint y: 69, endPoint x: 614, endPoint y: 60, distance: 276.1
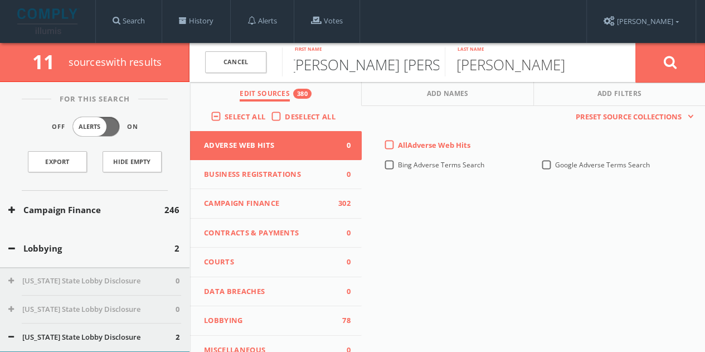
click at [609, 62] on form "Cancel [PERSON_NAME] [PERSON_NAME] First name [PERSON_NAME] Last name Cancel" at bounding box center [448, 62] width 516 height 39
type input "[PERSON_NAME]"
paste input "[PERSON_NAME] [PERSON_NAME]"
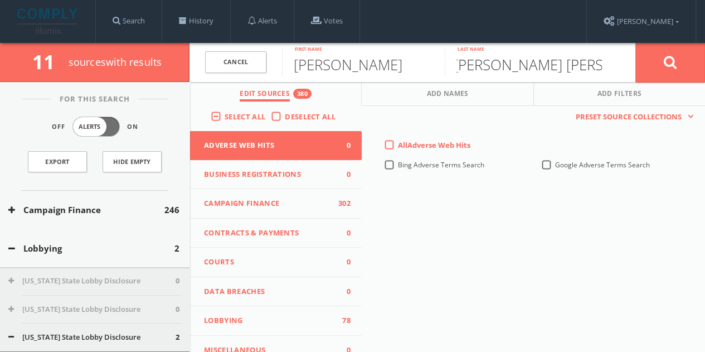
drag, startPoint x: 541, startPoint y: 65, endPoint x: 117, endPoint y: 63, distance: 424.4
click at [124, 62] on div "11 source s with results Cancel [PERSON_NAME] First name [PERSON_NAME] [PERSON_…" at bounding box center [352, 62] width 705 height 39
type input "[PERSON_NAME]"
click at [636, 42] on button at bounding box center [671, 62] width 70 height 40
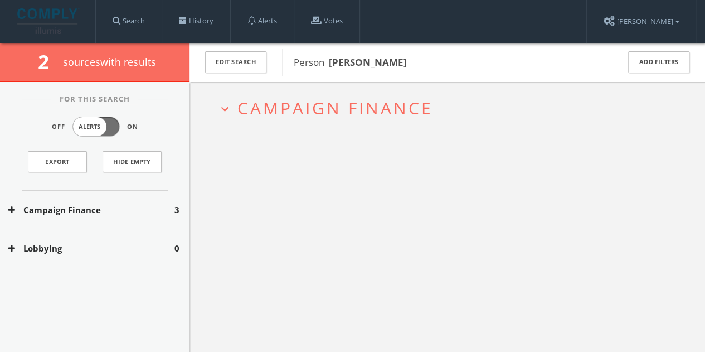
click at [94, 224] on div "Campaign Finance 3" at bounding box center [95, 210] width 190 height 38
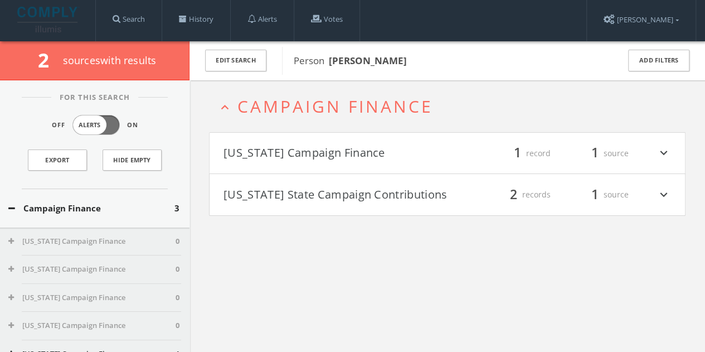
click at [95, 219] on div "Campaign Finance 3" at bounding box center [95, 208] width 190 height 38
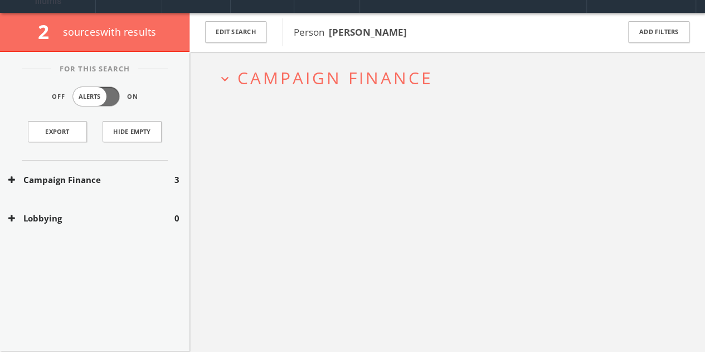
click at [105, 208] on div "Lobbying 0" at bounding box center [95, 218] width 190 height 38
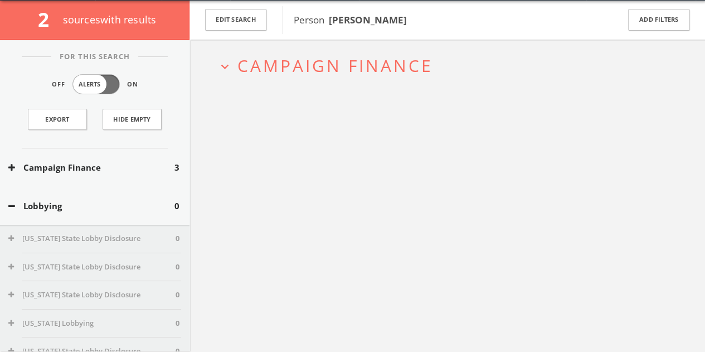
click at [107, 173] on div "Campaign Finance 3" at bounding box center [95, 167] width 190 height 38
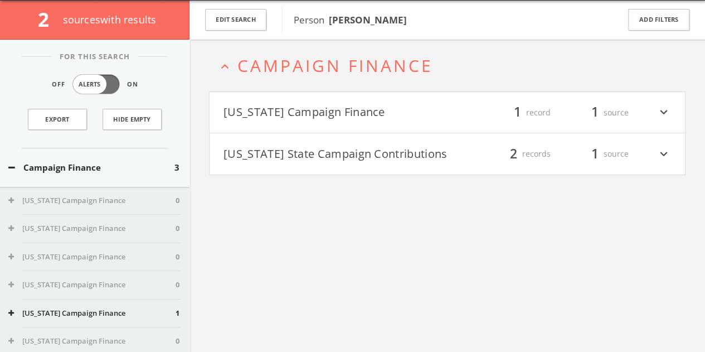
click at [435, 141] on h4 "[US_STATE] State Campaign Contributions filter_list 2 records 1 source expand_m…" at bounding box center [448, 153] width 476 height 41
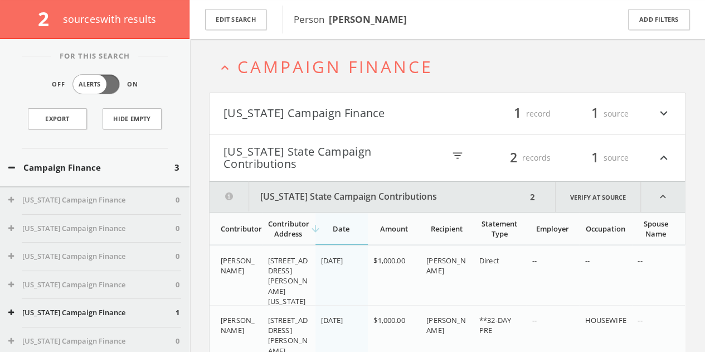
click at [418, 111] on button "[US_STATE] Campaign Finance" at bounding box center [336, 113] width 224 height 19
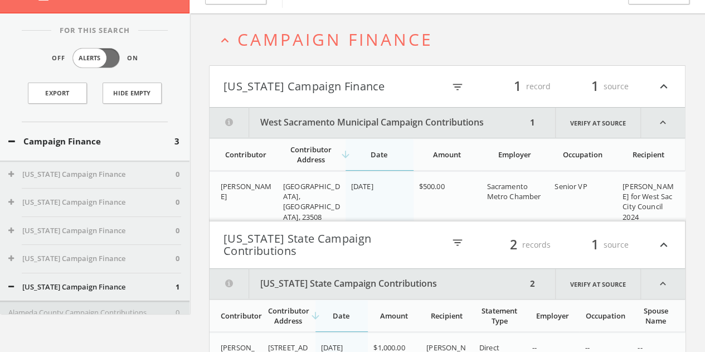
scroll to position [30, 0]
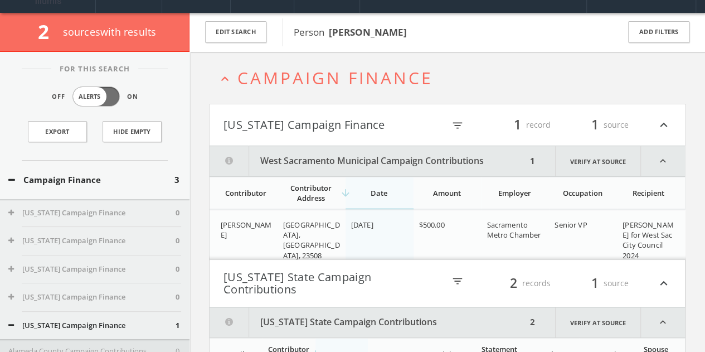
click at [260, 129] on button "[US_STATE] Campaign Finance" at bounding box center [334, 124] width 221 height 19
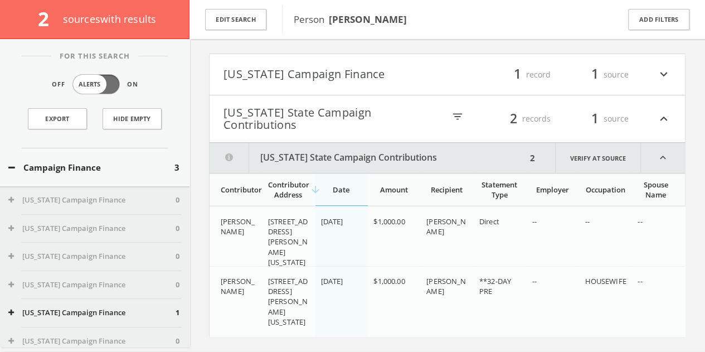
click at [303, 101] on h4 "[US_STATE] State Campaign Contributions filter_list 2 records 1 source expand_l…" at bounding box center [448, 118] width 476 height 47
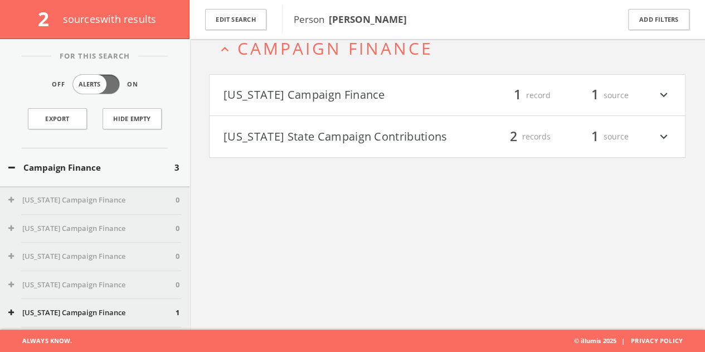
scroll to position [65, 0]
click at [114, 161] on button "Campaign Finance" at bounding box center [91, 167] width 166 height 13
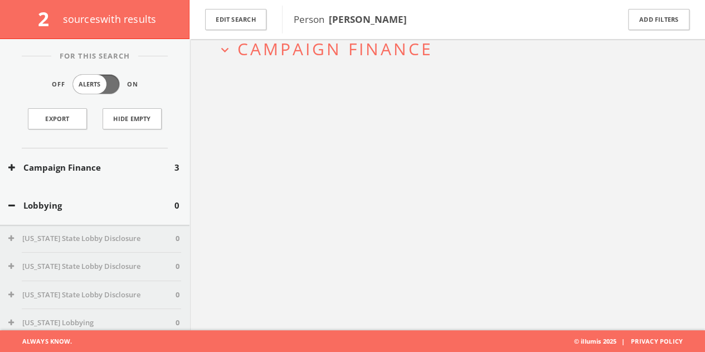
click at [61, 200] on button "Lobbying" at bounding box center [91, 205] width 166 height 13
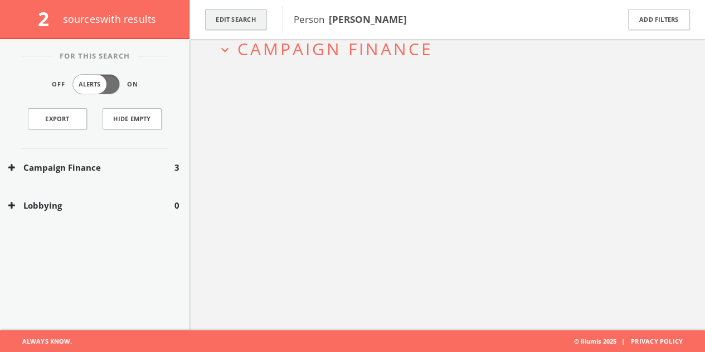
click at [233, 18] on button "Edit Search" at bounding box center [235, 20] width 61 height 22
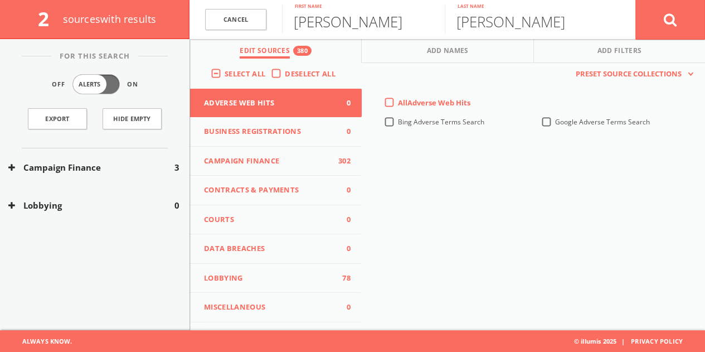
click at [338, 27] on input "[PERSON_NAME]" at bounding box center [363, 18] width 163 height 29
paste input "[PERSON_NAME] [GEOGRAPHIC_DATA]"
drag, startPoint x: 331, startPoint y: 25, endPoint x: 713, endPoint y: -22, distance: 385.3
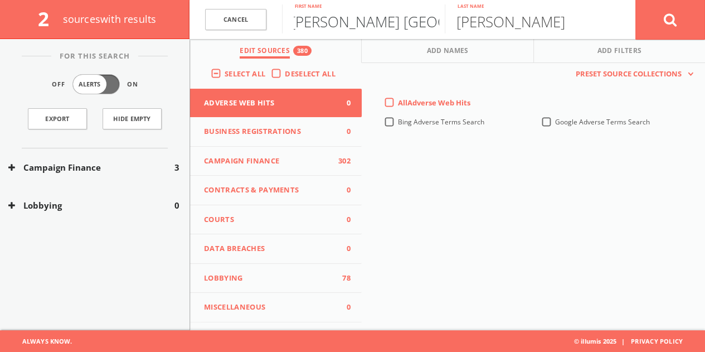
click at [705, 0] on html "Search History Alerts Votes [PERSON_NAME] Edit Profile Change Password Security…" at bounding box center [352, 143] width 705 height 417
type input "[PERSON_NAME]"
type input "[GEOGRAPHIC_DATA]"
click at [636, 0] on button at bounding box center [671, 19] width 70 height 40
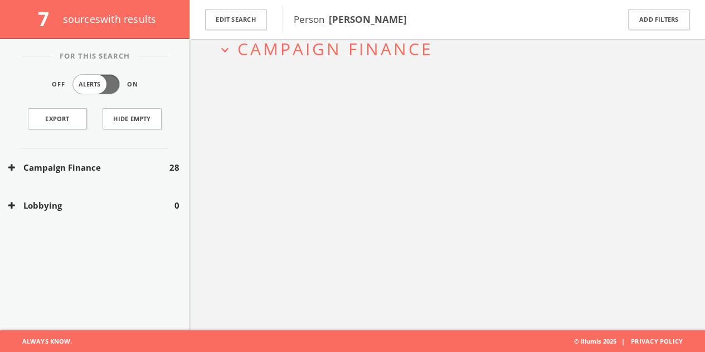
click at [85, 148] on div "Campaign Finance 28" at bounding box center [95, 167] width 190 height 38
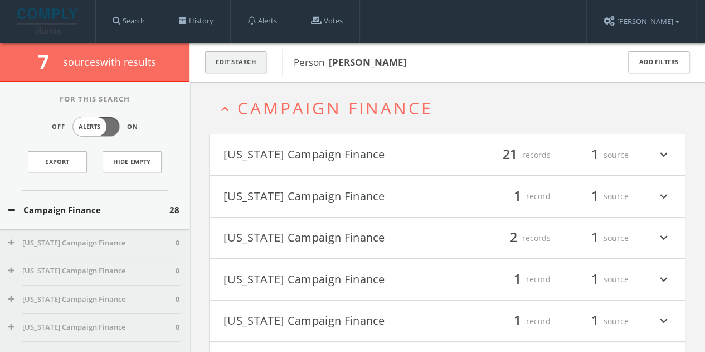
click at [260, 53] on button "Edit Search" at bounding box center [235, 62] width 61 height 22
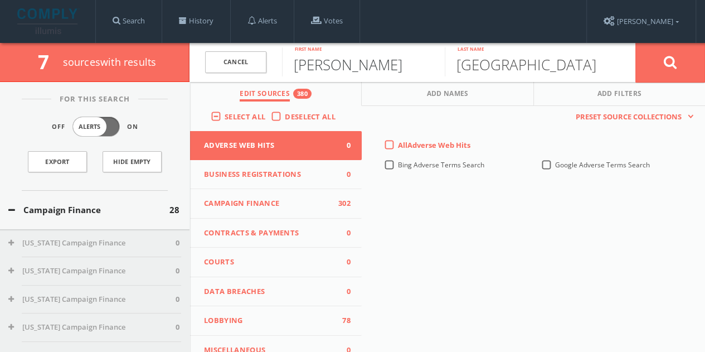
click at [353, 62] on input "[PERSON_NAME]" at bounding box center [363, 61] width 163 height 29
type input "g"
paste input "[PERSON_NAME]"
drag, startPoint x: 338, startPoint y: 63, endPoint x: 710, endPoint y: 65, distance: 371.4
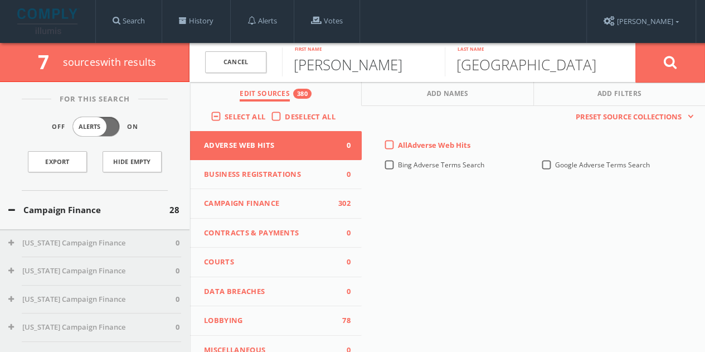
click at [705, 73] on html "Search History Alerts Votes [PERSON_NAME] Edit Profile Change Password Security…" at bounding box center [352, 232] width 705 height 464
type input "[PERSON_NAME]"
click at [636, 42] on button at bounding box center [671, 62] width 70 height 40
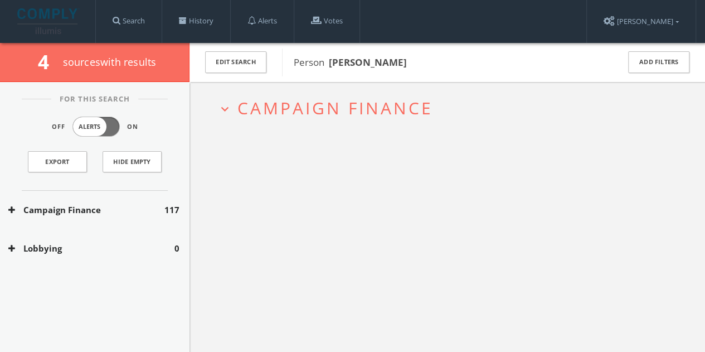
click at [124, 221] on div "Campaign Finance 117" at bounding box center [95, 210] width 190 height 38
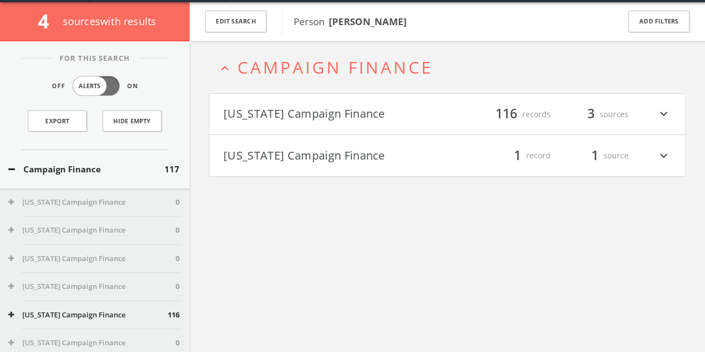
scroll to position [42, 0]
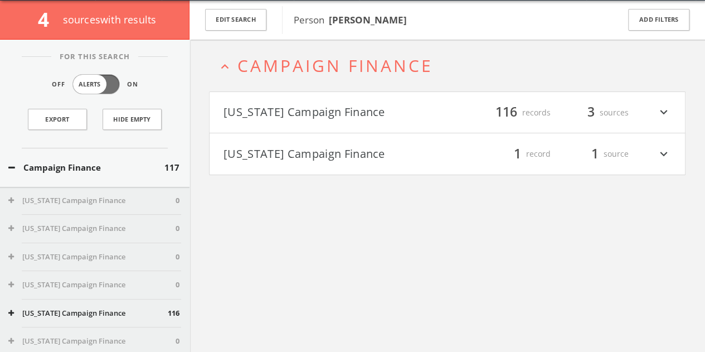
click at [405, 113] on button "[US_STATE] Campaign Finance" at bounding box center [336, 112] width 224 height 19
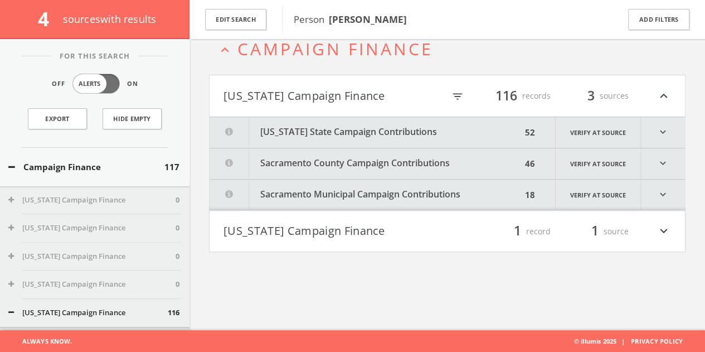
click at [356, 142] on button "[US_STATE] State Campaign Contributions" at bounding box center [366, 132] width 312 height 31
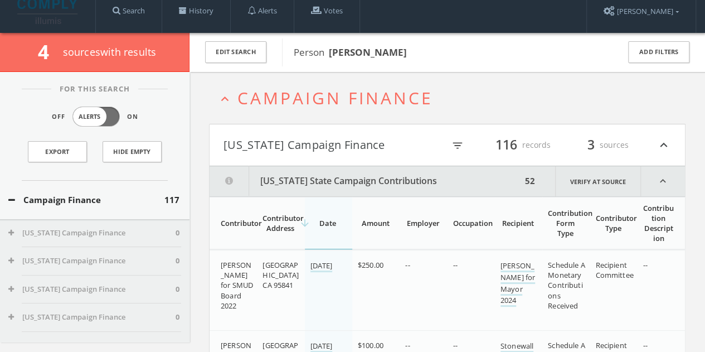
scroll to position [0, 0]
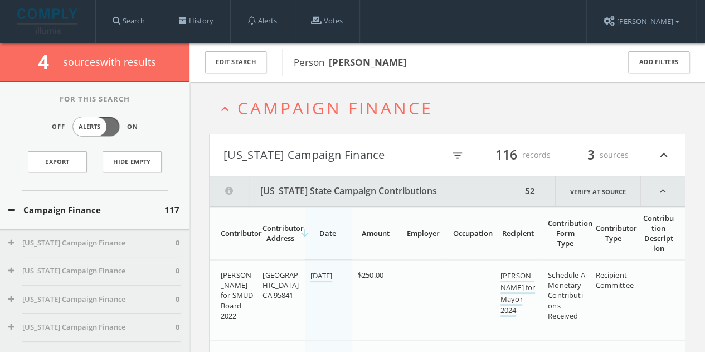
click at [325, 146] on button "[US_STATE] Campaign Finance" at bounding box center [334, 155] width 221 height 19
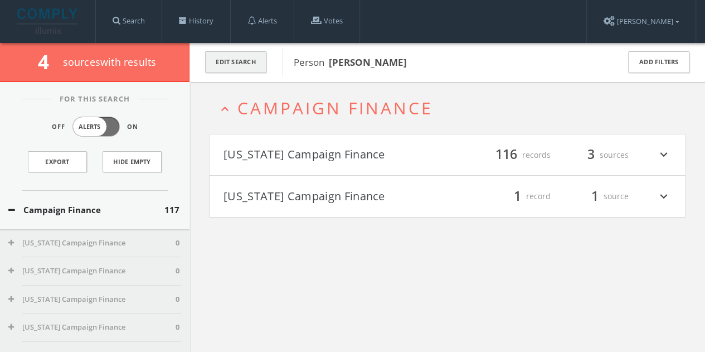
click at [228, 61] on button "Edit Search" at bounding box center [235, 62] width 61 height 22
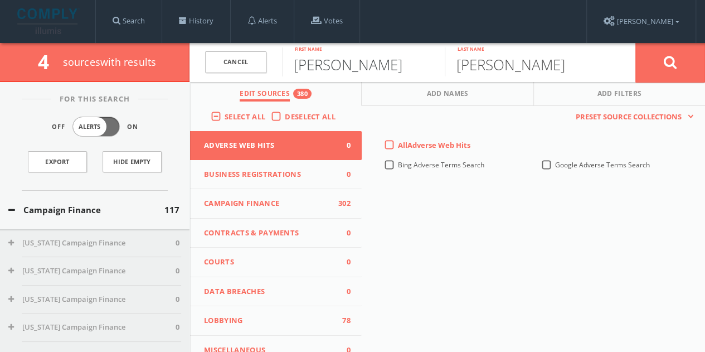
click at [321, 61] on input "[PERSON_NAME]" at bounding box center [363, 61] width 163 height 29
type input "[PERSON_NAME]"
click at [636, 42] on button at bounding box center [671, 62] width 70 height 40
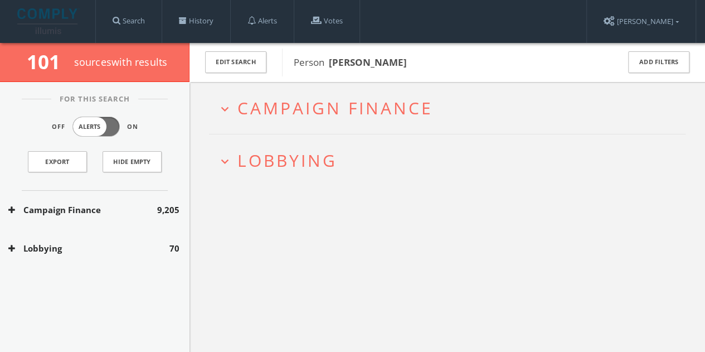
click at [158, 247] on button "Lobbying" at bounding box center [88, 248] width 161 height 13
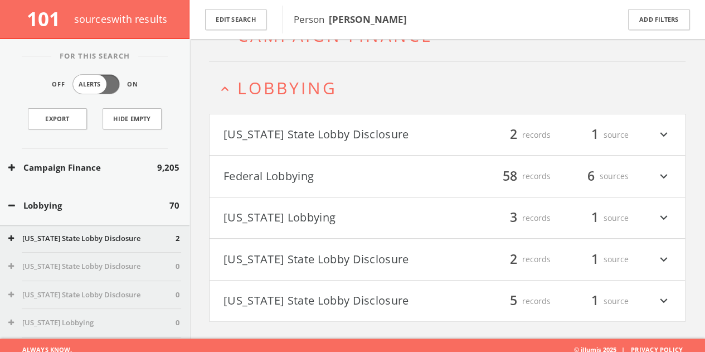
scroll to position [85, 0]
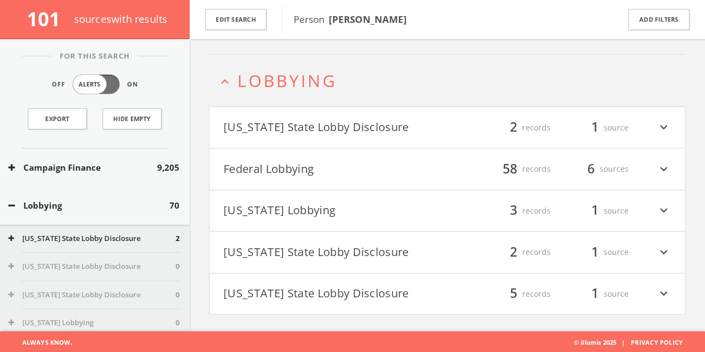
click at [371, 215] on button "[US_STATE] Lobbying" at bounding box center [336, 210] width 224 height 19
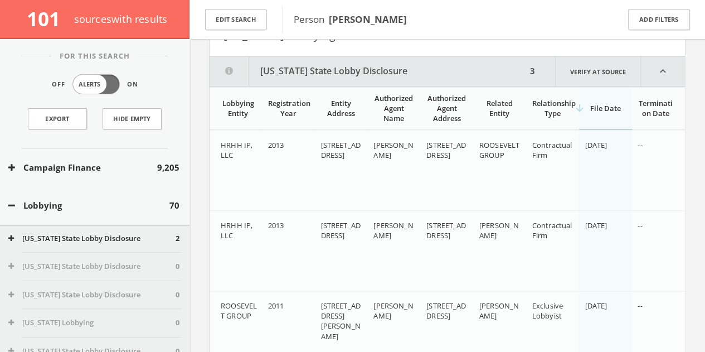
scroll to position [276, 0]
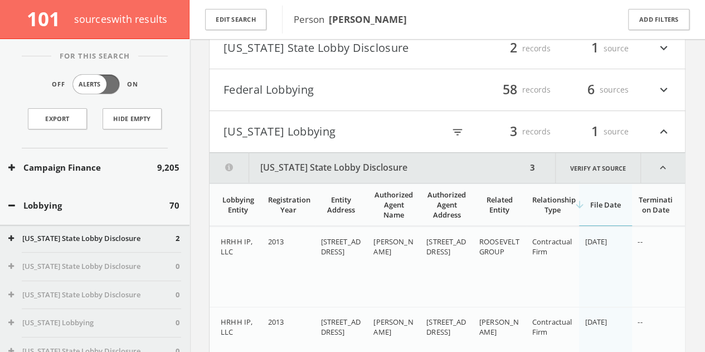
click at [420, 126] on button "[US_STATE] Lobbying" at bounding box center [334, 131] width 221 height 19
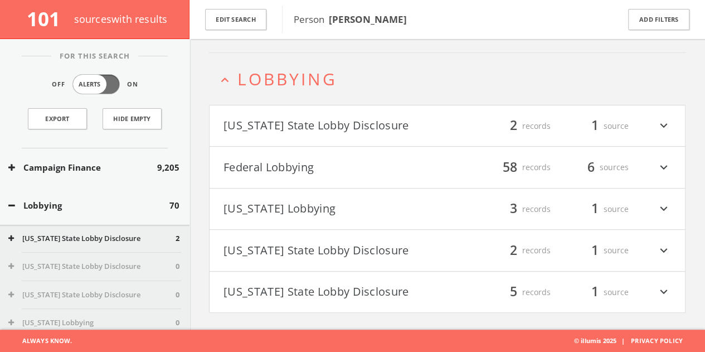
scroll to position [85, 0]
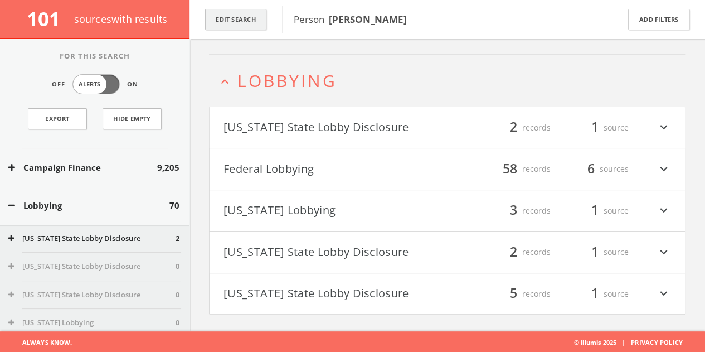
click at [259, 17] on button "Edit Search" at bounding box center [235, 20] width 61 height 22
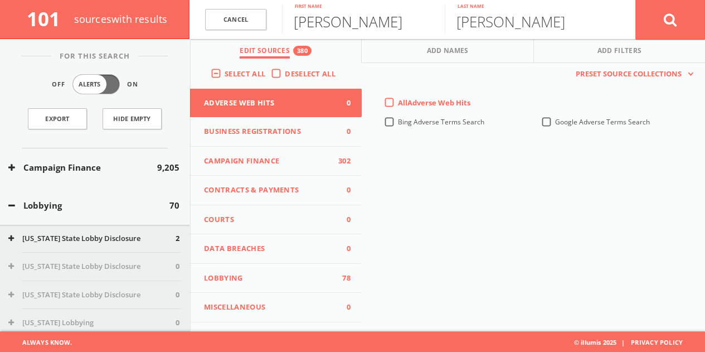
click at [315, 12] on input "[PERSON_NAME]" at bounding box center [363, 18] width 163 height 29
type input "kia"
click at [636, 0] on button at bounding box center [671, 19] width 70 height 40
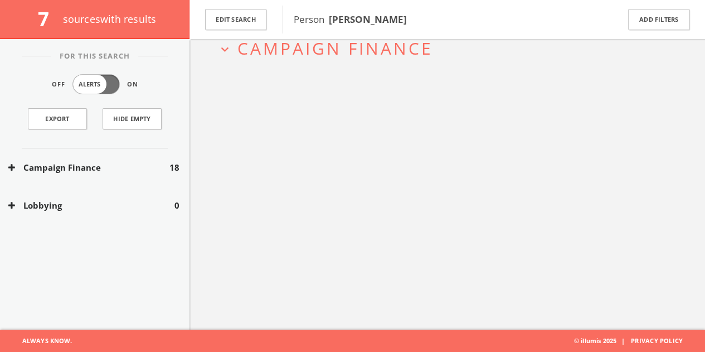
scroll to position [65, 0]
click at [142, 167] on button "Campaign Finance" at bounding box center [88, 167] width 161 height 13
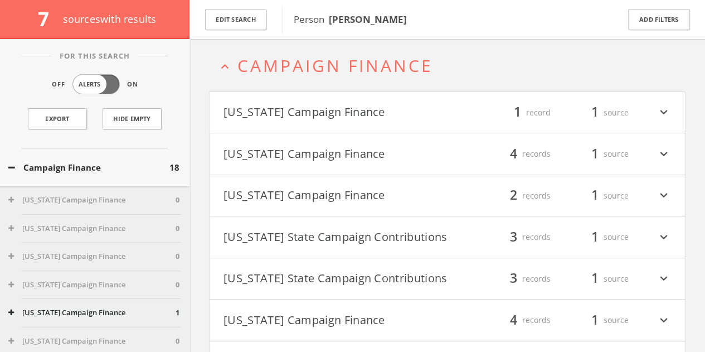
click at [331, 109] on button "[US_STATE] Campaign Finance" at bounding box center [336, 112] width 224 height 19
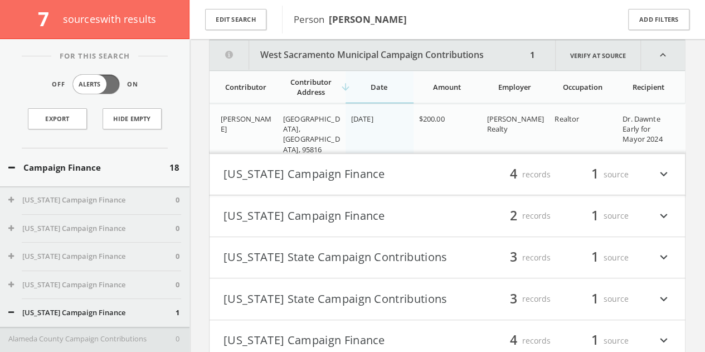
click at [384, 178] on button "[US_STATE] Campaign Finance" at bounding box center [336, 174] width 224 height 19
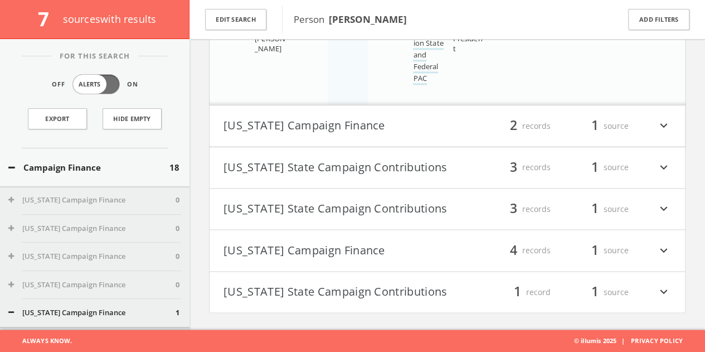
click at [344, 122] on button "[US_STATE] Campaign Finance" at bounding box center [336, 126] width 224 height 19
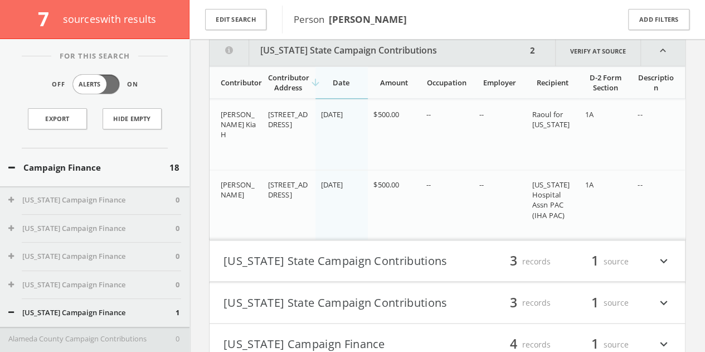
scroll to position [828, 0]
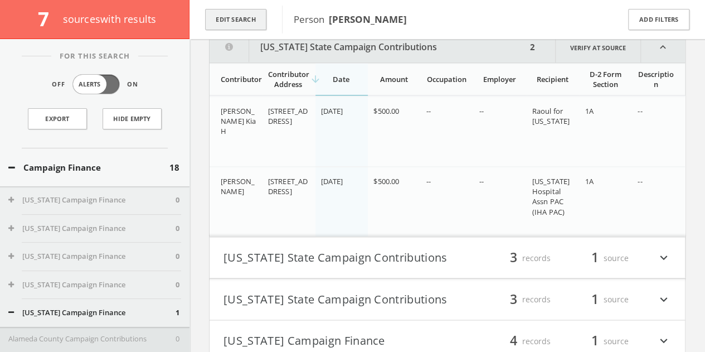
click at [258, 24] on button "Edit Search" at bounding box center [235, 20] width 61 height 22
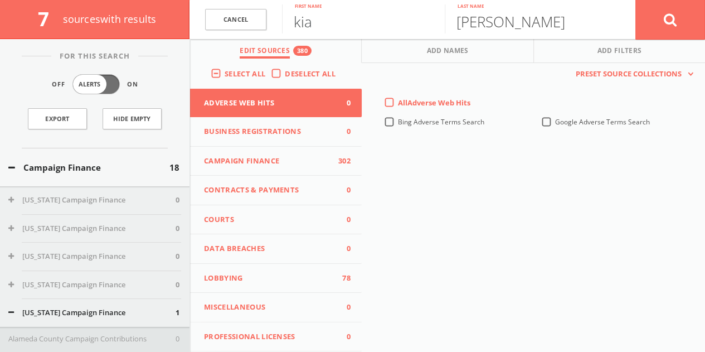
click at [294, 23] on input "kia" at bounding box center [363, 18] width 163 height 29
paste input "[PERSON_NAME]"
drag, startPoint x: 581, startPoint y: 60, endPoint x: 665, endPoint y: 60, distance: 84.2
click at [640, 39] on div "Cancel [PERSON_NAME] First name [PERSON_NAME] Last name Cancel Edit Sources 380…" at bounding box center [448, 19] width 516 height 39
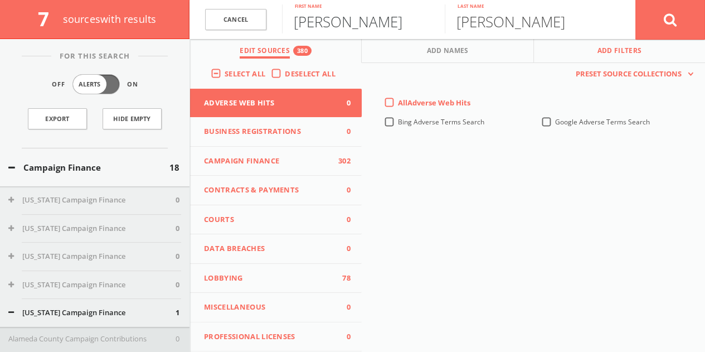
type input "[PERSON_NAME]"
type input "singh"
click at [636, 0] on button at bounding box center [671, 19] width 70 height 40
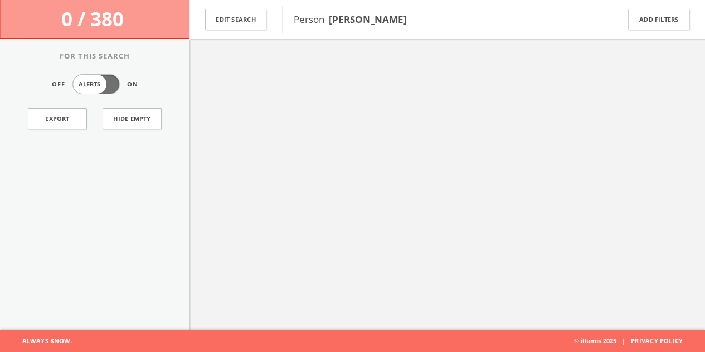
scroll to position [65, 0]
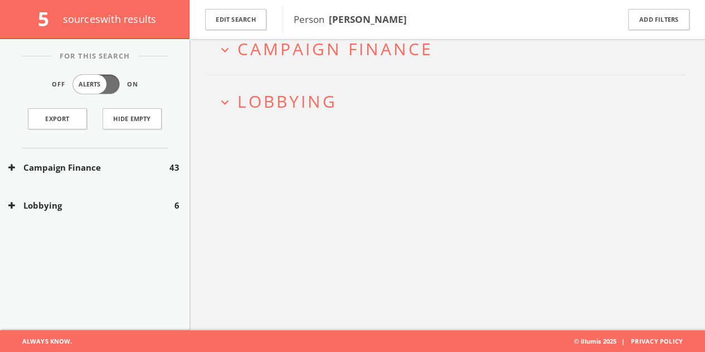
click at [137, 207] on button "Lobbying" at bounding box center [91, 205] width 166 height 13
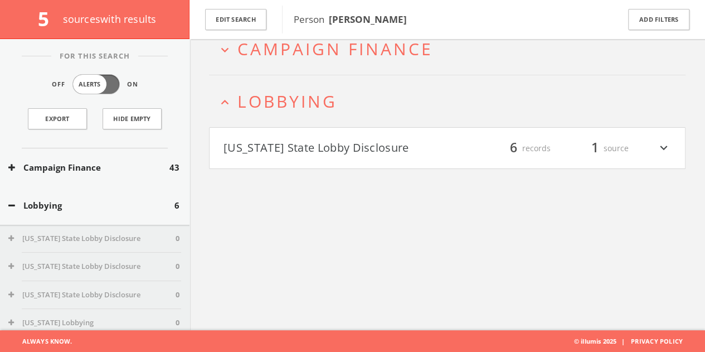
click at [338, 150] on button "[US_STATE] State Lobby Disclosure" at bounding box center [336, 148] width 224 height 19
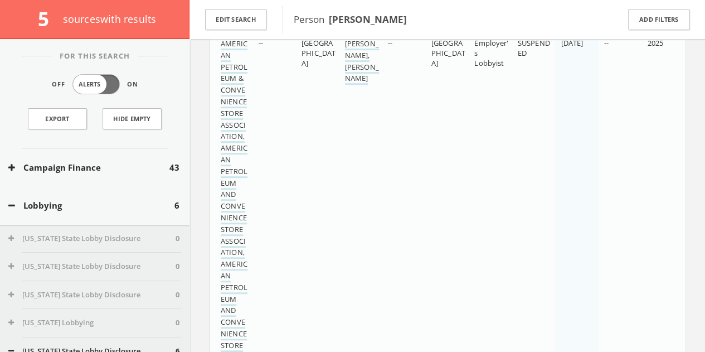
scroll to position [346, 0]
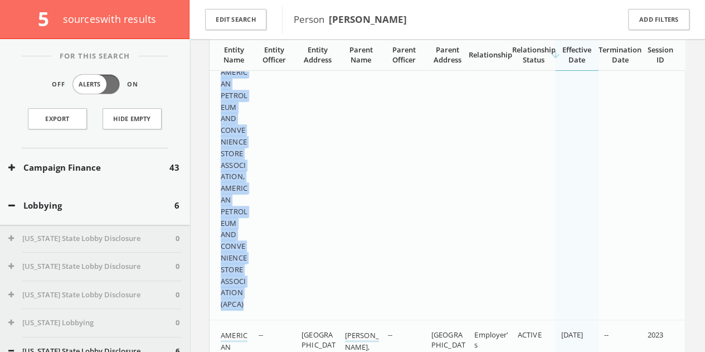
drag, startPoint x: 216, startPoint y: 129, endPoint x: 248, endPoint y: 308, distance: 181.9
click at [248, 308] on td "AMERICAN PETROLEUM & CONVENIENCE STORE ASSOCIATION, AMERICAN PETROLEUM AND CONV…" at bounding box center [231, 135] width 43 height 367
copy link "AMERICAN PETROLEUM & CONVENIENCE STORE ASSOCIATION, AMERICAN PETROLEUM AND CONV…"
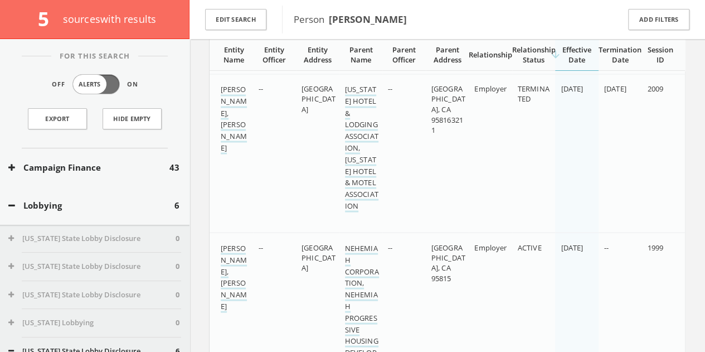
scroll to position [903, 0]
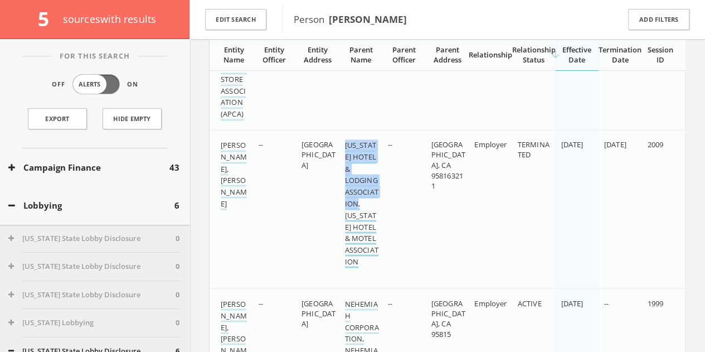
drag, startPoint x: 340, startPoint y: 142, endPoint x: 358, endPoint y: 205, distance: 65.0
click at [358, 205] on td "[US_STATE] HOTEL & LODGING ASSOCIATION, [US_STATE] HOTEL & MOTEL ASSOCIATION" at bounding box center [361, 208] width 43 height 158
copy link "[US_STATE] HOTEL & LODGING ASSOCIATION"
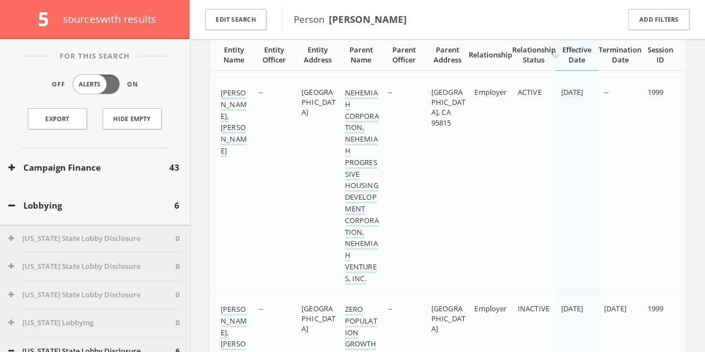
scroll to position [1126, 0]
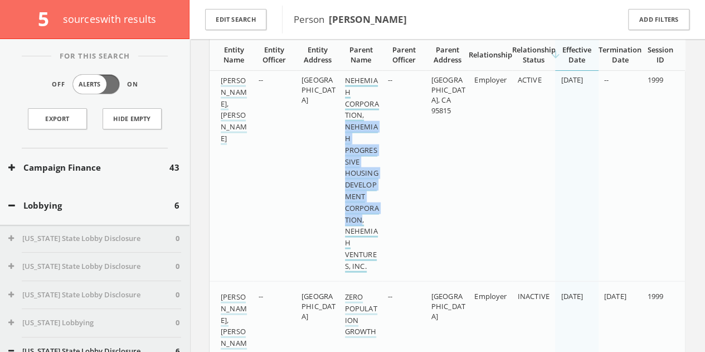
drag, startPoint x: 340, startPoint y: 128, endPoint x: 362, endPoint y: 219, distance: 93.0
click at [362, 219] on td "NEHEMIAH CORPORATION, NEHEMIAH PROGRESSIVE HOUSING DEVELOPMENT CORPORATION, NEH…" at bounding box center [361, 173] width 43 height 216
copy link "NEHEMIAH PROGRESSIVE HOUSING DEVELOPMENT CORPORATION"
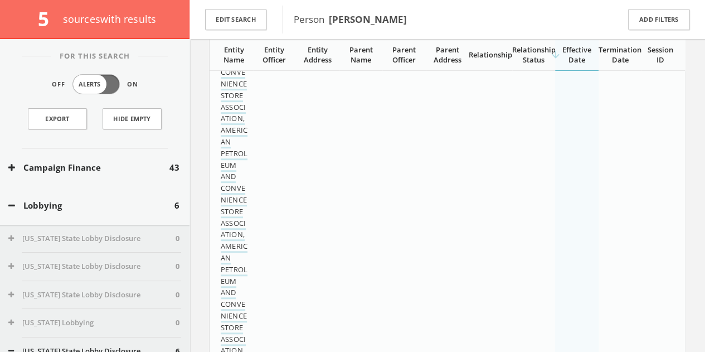
scroll to position [176, 0]
